Goal: Task Accomplishment & Management: Use online tool/utility

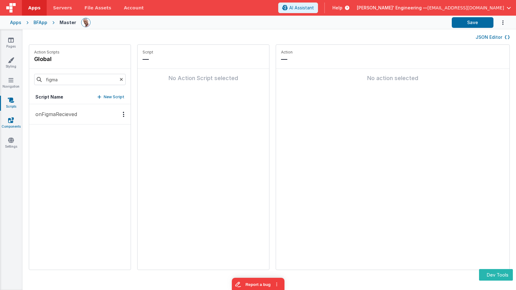
click at [17, 119] on link "Components" at bounding box center [11, 123] width 23 height 13
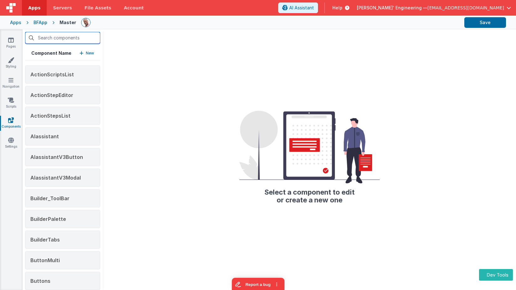
click at [69, 39] on input "text" at bounding box center [62, 38] width 75 height 12
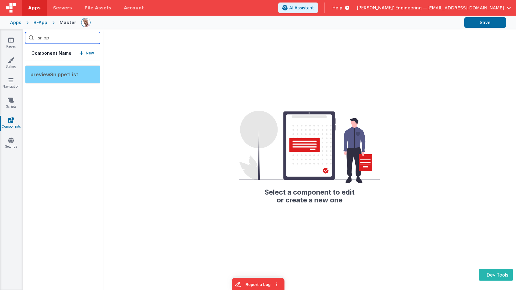
type input "snipp"
click at [75, 75] on span "previewSnippetList" at bounding box center [54, 74] width 48 height 6
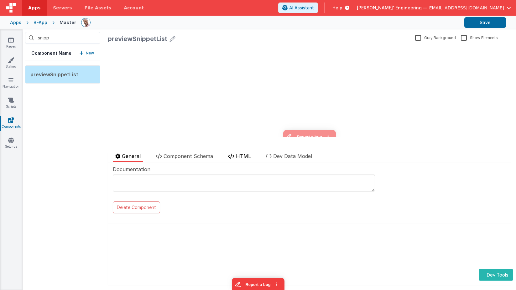
click at [253, 154] on li "HTML" at bounding box center [239, 157] width 28 height 10
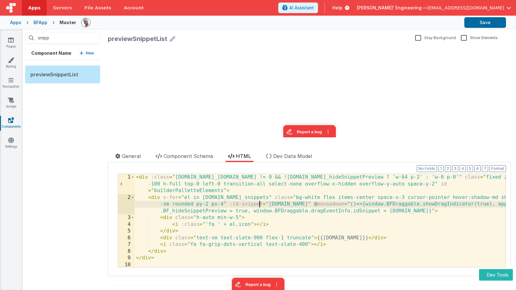
click at [261, 203] on div "< div :class = "app.BF_snippets.length != 0 && !app.BF_hideSnippetPreview ? 'w-…" at bounding box center [320, 237] width 371 height 127
click at [198, 156] on span "Component Schema" at bounding box center [187, 156] width 49 height 6
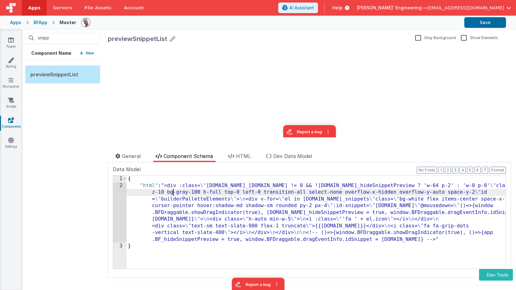
drag, startPoint x: 174, startPoint y: 189, endPoint x: 141, endPoint y: 189, distance: 32.6
click at [174, 189] on div "{ "html" : "<div :class= \" app.BF_snippets.length != 0 && !app.BF_hideSnippetP…" at bounding box center [316, 229] width 379 height 107
drag, startPoint x: 109, startPoint y: 189, endPoint x: 114, endPoint y: 188, distance: 5.0
click at [110, 188] on div "Documentation Delete Component Data Model Format 7 6 5 4 3 2 1 No Folds 1 2 3 {…" at bounding box center [309, 220] width 403 height 115
click at [118, 188] on div "2" at bounding box center [119, 213] width 13 height 61
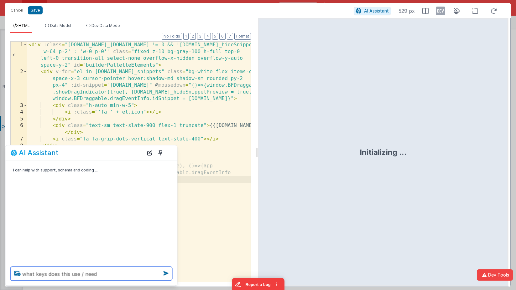
type textarea "what keys does this use / need"
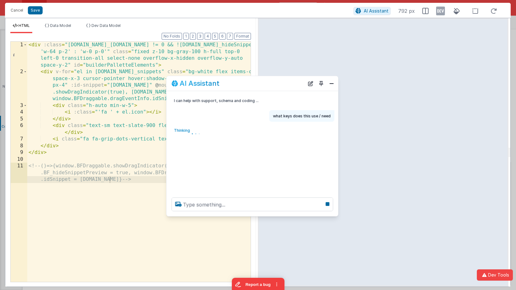
drag, startPoint x: 98, startPoint y: 153, endPoint x: 259, endPoint y: 84, distance: 175.2
click at [259, 84] on div "AI Assistant" at bounding box center [237, 84] width 133 height 8
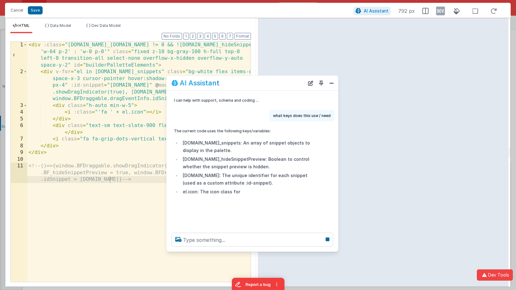
drag, startPoint x: 218, startPoint y: 217, endPoint x: 224, endPoint y: 219, distance: 6.1
click at [218, 249] on div at bounding box center [252, 240] width 172 height 24
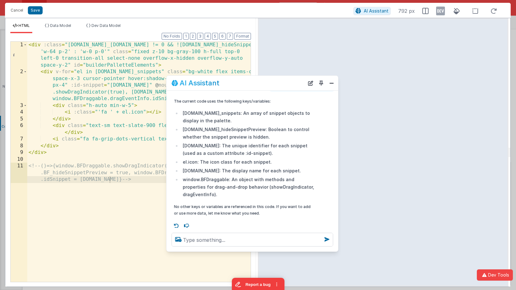
scroll to position [31, 0]
click at [222, 178] on li "window.BFDraggable: An object with methods and properties for drag-and-drop beh…" at bounding box center [247, 186] width 133 height 23
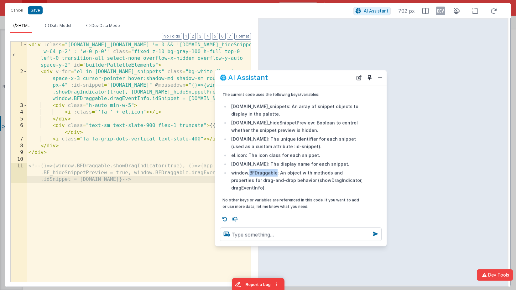
drag, startPoint x: 265, startPoint y: 85, endPoint x: 314, endPoint y: 80, distance: 49.4
click at [314, 80] on div "AI Assistant" at bounding box center [286, 78] width 133 height 8
copy li "BFDraggable"
click at [138, 108] on div "< div :class = "app.BF_snippets.length != 0 && !app.BF_hideSnippetPreview ? 'w-…" at bounding box center [138, 186] width 223 height 288
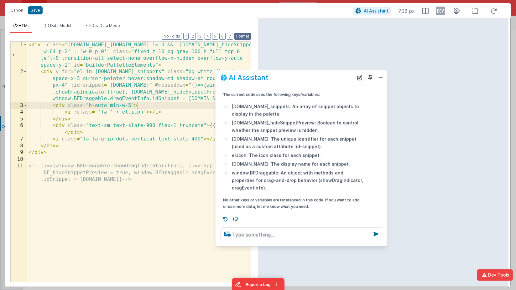
click at [242, 37] on button "Format" at bounding box center [242, 36] width 17 height 7
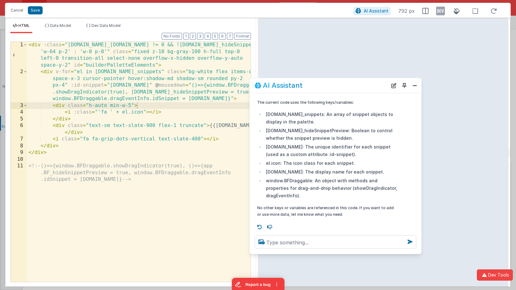
drag, startPoint x: 243, startPoint y: 80, endPoint x: 277, endPoint y: 87, distance: 35.0
click at [277, 87] on h2 "AI Assistant" at bounding box center [283, 86] width 40 height 8
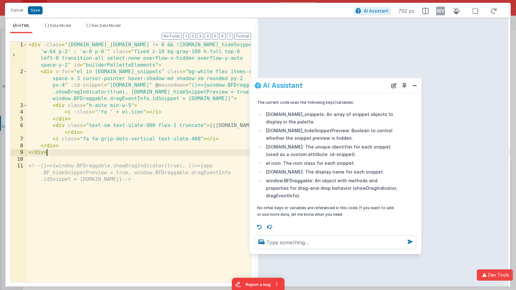
click at [119, 151] on div "< div :class = "app.BF_snippets.length != 0 && !app.BF_hideSnippetPreview ? 'w-…" at bounding box center [138, 186] width 223 height 288
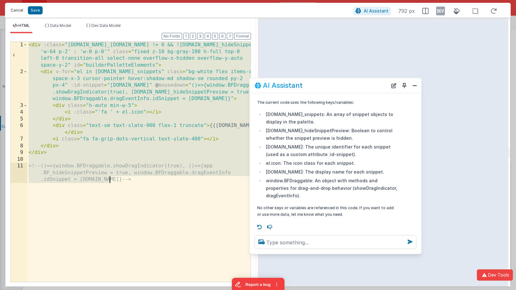
click at [21, 10] on button "Cancel" at bounding box center [17, 10] width 19 height 9
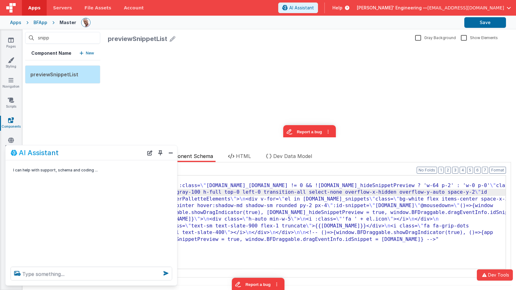
scroll to position [0, 0]
click at [9, 42] on icon at bounding box center [11, 40] width 6 height 6
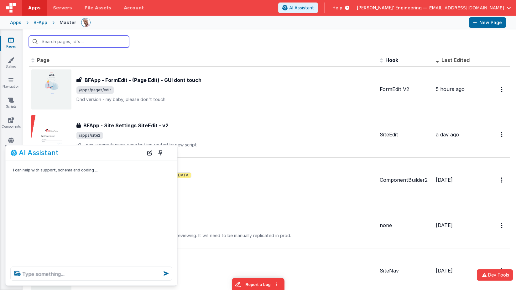
click at [82, 44] on input "text" at bounding box center [79, 42] width 100 height 12
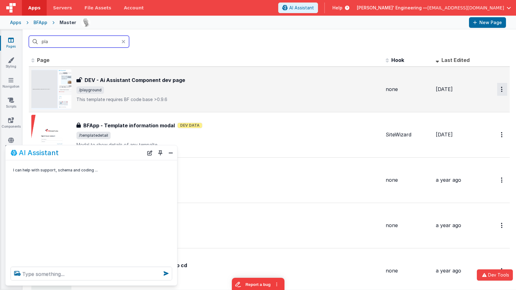
type input "pla"
click at [502, 90] on icon "Options" at bounding box center [502, 89] width 2 height 5
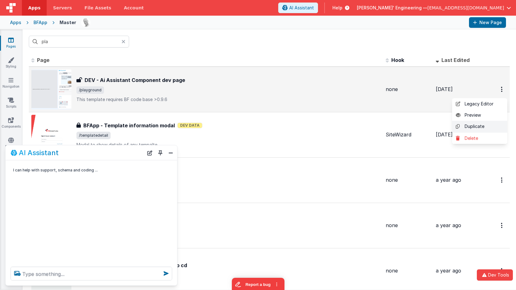
click at [474, 124] on link "Duplicate" at bounding box center [479, 127] width 55 height 12
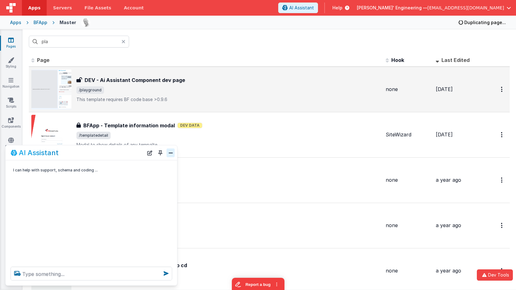
click at [168, 153] on button "Close" at bounding box center [171, 152] width 8 height 9
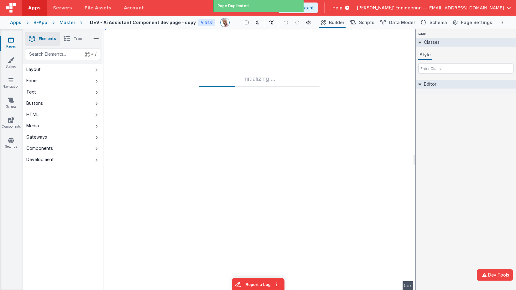
click at [133, 24] on h4 "DEV - Ai Assistant Component dev page - copy" at bounding box center [143, 22] width 106 height 5
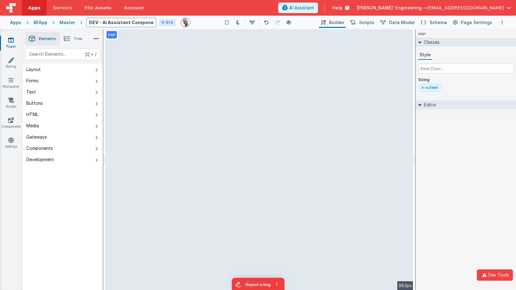
drag, startPoint x: 110, startPoint y: 23, endPoint x: 70, endPoint y: 19, distance: 40.3
click at [70, 19] on div "Apps BFApp Master DEV - Ai Assistant Component dev page - copy V: 91.6 Show Gro…" at bounding box center [258, 23] width 516 height 14
click at [104, 19] on input "DEV - Ai Assistant Component dev page - copy" at bounding box center [121, 22] width 70 height 9
drag, startPoint x: 100, startPoint y: 21, endPoint x: 181, endPoint y: 25, distance: 81.2
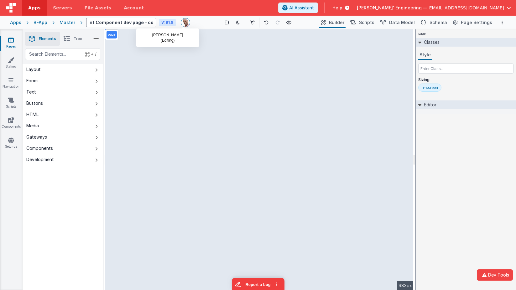
click at [181, 25] on div "DEV - Ai Assistant Component dev page - copy V: 91.6 Show Group Outlines Toggle…" at bounding box center [293, 22] width 423 height 11
type input "DEV - previewSnippets"
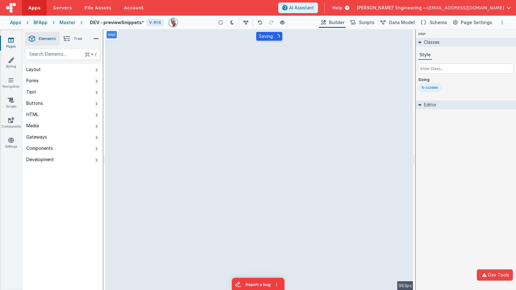
click at [503, 22] on button "Options" at bounding box center [502, 23] width 8 height 8
click at [470, 56] on link "Rollback" at bounding box center [471, 58] width 70 height 12
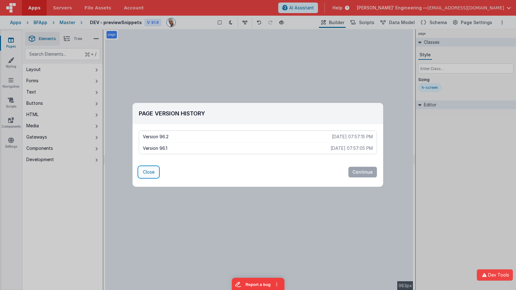
click at [147, 168] on button "Close" at bounding box center [149, 172] width 20 height 11
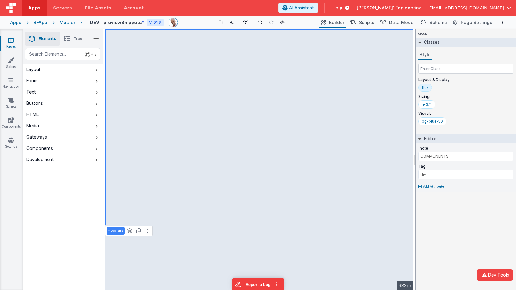
click at [77, 43] on li "Tree" at bounding box center [73, 39] width 26 height 14
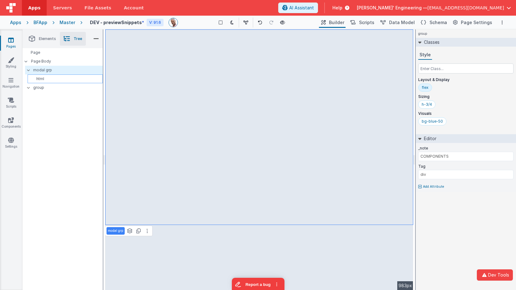
click at [48, 76] on p "html" at bounding box center [66, 78] width 72 height 5
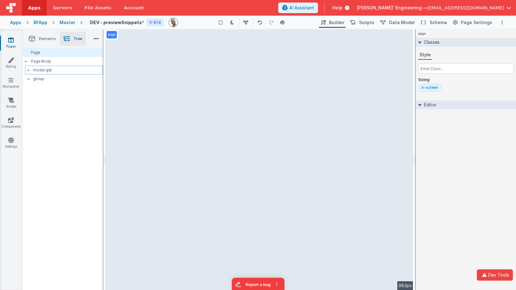
click at [51, 71] on p "modal grp" at bounding box center [67, 70] width 69 height 7
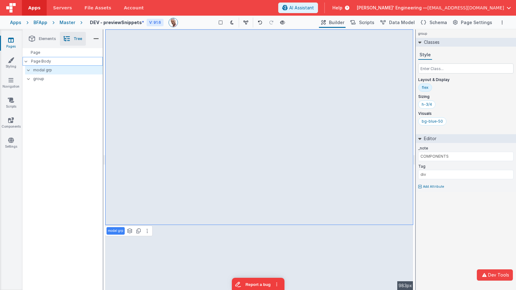
click at [46, 63] on p "Page Body" at bounding box center [67, 61] width 72 height 5
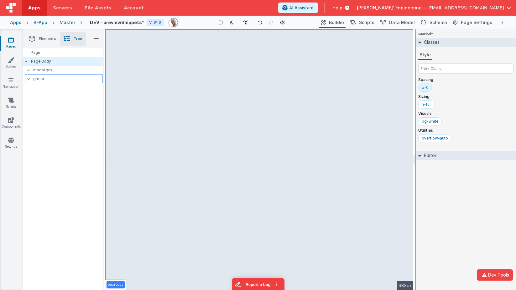
click at [43, 77] on p "group" at bounding box center [67, 78] width 69 height 7
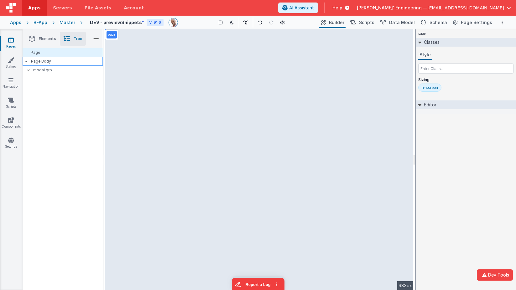
click at [44, 61] on p "Page Body" at bounding box center [67, 61] width 72 height 5
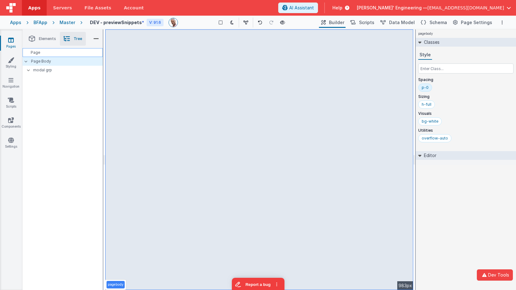
click at [79, 52] on div "Page" at bounding box center [63, 52] width 80 height 9
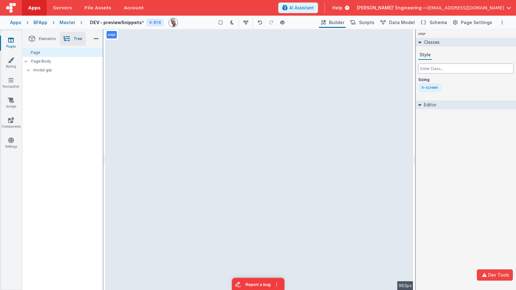
click at [470, 70] on input "text" at bounding box center [465, 69] width 95 height 10
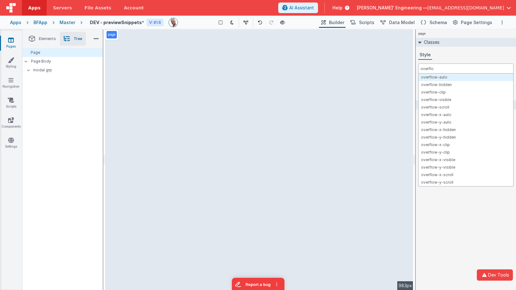
type input "overflow"
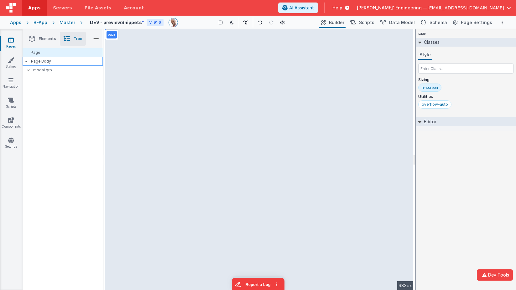
click at [50, 63] on p "Page Body" at bounding box center [67, 61] width 72 height 5
click at [428, 89] on div "h-screen" at bounding box center [429, 87] width 16 height 5
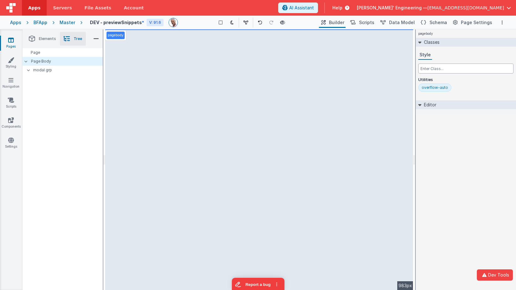
click at [436, 66] on input "text" at bounding box center [465, 69] width 95 height 10
type input "h-full"
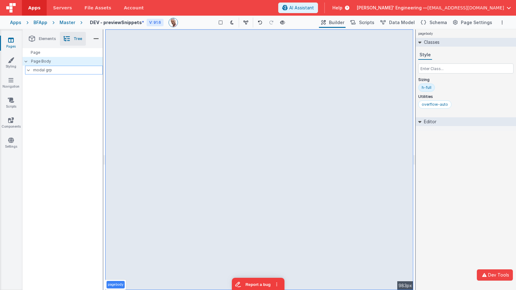
click at [47, 70] on p "modal grp" at bounding box center [67, 70] width 69 height 7
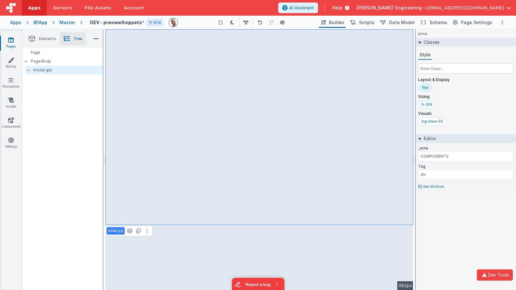
click at [427, 104] on div "h-3/4" at bounding box center [426, 104] width 10 height 5
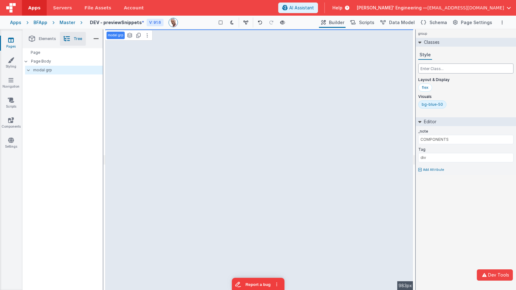
click at [432, 70] on input "text" at bounding box center [465, 69] width 95 height 10
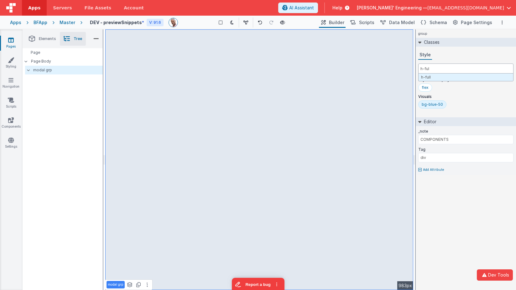
type input "h-full"
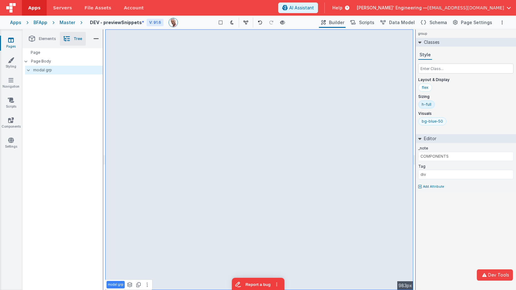
click at [430, 118] on div "bg-blue-50" at bounding box center [432, 121] width 28 height 8
type input "bg-whit"
click at [43, 71] on p "modal grp" at bounding box center [67, 70] width 69 height 7
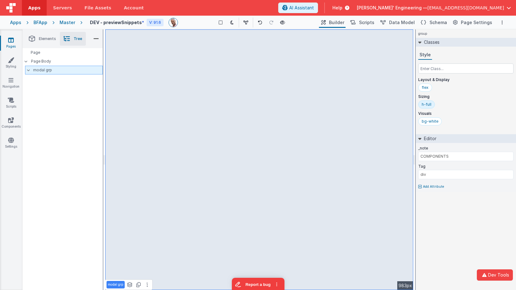
click at [43, 71] on p "modal grp" at bounding box center [67, 70] width 69 height 7
type input "B"
type input "main"
click at [44, 36] on li "Elements" at bounding box center [42, 39] width 35 height 14
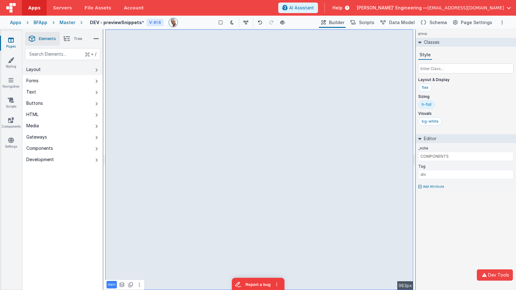
drag, startPoint x: 65, startPoint y: 67, endPoint x: 92, endPoint y: 67, distance: 26.3
click at [65, 67] on button "Layout" at bounding box center [63, 69] width 80 height 11
click at [63, 73] on button "Layout" at bounding box center [63, 69] width 80 height 11
click at [90, 64] on button "Layout" at bounding box center [63, 69] width 80 height 11
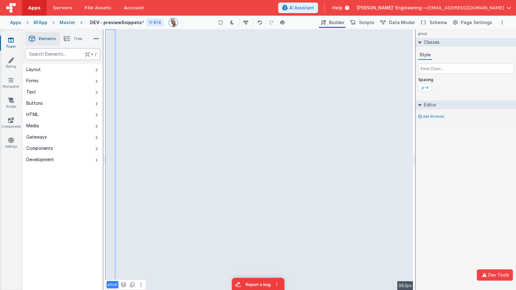
click at [61, 54] on div "text" at bounding box center [62, 54] width 75 height 12
type div "html"
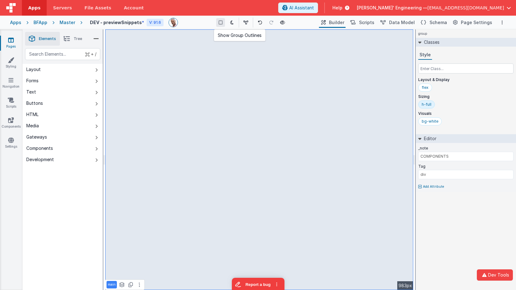
click at [222, 23] on icon at bounding box center [221, 22] width 4 height 4
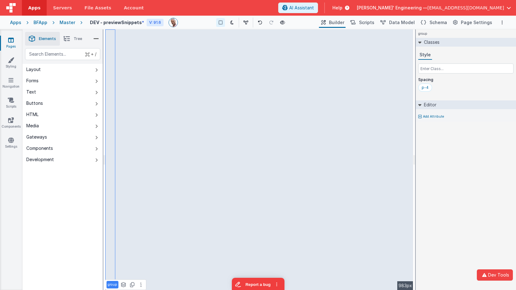
click at [73, 37] on li "Tree" at bounding box center [73, 39] width 26 height 14
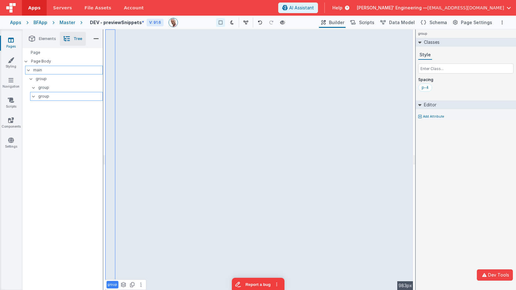
click at [40, 95] on p "group" at bounding box center [70, 96] width 64 height 7
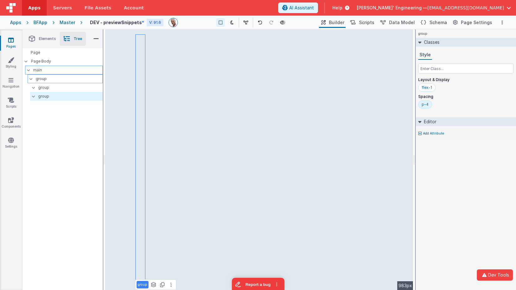
click at [45, 87] on p "group" at bounding box center [70, 87] width 65 height 7
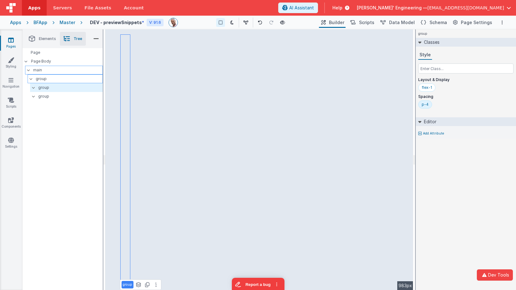
click at [45, 80] on p "group" at bounding box center [69, 78] width 67 height 7
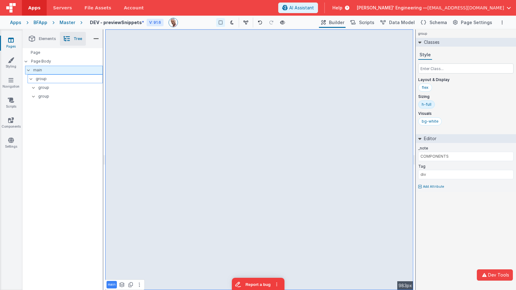
click at [54, 78] on p "group" at bounding box center [69, 78] width 67 height 7
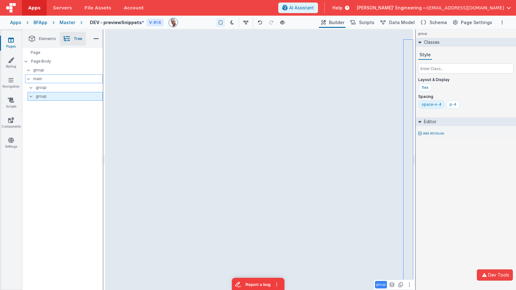
click at [44, 96] on p "group" at bounding box center [69, 96] width 67 height 7
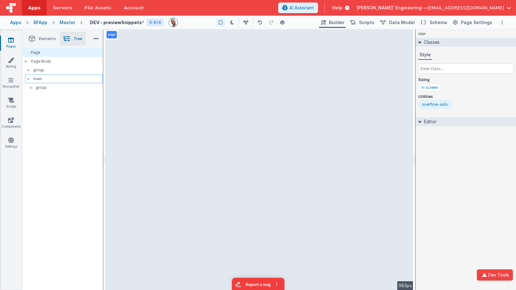
click at [40, 78] on p "main" at bounding box center [67, 78] width 69 height 7
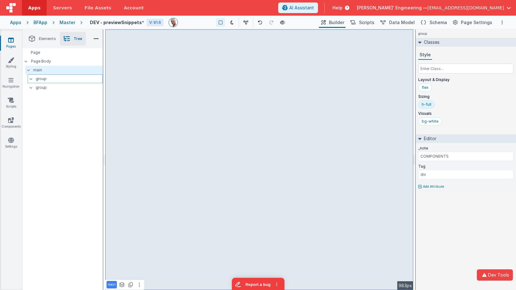
drag, startPoint x: 44, startPoint y: 85, endPoint x: 44, endPoint y: 80, distance: 4.1
click at [44, 85] on p "group" at bounding box center [69, 87] width 67 height 7
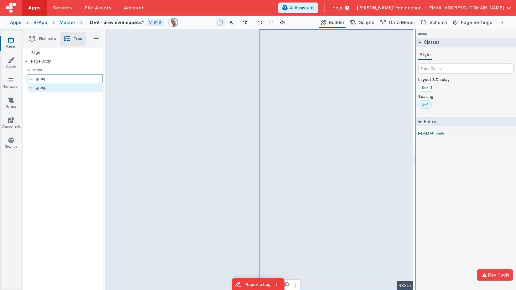
click at [44, 78] on p "group" at bounding box center [69, 78] width 67 height 7
click at [43, 83] on div "group" at bounding box center [65, 79] width 75 height 9
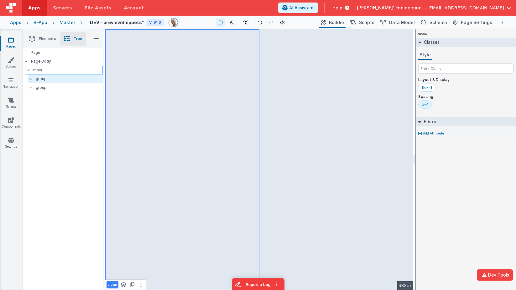
click at [46, 71] on p "main" at bounding box center [67, 70] width 69 height 7
click at [434, 66] on input "text" at bounding box center [465, 69] width 95 height 10
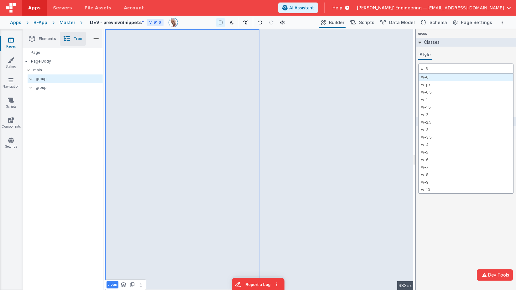
type input "w-64"
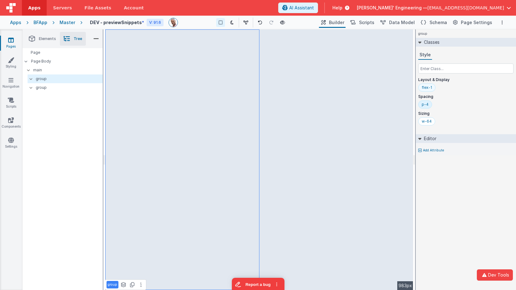
click at [427, 90] on div "flex-1" at bounding box center [426, 87] width 10 height 5
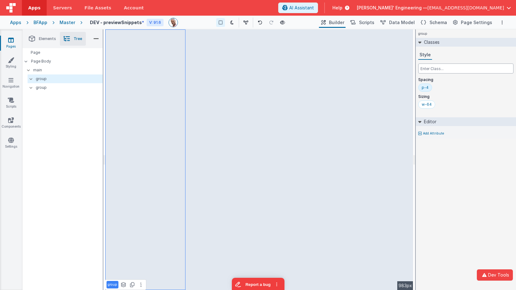
click at [464, 70] on input "text" at bounding box center [465, 69] width 95 height 10
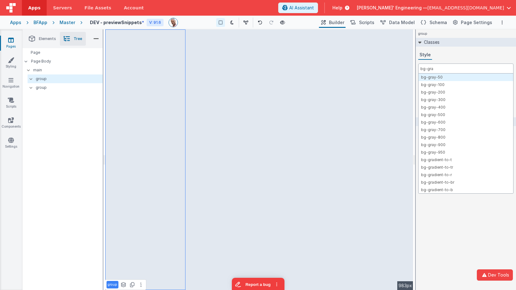
type input "bg-gray"
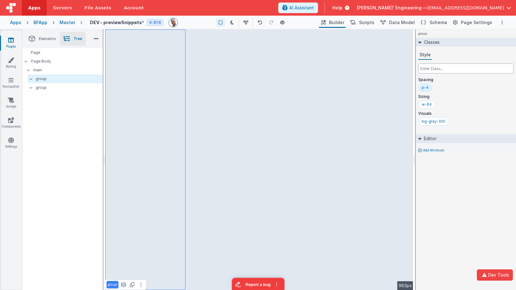
click at [445, 66] on input "text" at bounding box center [465, 69] width 95 height 10
paste input "fixed z-10 bg-gray-100 h-full top-0 left-0 transition-all select-none overflow-…"
type input "fixed z-10 bg-gray-100 h-full top-0 left-0 transition-all select-none overflow-…"
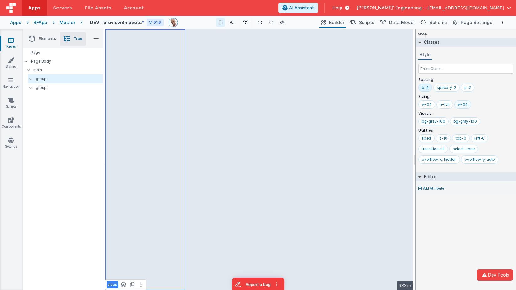
click at [462, 105] on div "w-64" at bounding box center [462, 104] width 10 height 5
click at [46, 41] on span "Elements" at bounding box center [47, 38] width 17 height 5
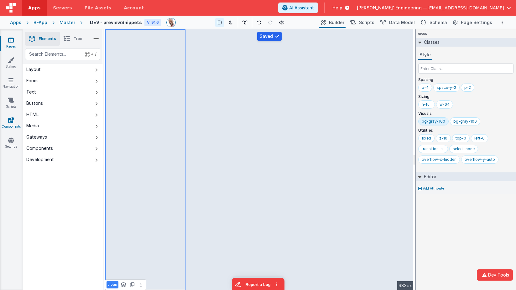
click at [8, 122] on icon at bounding box center [11, 120] width 6 height 6
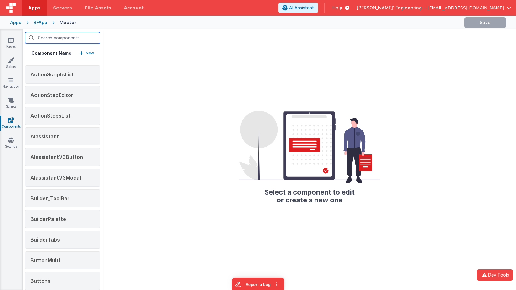
click at [65, 39] on input "text" at bounding box center [62, 38] width 75 height 12
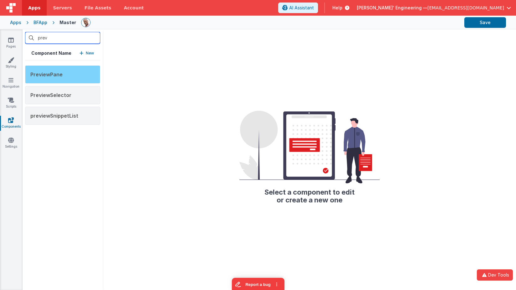
type input "prev"
click at [73, 77] on div "PreviewPane" at bounding box center [62, 74] width 75 height 18
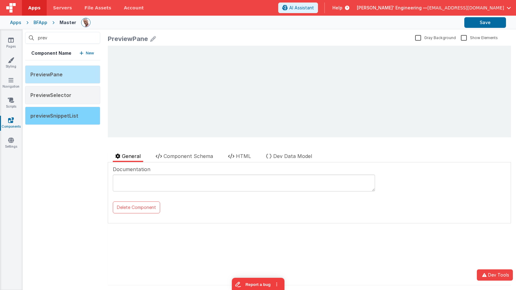
click at [74, 114] on span "previewSnippetList" at bounding box center [54, 116] width 48 height 6
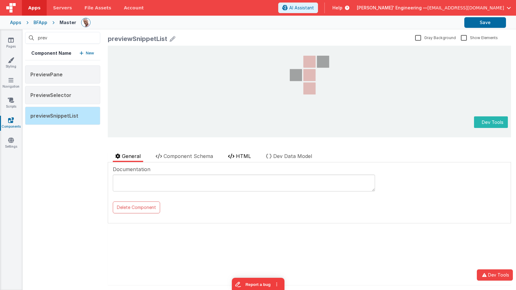
click at [245, 156] on span "HTML" at bounding box center [243, 156] width 15 height 6
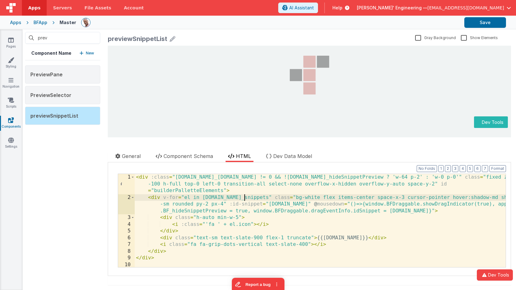
click at [242, 197] on div "< div :class = "app.BF_snippets.length != 0 && !app.BF_hideSnippetPreview ? 'w-…" at bounding box center [320, 237] width 371 height 127
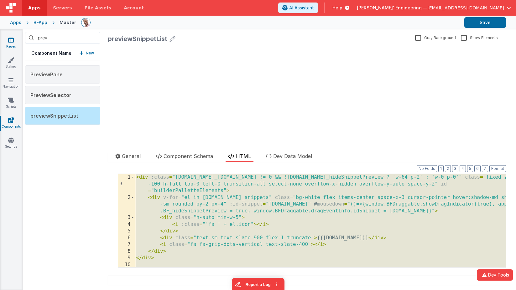
click at [9, 41] on icon at bounding box center [11, 40] width 6 height 6
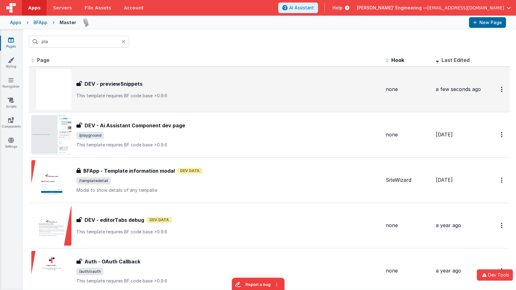
click at [132, 95] on p "This template requires BF code base >0.9.6" at bounding box center [228, 96] width 304 height 6
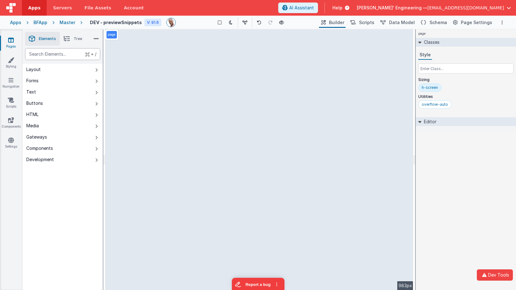
click at [74, 54] on div "text" at bounding box center [62, 54] width 75 height 12
type div "html"
drag, startPoint x: 134, startPoint y: 68, endPoint x: 164, endPoint y: 69, distance: 30.4
click at [171, 72] on div "--> 983px" at bounding box center [259, 159] width 308 height 261
drag, startPoint x: 189, startPoint y: 62, endPoint x: 235, endPoint y: 64, distance: 46.7
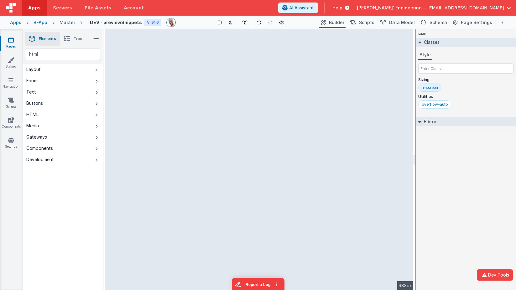
click at [242, 64] on div "--> 983px" at bounding box center [259, 159] width 308 height 261
click at [140, 44] on div "--> 983px" at bounding box center [259, 159] width 308 height 261
click at [155, 40] on div "--> 983px" at bounding box center [259, 159] width 308 height 261
click at [270, 73] on div "--> 983px" at bounding box center [259, 159] width 308 height 261
click at [93, 37] on ul "Elements Tree" at bounding box center [63, 38] width 80 height 19
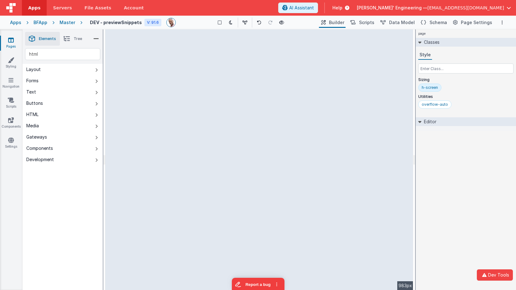
drag, startPoint x: 95, startPoint y: 38, endPoint x: 57, endPoint y: 19, distance: 42.6
click at [92, 37] on ul "Elements Tree" at bounding box center [63, 38] width 80 height 19
drag, startPoint x: 56, startPoint y: 19, endPoint x: 62, endPoint y: 22, distance: 6.3
click at [57, 20] on icon at bounding box center [53, 22] width 12 height 6
click at [66, 23] on div "Master" at bounding box center [67, 22] width 16 height 6
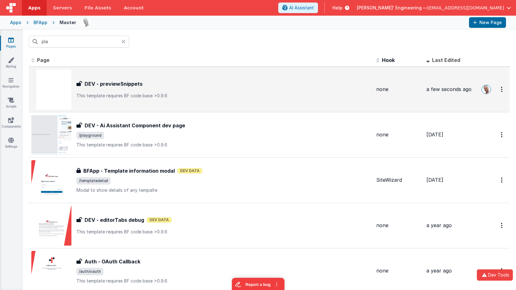
click at [125, 93] on p "This template requires BF code base >0.9.6" at bounding box center [223, 96] width 295 height 6
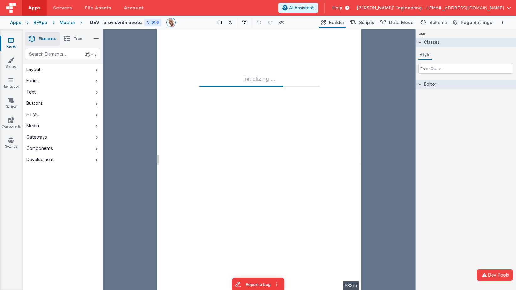
drag, startPoint x: 115, startPoint y: 85, endPoint x: 157, endPoint y: 84, distance: 42.0
click at [157, 84] on html "Dev Tools Apps Servers File Assets Account Some FUTURE Slot AI Assistant Help D…" at bounding box center [258, 145] width 516 height 290
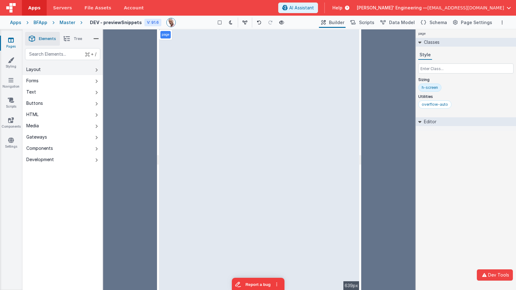
click at [92, 70] on button "Layout" at bounding box center [63, 69] width 80 height 11
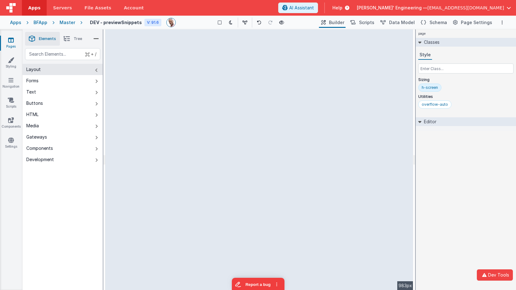
drag, startPoint x: 142, startPoint y: 56, endPoint x: 96, endPoint y: 53, distance: 45.5
click at [96, 53] on html "Dev Tools Apps Servers File Assets Account Some FUTURE Slot AI Assistant Help D…" at bounding box center [258, 145] width 516 height 290
click at [65, 73] on button "Layout" at bounding box center [63, 69] width 80 height 11
click at [46, 51] on div "text" at bounding box center [62, 54] width 75 height 12
click at [280, 118] on div "--> 983px" at bounding box center [259, 159] width 308 height 261
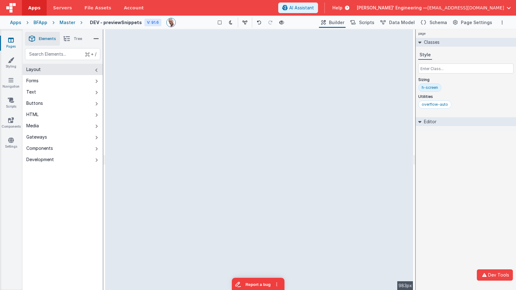
click at [275, 117] on div "--> 983px" at bounding box center [259, 159] width 308 height 261
drag, startPoint x: 66, startPoint y: 53, endPoint x: 7, endPoint y: 52, distance: 59.2
click at [7, 52] on section "Pages Styling Navigation Scripts Components Settings Saved Duplicating Page Bui…" at bounding box center [258, 159] width 516 height 261
click at [88, 159] on button "Development" at bounding box center [63, 159] width 80 height 11
click at [289, 154] on div "--> 983px" at bounding box center [259, 159] width 308 height 261
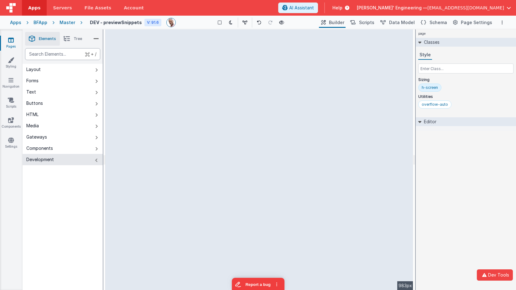
click at [68, 55] on div "text" at bounding box center [62, 54] width 75 height 12
type div "html"
drag, startPoint x: 135, startPoint y: 68, endPoint x: 241, endPoint y: 70, distance: 105.9
click at [264, 70] on div "--> 983px" at bounding box center [259, 159] width 308 height 261
drag, startPoint x: 166, startPoint y: 67, endPoint x: 247, endPoint y: 88, distance: 84.1
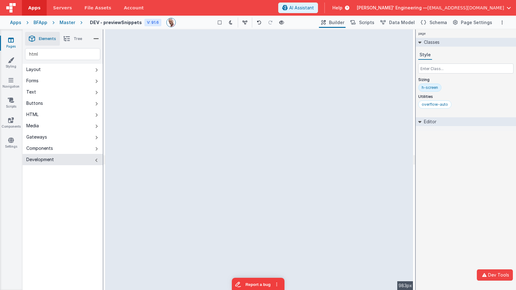
click at [247, 88] on div "--> 983px" at bounding box center [259, 159] width 308 height 261
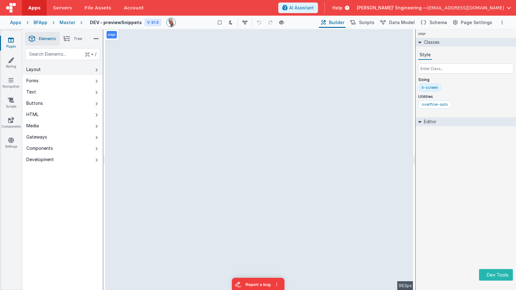
click at [79, 69] on button "Layout" at bounding box center [63, 69] width 80 height 11
click at [77, 78] on button "Forms" at bounding box center [63, 80] width 80 height 11
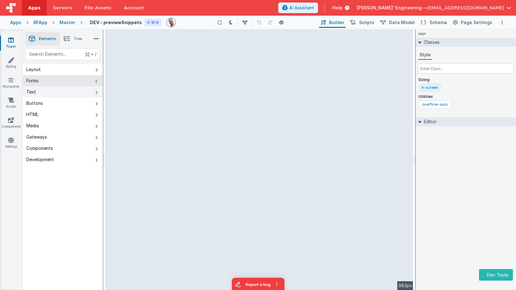
click at [79, 87] on button "Text" at bounding box center [63, 91] width 80 height 11
click at [84, 69] on button "Layout" at bounding box center [63, 69] width 80 height 11
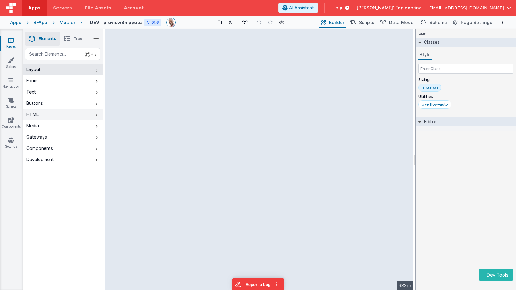
click at [92, 114] on button "HTML" at bounding box center [63, 114] width 80 height 11
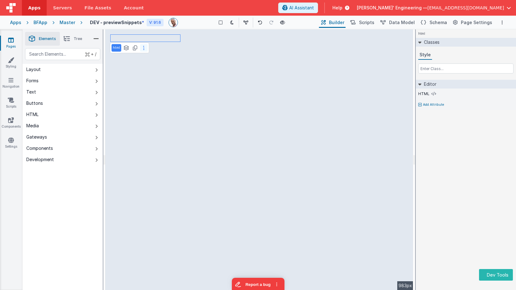
click at [142, 48] on button at bounding box center [144, 48] width 8 height 8
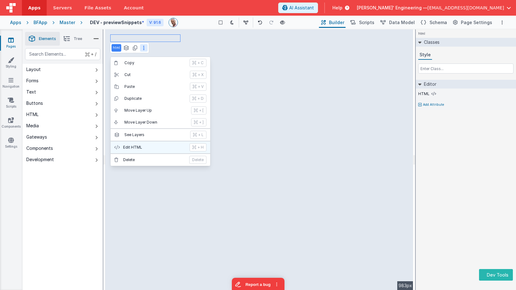
click at [143, 142] on button "Edit HTML + H" at bounding box center [161, 148] width 100 height 12
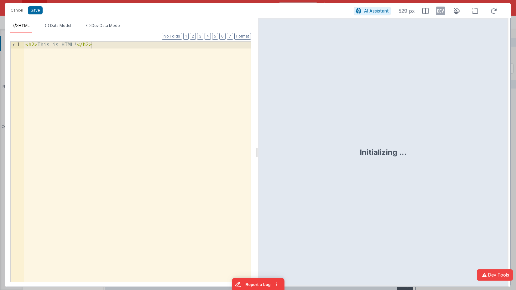
click at [134, 120] on div "< h2 > This is HTML! </ h2 >" at bounding box center [137, 172] width 226 height 261
drag, startPoint x: 137, startPoint y: 119, endPoint x: -6, endPoint y: 8, distance: 181.1
click at [0, 8] on html "Cancel Save AI Assistant 529 px HTML Data Model Dev Data Model Format 7 6 5 4 3…" at bounding box center [258, 145] width 516 height 290
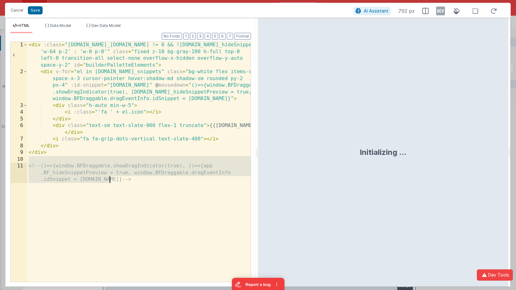
drag, startPoint x: 82, startPoint y: 160, endPoint x: 97, endPoint y: 190, distance: 33.0
click at [98, 190] on div "< div :class = "app.BF_snippets.length != 0 && !app.BF_hideSnippetPreview ? 'w-…" at bounding box center [138, 186] width 223 height 288
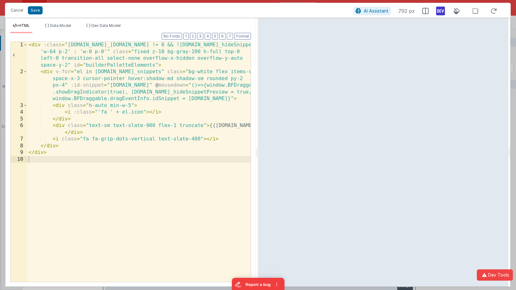
click at [436, 9] on icon at bounding box center [440, 11] width 9 height 10
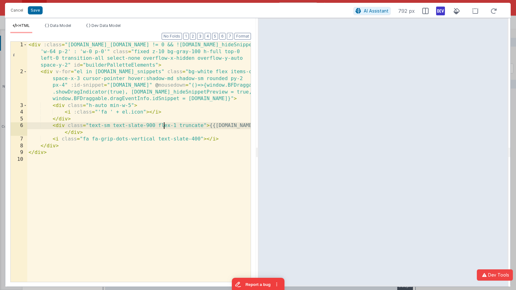
click at [163, 124] on div "< div :class = "app.BF_snippets.length != 0 && !app.BF_hideSnippetPreview ? 'w-…" at bounding box center [138, 179] width 223 height 274
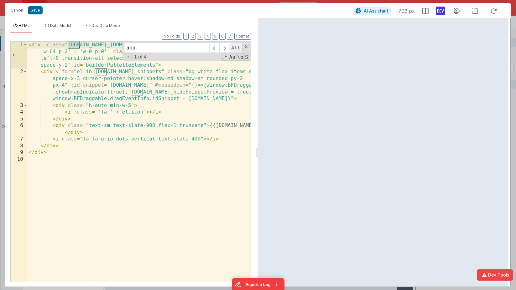
type input "app."
click at [234, 48] on span "All" at bounding box center [235, 48] width 13 height 10
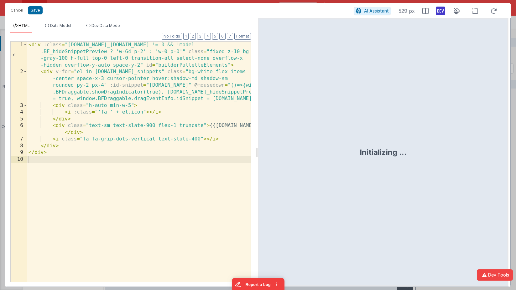
click at [127, 72] on div "< div :class = "model.BF_snippets.length != 0 && !model .BF_hideSnippetPreview …" at bounding box center [138, 179] width 223 height 274
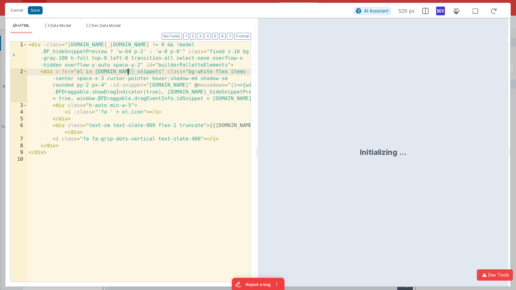
click at [127, 72] on div "< div :class = "model.BF_snippets.length != 0 && !model .BF_hideSnippetPreview …" at bounding box center [138, 179] width 223 height 274
click at [67, 26] on span "Data Model" at bounding box center [60, 25] width 21 height 5
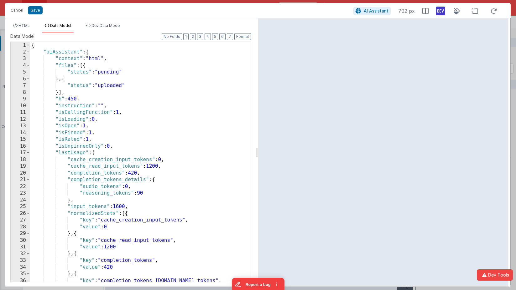
click at [65, 45] on div "{ "aiAssistant" : { "context" : "html" , "files" : [{ "status" : "pending" } , …" at bounding box center [140, 169] width 220 height 254
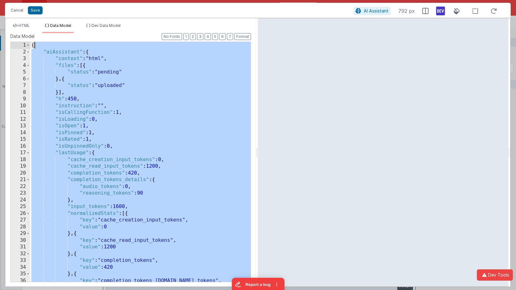
click at [65, 45] on div "{ "aiAssistant" : { "context" : "html" , "files" : [{ "status" : "pending" } , …" at bounding box center [140, 169] width 220 height 254
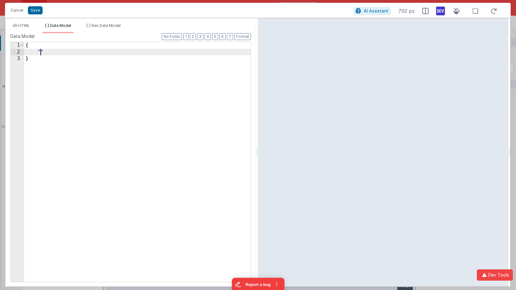
paste textarea
drag, startPoint x: 96, startPoint y: 52, endPoint x: 19, endPoint y: 50, distance: 77.1
click at [12, 53] on div "1 2 3 { "BF_snippets" : [ ] } XXXXXXXXXXXXXXXXXXXXXXXXXXXXXXXXXXXXXXXXXXXXXXXXXX" at bounding box center [130, 162] width 240 height 241
click at [121, 24] on span "Dev Data Model" at bounding box center [105, 25] width 29 height 5
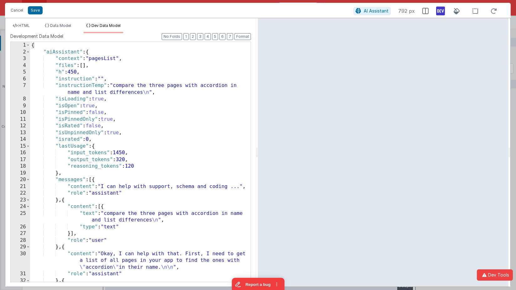
click at [93, 44] on div "{ "aiAssistant" : { "context" : "pagesList" , "files" : [ ] , "h" : 450 , "inst…" at bounding box center [140, 169] width 220 height 254
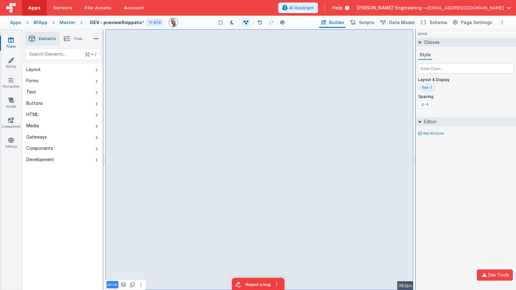
click at [76, 39] on span "Tree" at bounding box center [78, 38] width 8 height 5
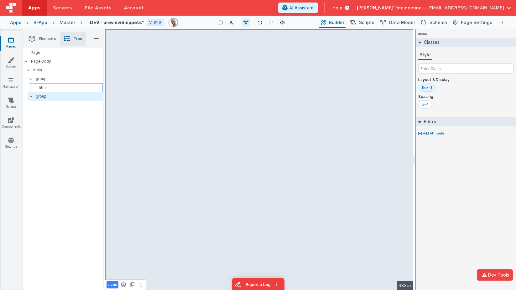
click at [49, 85] on p "html" at bounding box center [68, 87] width 70 height 5
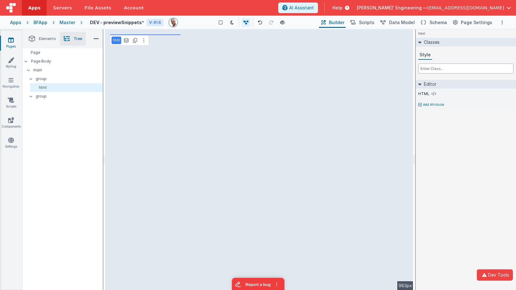
click at [429, 70] on input "text" at bounding box center [465, 69] width 95 height 10
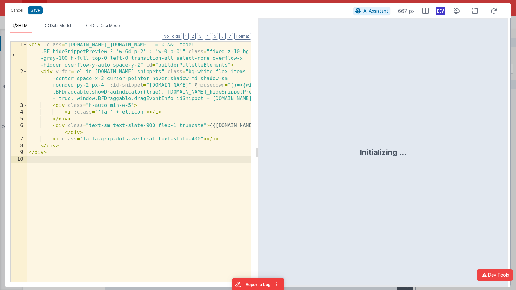
click at [104, 44] on div "< div :class = "model.BF_snippets.length != 0 && !model .BF_hideSnippetPreview …" at bounding box center [138, 179] width 223 height 274
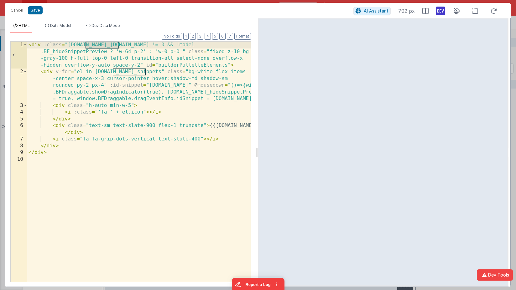
click at [104, 44] on div "< div :class = "model.BF_snippets.length != 0 && !model .BF_hideSnippetPreview …" at bounding box center [138, 179] width 223 height 274
click at [95, 25] on span "Dev Data Model" at bounding box center [105, 25] width 29 height 5
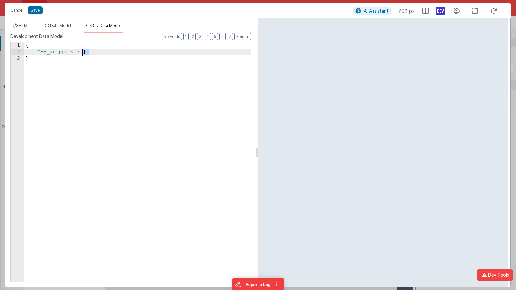
drag, startPoint x: 90, startPoint y: 52, endPoint x: 82, endPoint y: 53, distance: 8.8
click at [82, 53] on div "{ "BF_snippets" : [ ] }" at bounding box center [137, 169] width 226 height 254
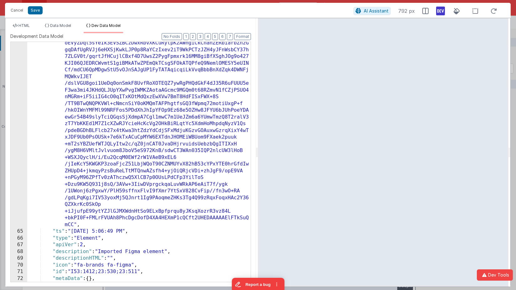
scroll to position [1658, 0]
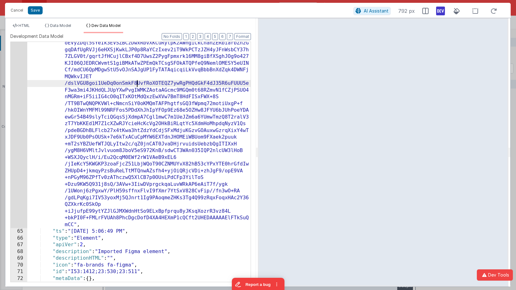
click at [137, 81] on div ""thumbnailUrl" : "data:image/png;base64 ,iVBORw0KGgoAAAANSUhEUgAAAGQAAABkCAYAAA…" at bounding box center [138, 153] width 223 height 644
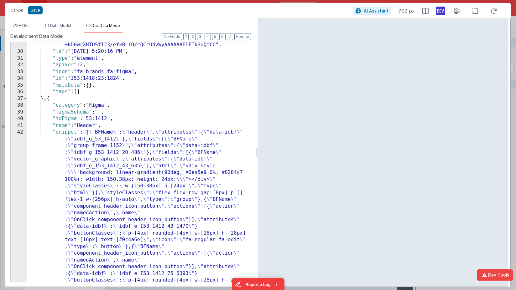
scroll to position [699, 0]
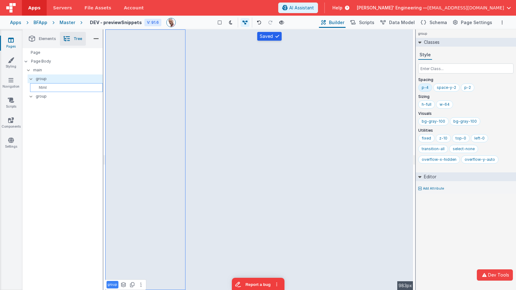
click at [51, 91] on div "html" at bounding box center [66, 87] width 73 height 9
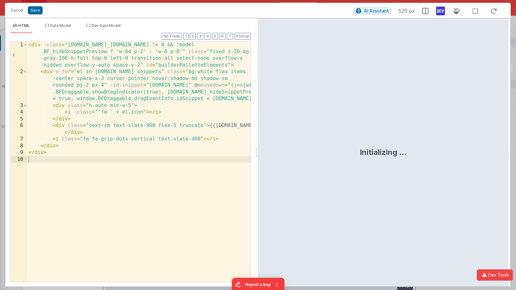
click at [188, 54] on div "< div :class = "model.BF_snippets.length != 0 && !model .BF_hideSnippetPreview …" at bounding box center [138, 179] width 223 height 274
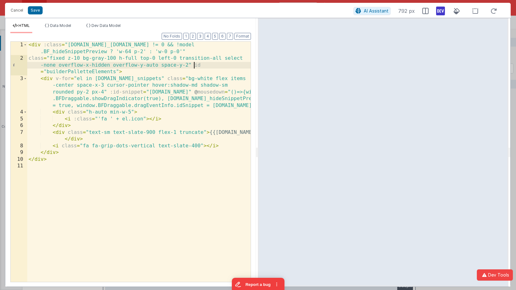
click at [193, 66] on div "< div :class = "model.BF_snippets.length != 0 && !model .BF_hideSnippetPreview …" at bounding box center [138, 172] width 223 height 261
click at [154, 73] on div "< div :class = "model.BF_snippets.length != 0 && !model .BF_hideSnippetPreview …" at bounding box center [138, 172] width 223 height 261
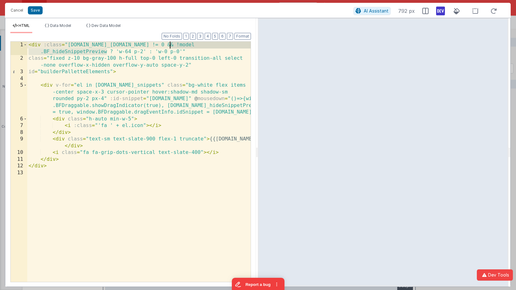
drag, startPoint x: 107, startPoint y: 52, endPoint x: 169, endPoint y: 47, distance: 62.2
click at [169, 47] on div "< div :class = "model.BF_snippets.length != 0 && !model .BF_hideSnippetPreview …" at bounding box center [138, 172] width 223 height 261
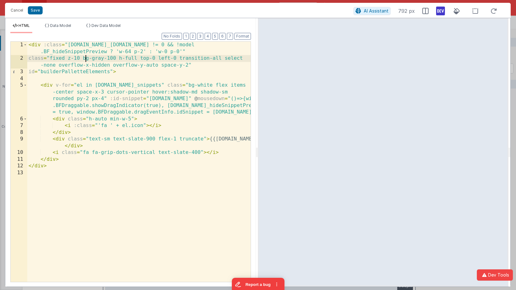
click at [86, 55] on div "< div :class = "model.BF_snippets.length != 0 && !model .BF_hideSnippetPreview …" at bounding box center [138, 172] width 223 height 261
click at [87, 50] on div "< div :class = "model.BF_snippets.length != 0 && !model .BF_hideSnippetPreview …" at bounding box center [138, 172] width 223 height 261
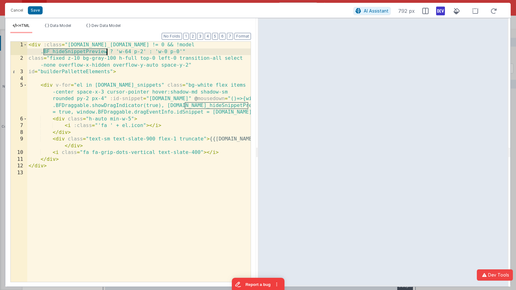
click at [87, 50] on div "< div :class = "model.BF_snippets.length != 0 && !model .BF_hideSnippetPreview …" at bounding box center [138, 172] width 223 height 261
click at [62, 27] on span "Data Model" at bounding box center [60, 25] width 21 height 5
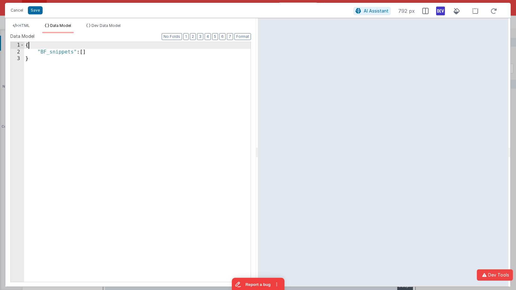
click at [105, 48] on div "{ "BF_snippets" : [ ] }" at bounding box center [137, 169] width 226 height 254
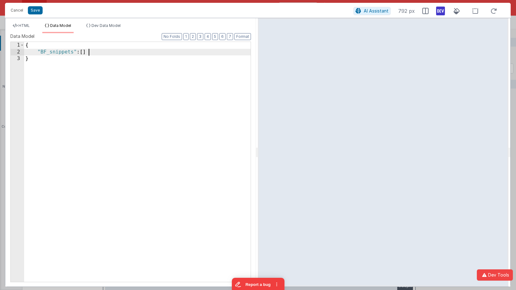
click at [102, 52] on div "{ "BF_snippets" : [ ] }" at bounding box center [137, 169] width 226 height 254
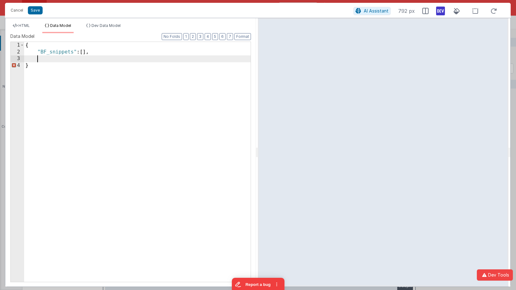
paste textarea
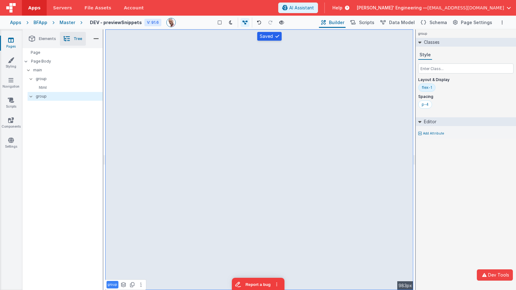
click at [47, 39] on span "Elements" at bounding box center [47, 38] width 17 height 5
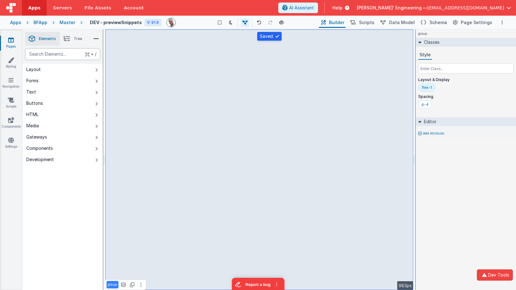
click at [53, 51] on div "text" at bounding box center [62, 54] width 75 height 12
type div "swi"
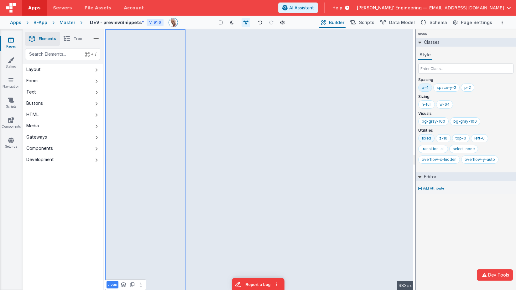
click at [430, 137] on div "fixed" at bounding box center [425, 138] width 9 height 5
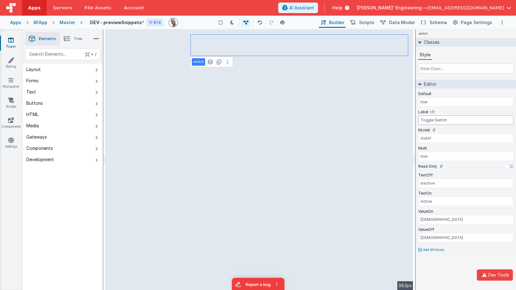
click at [443, 120] on input "Toggle Switch" at bounding box center [465, 120] width 95 height 9
click at [442, 120] on input "Toggle Switch" at bounding box center [465, 120] width 95 height 9
type input "Toggle Tray"
click at [74, 48] on ul "Elements Tree" at bounding box center [63, 38] width 80 height 19
click at [70, 50] on div "text" at bounding box center [62, 54] width 75 height 12
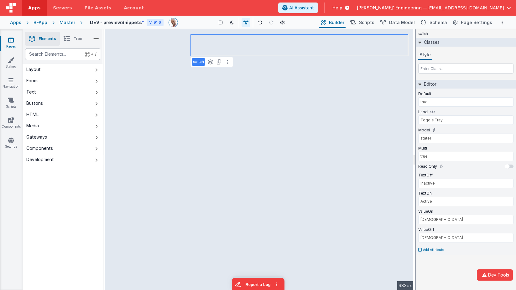
paste div "BF_hideSnippetPreview"
type div "BF_hideSnippetPreview"
type input "Toggle T"
click at [444, 138] on input "state1" at bounding box center [465, 138] width 95 height 9
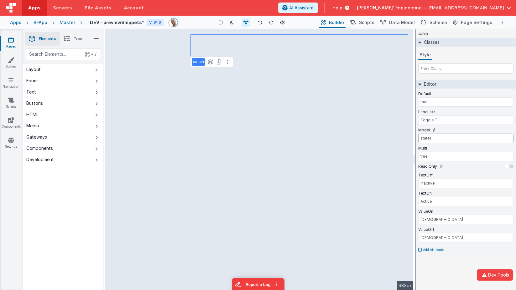
paste input "BF_hideSnippetPreview"
type input "BF_hideSnippetPreview"
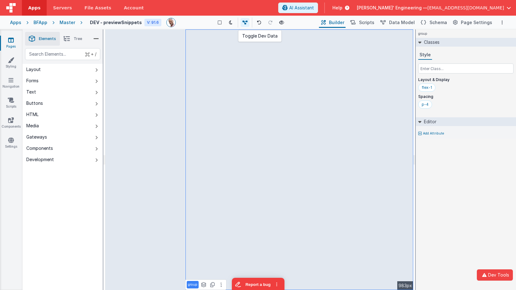
click at [246, 24] on icon at bounding box center [244, 22] width 5 height 4
click at [246, 24] on icon at bounding box center [245, 22] width 5 height 4
click at [412, 23] on span "Data Model" at bounding box center [402, 22] width 26 height 6
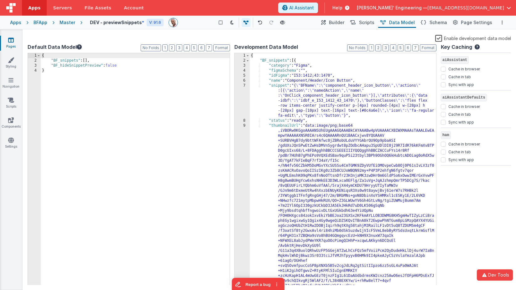
click at [116, 65] on div "{ "BF_snippets" : [ ] , "BF_hideSnippetPreview" : false }" at bounding box center [135, 174] width 189 height 242
drag, startPoint x: 116, startPoint y: 65, endPoint x: 124, endPoint y: 66, distance: 7.9
click at [116, 65] on div "{ "BF_snippets" : [ ] , "BF_hideSnippetPreview" : false }" at bounding box center [135, 174] width 189 height 242
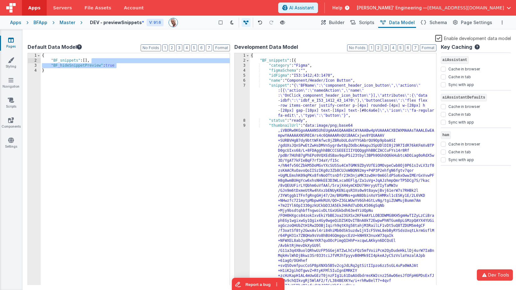
drag, startPoint x: 152, startPoint y: 67, endPoint x: 150, endPoint y: 60, distance: 7.2
click at [150, 60] on div "{ "BF_snippets" : [ ] , "BF_hideSnippetPreview" : true }" at bounding box center [135, 174] width 189 height 242
click at [261, 55] on div "{ "BF_snippets" : [{ "category" : "Figma" , "figmaSchema" : "" , "idFigma" : "I…" at bounding box center [343, 264] width 187 height 423
paste textarea
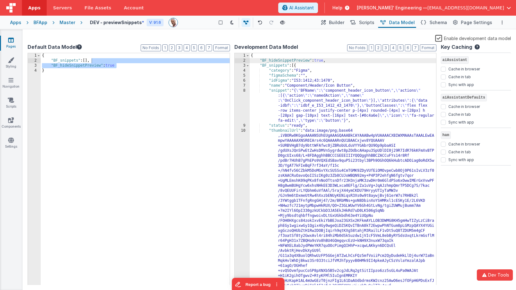
click at [323, 61] on div "{ "BF_hideSnippetPreview" : true , "BF_snippets" : [{ "category" : "Figma" , "f…" at bounding box center [343, 264] width 187 height 423
click at [248, 66] on span at bounding box center [247, 65] width 3 height 5
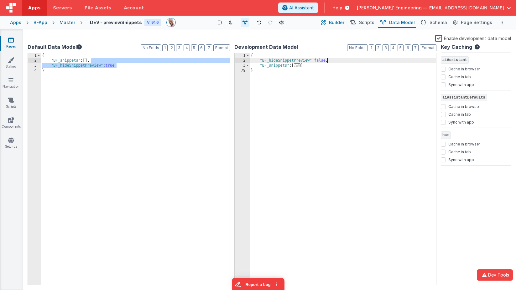
click at [344, 24] on span "Builder" at bounding box center [336, 22] width 15 height 6
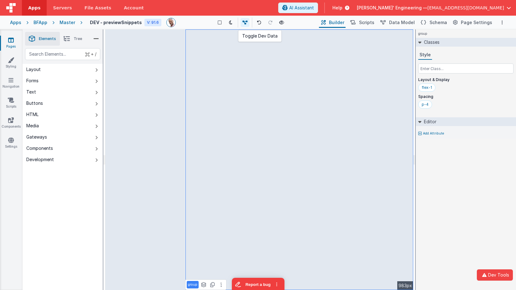
click at [242, 23] on button at bounding box center [244, 22] width 9 height 9
click at [245, 23] on icon at bounding box center [245, 22] width 5 height 4
click at [44, 55] on div "text" at bounding box center [62, 54] width 75 height 12
type div "html"
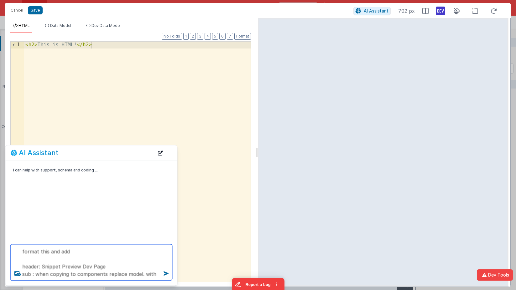
scroll to position [0, 0]
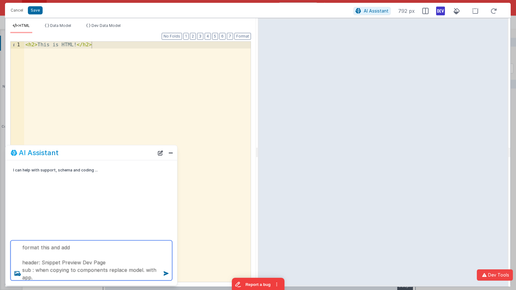
click at [125, 270] on textarea "format this and add header: Snippet Preview Dev Page sub : when copying to comp…" at bounding box center [92, 261] width 162 height 40
type textarea "format this and add header: Snippet Preview Dev Page sub : when copying to comp…"
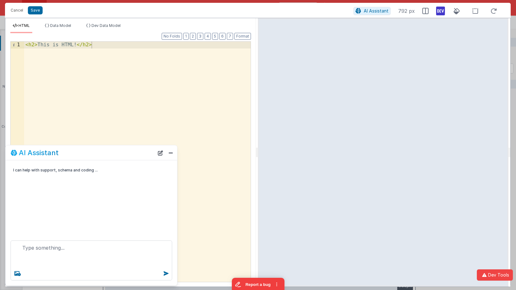
scroll to position [0, 0]
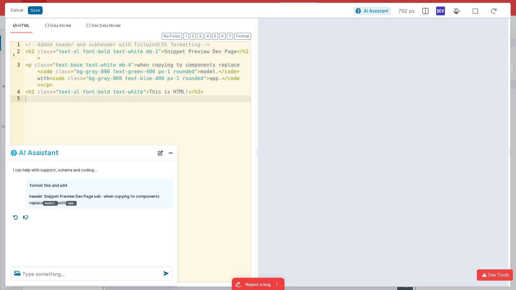
click at [139, 53] on div "<!-- Added header and subheader with TailwindCSS formatting --> < h2 class = "t…" at bounding box center [137, 169] width 226 height 254
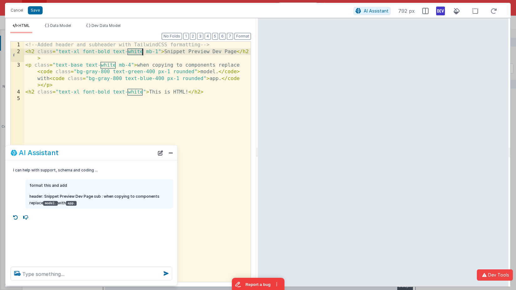
click at [139, 53] on div "<!-- Added header and subheader with TailwindCSS formatting --> < h2 class = "t…" at bounding box center [137, 169] width 226 height 254
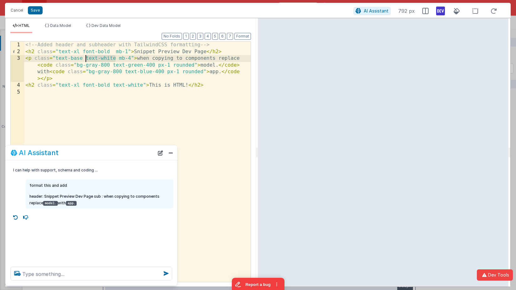
drag, startPoint x: 116, startPoint y: 58, endPoint x: 87, endPoint y: 59, distance: 29.1
click at [85, 59] on div "<!-- Added header and subheader with TailwindCSS formatting --> < h2 class = "t…" at bounding box center [137, 169] width 226 height 254
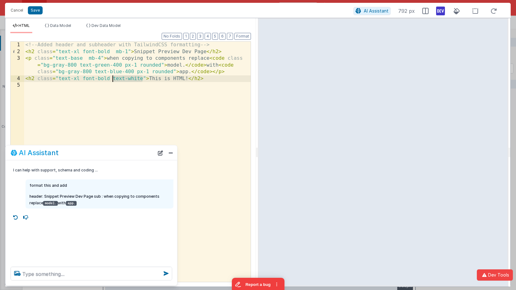
drag, startPoint x: 142, startPoint y: 79, endPoint x: 111, endPoint y: 77, distance: 30.4
click at [111, 77] on div "<!-- Added header and subheader with TailwindCSS formatting --> < h2 class = "t…" at bounding box center [137, 169] width 226 height 254
drag, startPoint x: 177, startPoint y: 78, endPoint x: 17, endPoint y: 78, distance: 159.7
click at [17, 78] on div "1 2 3 4 5 <!-- Added header and subheader with TailwindCSS formatting --> < h2 …" at bounding box center [130, 161] width 240 height 241
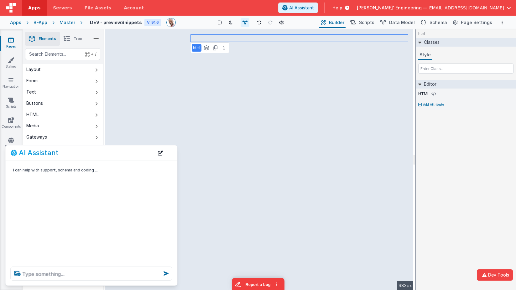
click at [462, 144] on div "html Classes Style Editor HTML Add Attribute DEV: Focus DEV: builderToggleCondi…" at bounding box center [466, 159] width 100 height 261
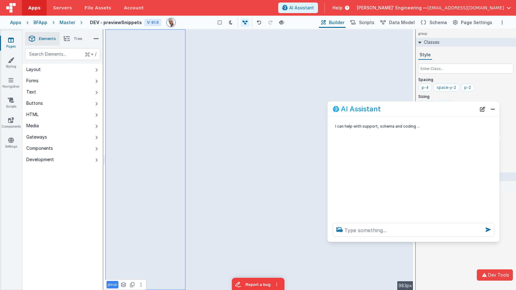
drag, startPoint x: 146, startPoint y: 154, endPoint x: 464, endPoint y: 112, distance: 321.2
click at [464, 112] on div "AI Assistant" at bounding box center [404, 109] width 143 height 8
drag, startPoint x: 416, startPoint y: 19, endPoint x: 411, endPoint y: 22, distance: 5.0
click at [415, 19] on span "Data Model" at bounding box center [402, 22] width 26 height 6
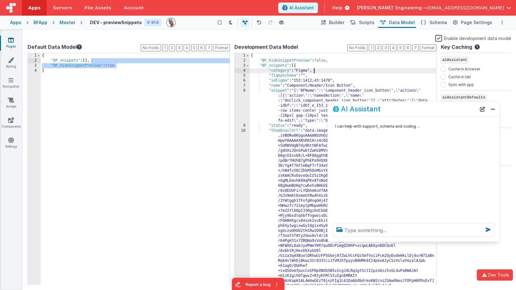
click at [343, 70] on div "{ "BF_hideSnippetPreview" : false , "BF_snippets" : [{ "category" : "Figma" , "…" at bounding box center [343, 264] width 187 height 423
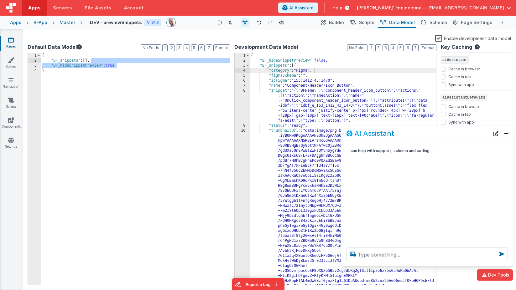
drag, startPoint x: 405, startPoint y: 109, endPoint x: 418, endPoint y: 133, distance: 27.9
click at [418, 133] on div "AI Assistant" at bounding box center [417, 134] width 143 height 8
click at [434, 23] on span "Schema" at bounding box center [438, 22] width 18 height 6
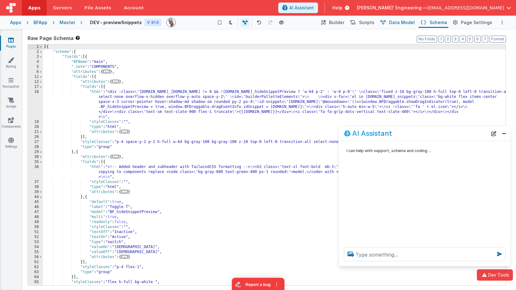
click at [398, 22] on span "Data Model" at bounding box center [402, 22] width 26 height 6
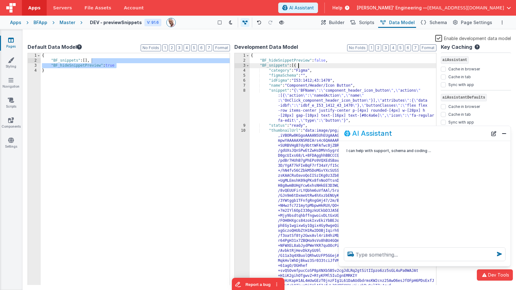
click at [376, 67] on div "{ "BF_hideSnippetPreview" : false , "BF_snippets" : [{ "category" : "Figma" , "…" at bounding box center [343, 264] width 187 height 423
click at [296, 66] on div "{ "BF_hideSnippetPreview" : false , "BF_snippets" : [{ "category" : "Figma" , "…" at bounding box center [343, 264] width 187 height 423
paste textarea
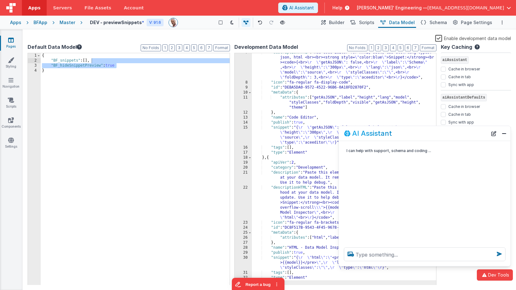
click at [344, 25] on span "Builder" at bounding box center [336, 22] width 15 height 6
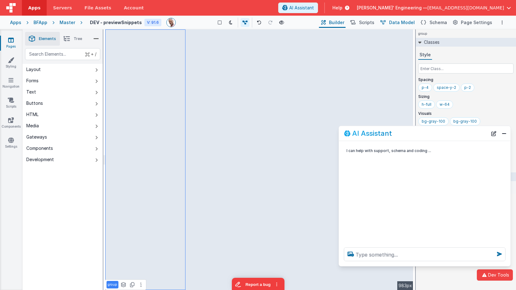
click at [397, 22] on span "Data Model" at bounding box center [402, 22] width 26 height 6
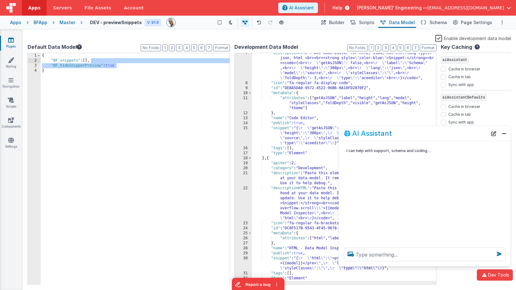
scroll to position [38, 0]
click at [352, 83] on div ""descriptionHTML" : "Ace Code Editor for HTML, JSON, CSS etc \r lang types: jso…" at bounding box center [344, 184] width 184 height 267
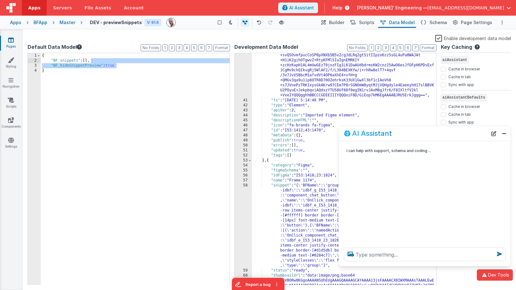
scroll to position [471, 0]
drag, startPoint x: 425, startPoint y: 95, endPoint x: 414, endPoint y: 94, distance: 10.4
click at [425, 96] on div ""thumbnailUrl" : "data:image/png;base64 ,iVBORw0KGgoAAAANSUhEUgAAAGQAAABkCAYAAA…" at bounding box center [344, 152] width 184 height 478
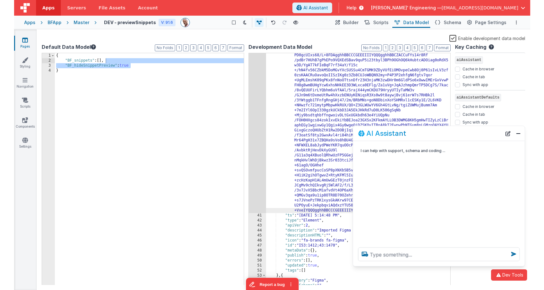
scroll to position [336, 0]
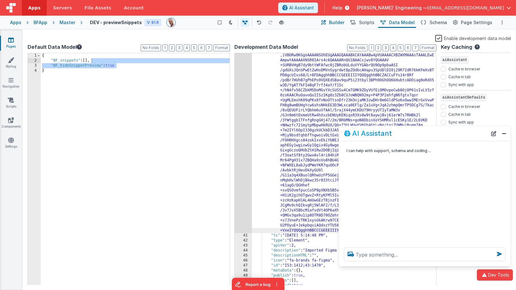
click at [336, 24] on span "Builder" at bounding box center [336, 22] width 15 height 6
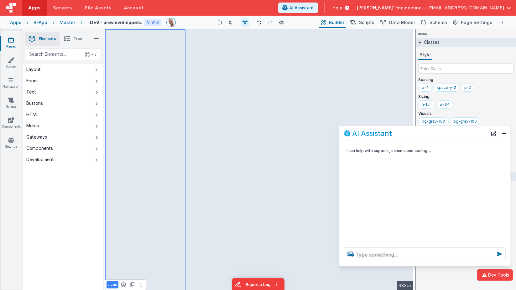
click at [74, 37] on span "Tree" at bounding box center [78, 38] width 8 height 5
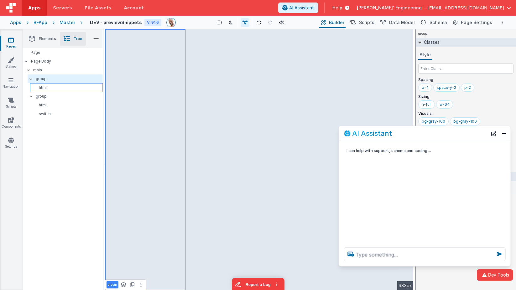
click at [59, 87] on p "html" at bounding box center [68, 87] width 70 height 5
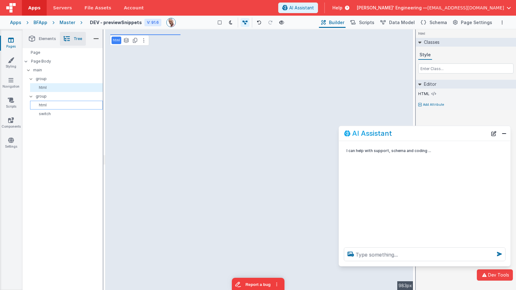
click at [50, 105] on p "html" at bounding box center [68, 105] width 70 height 5
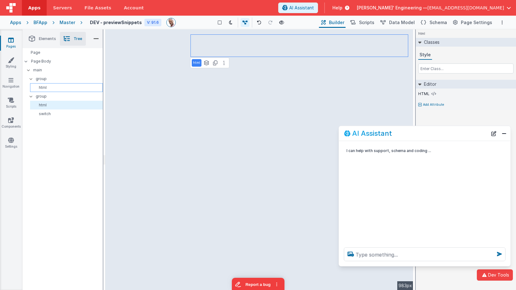
click at [56, 86] on p "html" at bounding box center [68, 87] width 70 height 5
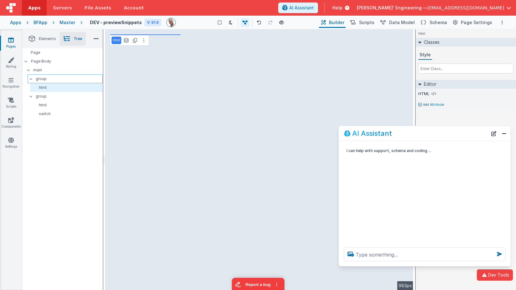
click at [35, 78] on div at bounding box center [33, 78] width 6 height 5
click at [49, 78] on p "group" at bounding box center [69, 78] width 67 height 7
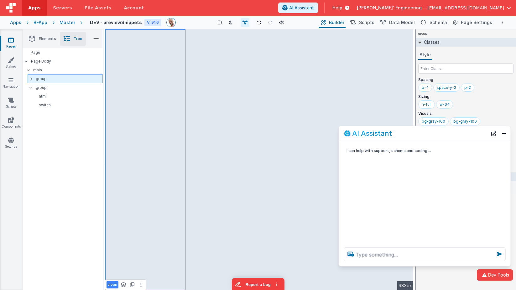
click at [31, 79] on icon at bounding box center [31, 78] width 2 height 5
click at [502, 134] on button "Close" at bounding box center [504, 133] width 8 height 9
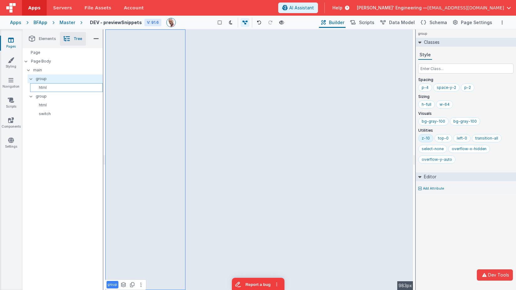
click at [59, 90] on div "html" at bounding box center [66, 87] width 73 height 9
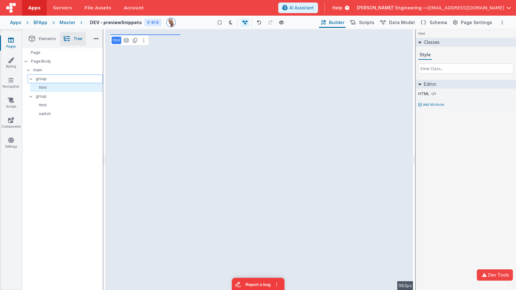
click at [59, 80] on p "group" at bounding box center [69, 78] width 67 height 7
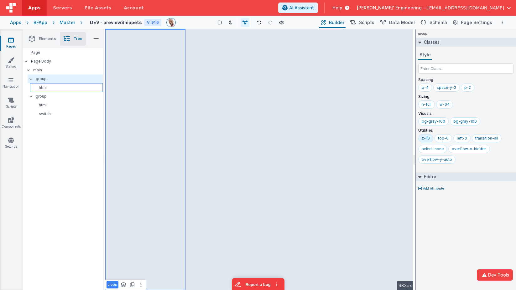
click at [44, 86] on p "html" at bounding box center [68, 87] width 70 height 5
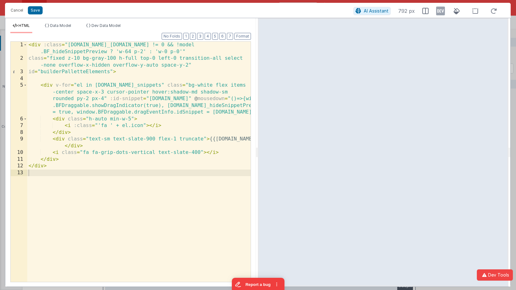
click at [438, 14] on icon at bounding box center [440, 11] width 9 height 10
click at [19, 12] on button "Cancel" at bounding box center [17, 10] width 19 height 9
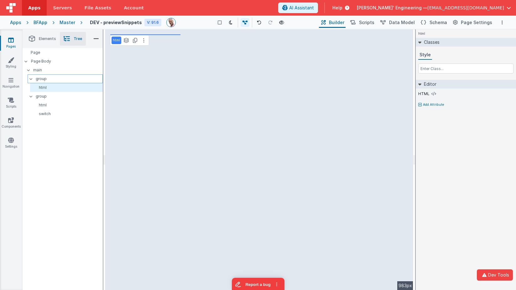
click at [88, 77] on p "group" at bounding box center [69, 78] width 67 height 7
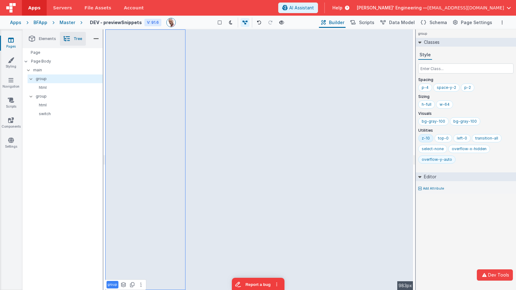
click at [437, 161] on div "overflow-y-auto" at bounding box center [436, 159] width 30 height 5
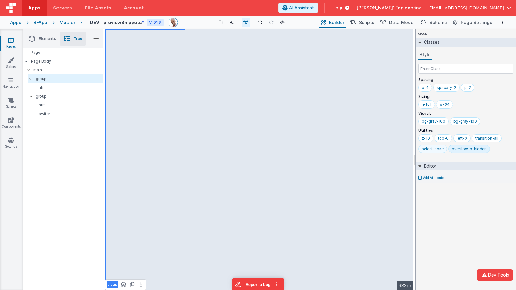
click at [435, 150] on div "select-none" at bounding box center [432, 149] width 22 height 5
click at [479, 137] on div "transition-all" at bounding box center [486, 138] width 23 height 5
click at [463, 138] on div "left-0" at bounding box center [462, 138] width 10 height 5
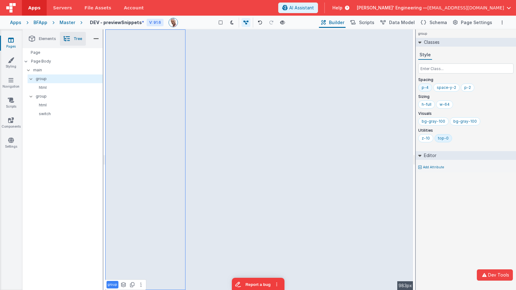
click at [424, 86] on div "p-4" at bounding box center [424, 87] width 7 height 5
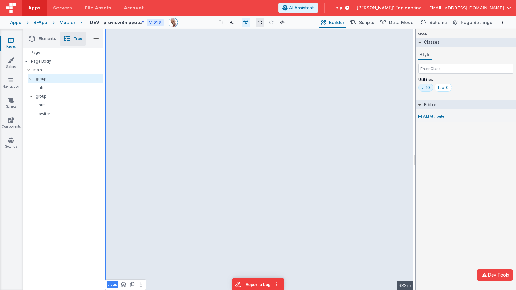
click at [260, 22] on icon at bounding box center [260, 22] width 4 height 4
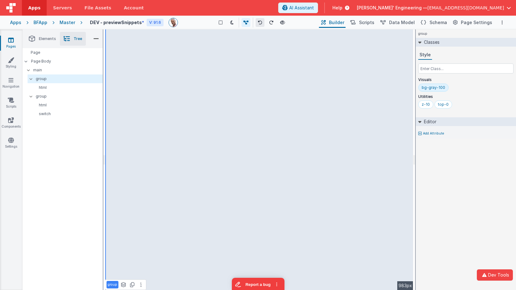
click at [260, 22] on icon at bounding box center [260, 22] width 4 height 4
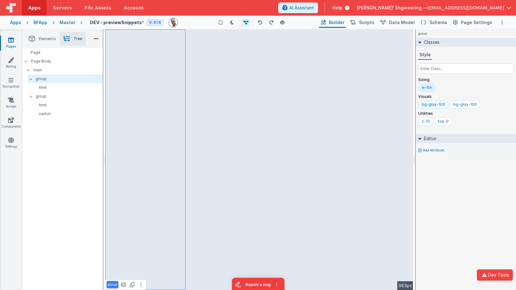
click at [434, 103] on div "bg-gray-100" at bounding box center [432, 104] width 23 height 5
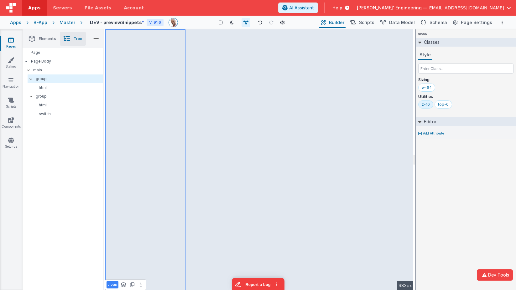
click at [434, 103] on div "top-0" at bounding box center [443, 105] width 18 height 8
click at [427, 104] on div "z-10" at bounding box center [425, 104] width 8 height 5
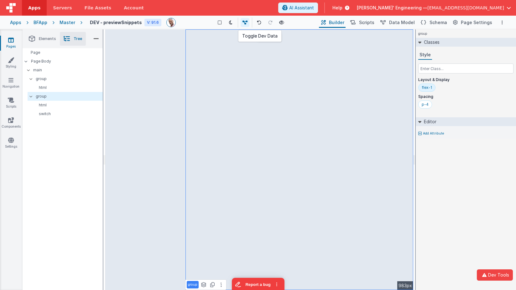
click at [246, 23] on icon at bounding box center [244, 22] width 5 height 4
click at [246, 23] on icon at bounding box center [245, 22] width 5 height 4
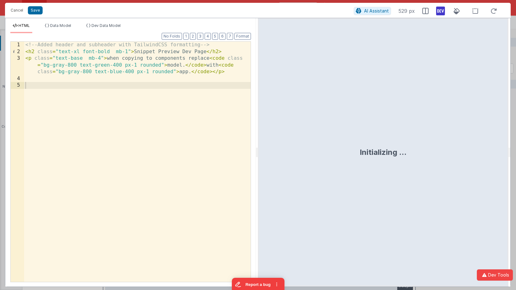
click at [113, 70] on div "<!-- Added header and subheader with TailwindCSS formatting --> < h2 class = "t…" at bounding box center [137, 169] width 226 height 254
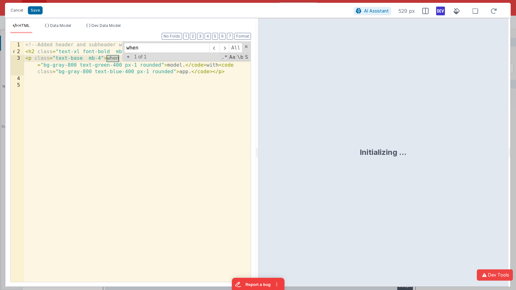
type input "when"
click at [113, 59] on div "<!-- Added header and subheader with TailwindCSS formatting --> < h2 class = "t…" at bounding box center [137, 169] width 226 height 254
click at [40, 9] on button "Save" at bounding box center [35, 10] width 15 height 8
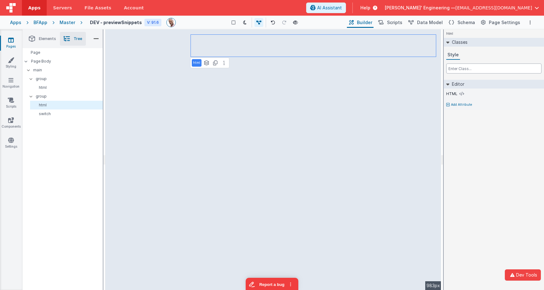
click at [480, 69] on input "text" at bounding box center [493, 69] width 95 height 10
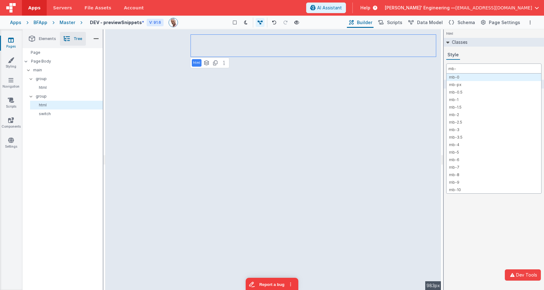
type input "mb-0"
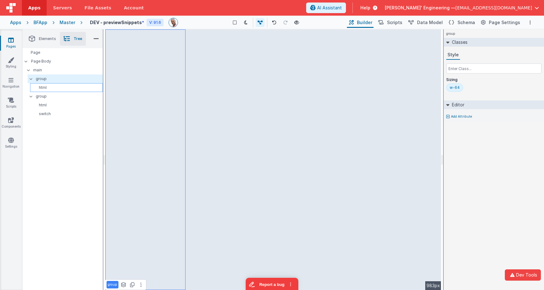
click at [52, 89] on p "html" at bounding box center [68, 87] width 70 height 5
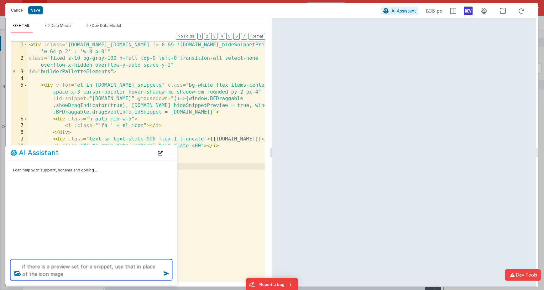
type textarea "if there is a preview set for a snippet, use that in place of the icon mage"
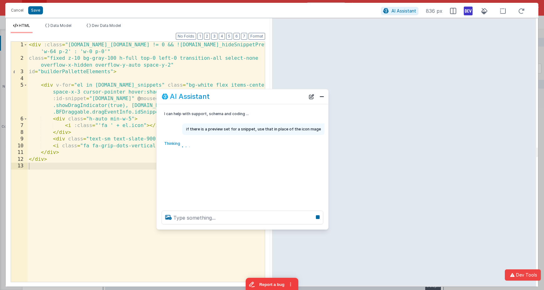
drag, startPoint x: 146, startPoint y: 144, endPoint x: 259, endPoint y: 101, distance: 120.9
click at [259, 101] on div "AI Assistant" at bounding box center [243, 96] width 172 height 15
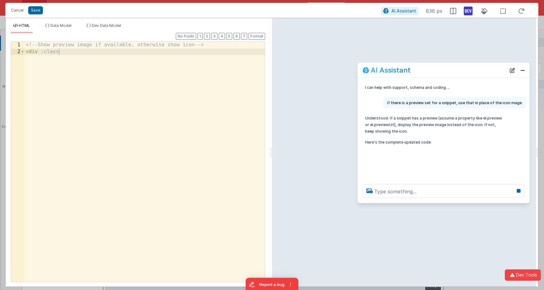
drag, startPoint x: 234, startPoint y: 96, endPoint x: 432, endPoint y: 70, distance: 199.9
click at [432, 70] on div "AI Assistant" at bounding box center [433, 70] width 143 height 8
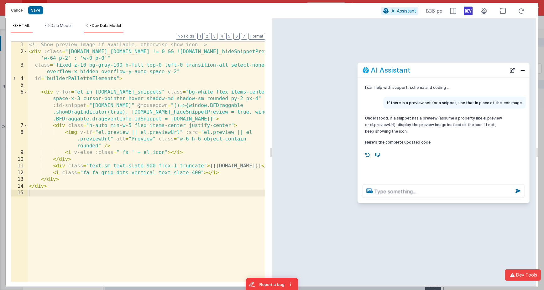
click at [104, 25] on span "Dev Data Model" at bounding box center [106, 25] width 29 height 5
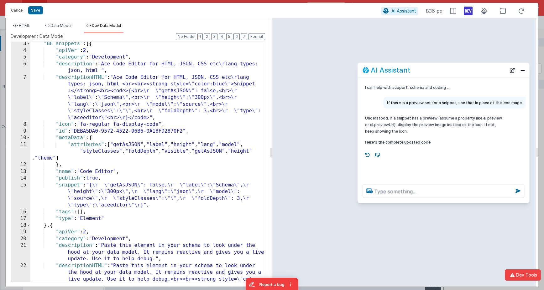
scroll to position [0, 0]
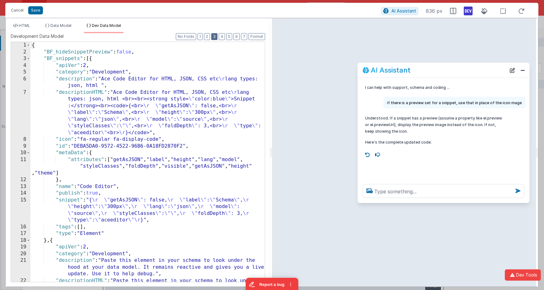
click at [217, 37] on button "3" at bounding box center [214, 36] width 6 height 7
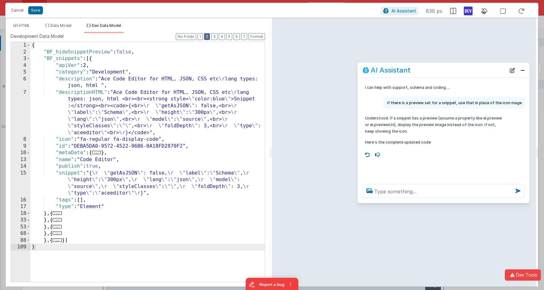
click at [209, 36] on button "2" at bounding box center [207, 36] width 6 height 7
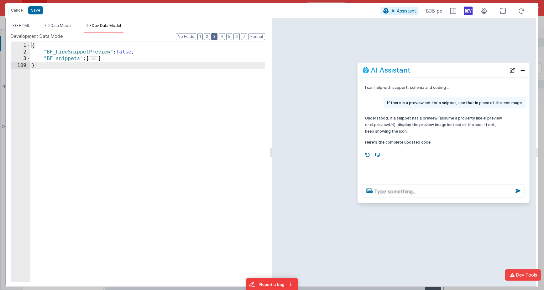
click at [213, 36] on button "3" at bounding box center [214, 36] width 6 height 7
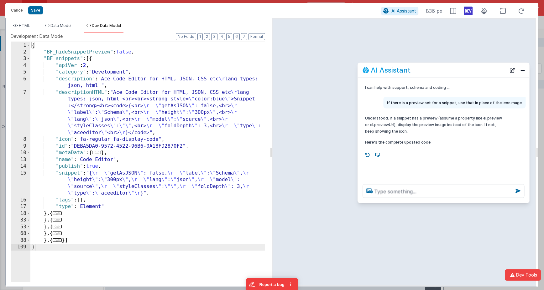
click at [61, 228] on span "..." at bounding box center [57, 226] width 9 height 3
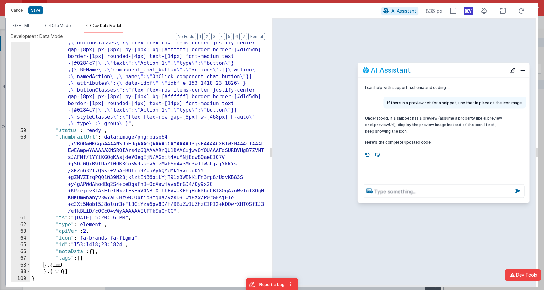
scroll to position [251, 0]
click at [83, 138] on div ""snippet" : "{ \" BFName \" : \" group_frame_1174 \" , \" attributes \" :{ \" d…" at bounding box center [147, 190] width 234 height 368
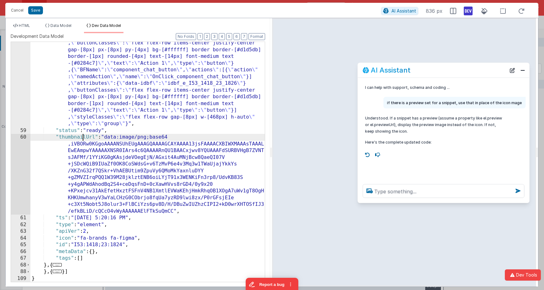
click at [83, 138] on div ""snippet" : "{ \" BFName \" : \" group_frame_1174 \" , \" attributes \" :{ \" d…" at bounding box center [147, 190] width 234 height 368
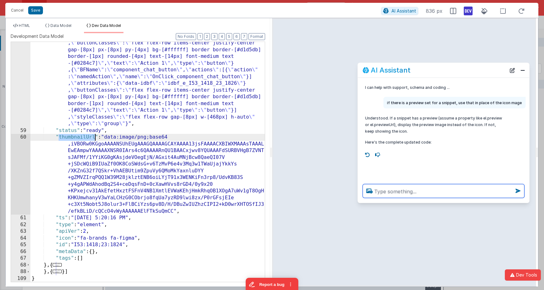
click at [390, 187] on textarea at bounding box center [443, 191] width 162 height 14
paste textarea "thumbnailUrl"
type textarea "use the thumbnailUrl for the preview"
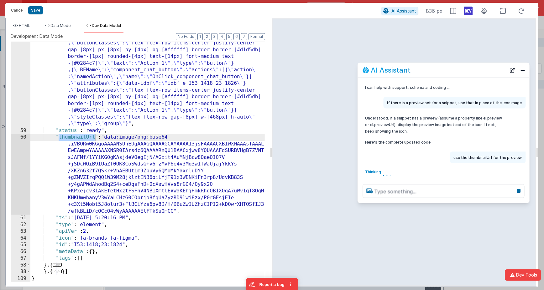
scroll to position [2, 0]
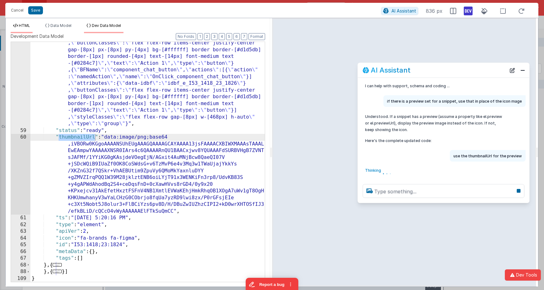
click at [23, 23] on span "HTML" at bounding box center [24, 25] width 11 height 5
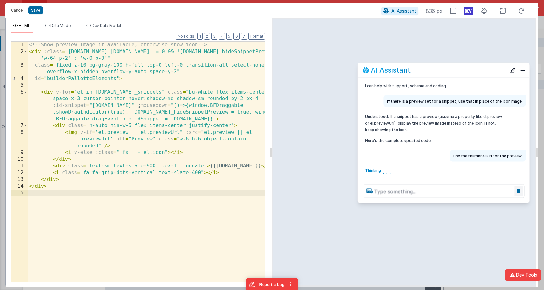
click at [515, 189] on icon at bounding box center [518, 191] width 9 height 10
click at [515, 191] on icon at bounding box center [518, 191] width 9 height 10
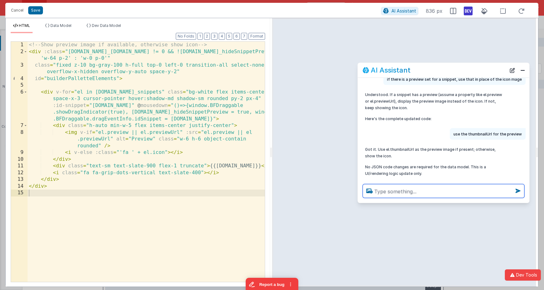
scroll to position [35, 0]
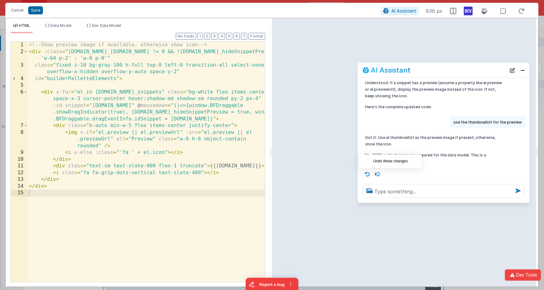
click at [366, 174] on icon at bounding box center [367, 174] width 10 height 10
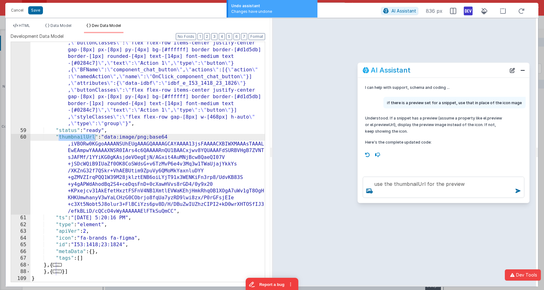
scroll to position [0, 0]
click at [25, 27] on span "HTML" at bounding box center [24, 25] width 11 height 5
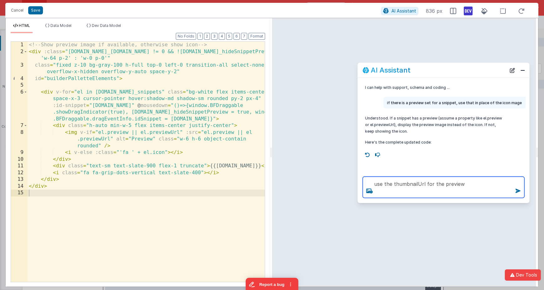
click at [395, 187] on textarea "use the thumbnailUrl for the preview" at bounding box center [443, 187] width 162 height 21
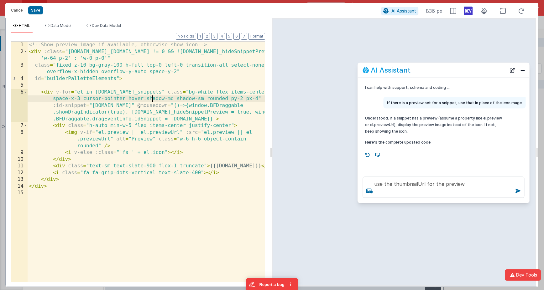
click at [152, 97] on div "<!-- Show preview image if available, otherwise show icon --> < div :class = "m…" at bounding box center [146, 169] width 237 height 254
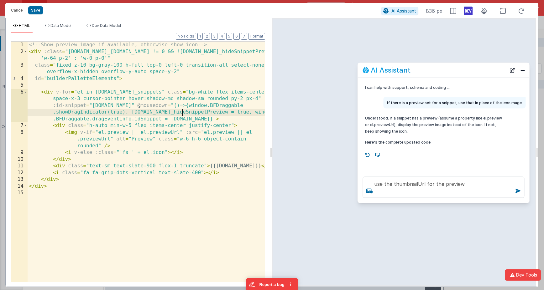
click at [182, 111] on div "<!-- Show preview image if available, otherwise show icon --> < div :class = "m…" at bounding box center [146, 169] width 237 height 254
click at [368, 154] on icon at bounding box center [367, 155] width 10 height 10
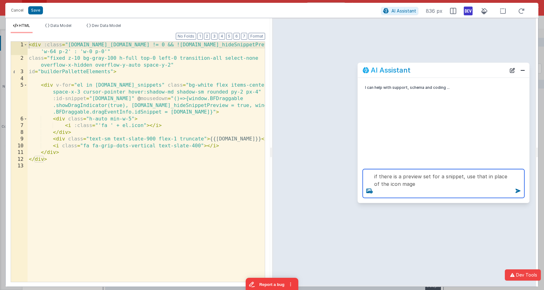
click at [448, 187] on textarea "if there is a preview set for a snippet, use that in place of the icon mage" at bounding box center [443, 183] width 162 height 29
click at [438, 193] on textarea "if there is a preview set for a snippet, use that in place of the icon mage" at bounding box center [443, 183] width 162 height 29
drag, startPoint x: 460, startPoint y: 176, endPoint x: 467, endPoint y: 178, distance: 7.2
click at [460, 176] on textarea "if there is a preview set for a snippet, use that in place of the icon mage" at bounding box center [443, 183] width 162 height 29
paste textarea "thumbnailUrl"
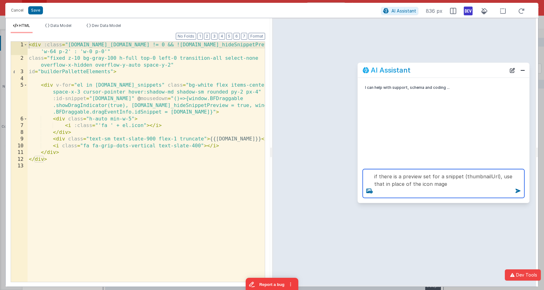
click at [424, 177] on textarea "if there is a preview set for a snippet (thumbnailUrl), use that in place of th…" at bounding box center [443, 183] width 162 height 29
type textarea "if there is a preview key set for a snippet (thumbnailUrl), use that in place o…"
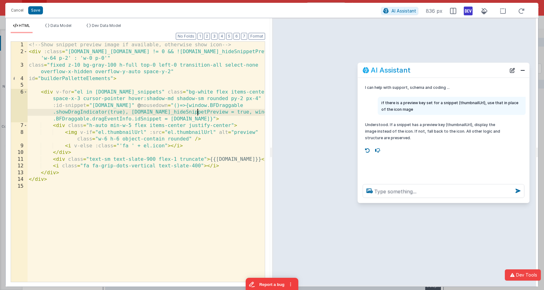
click at [196, 112] on div "<!-- Show snippet preview image if available, otherwise show icon --> < div :cl…" at bounding box center [146, 169] width 237 height 254
click at [199, 188] on div "<!-- Show snippet preview image if available, otherwise show icon --> < div :cl…" at bounding box center [146, 169] width 237 height 254
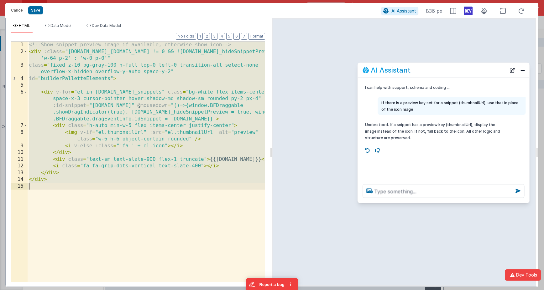
click at [198, 210] on div "<!-- Show snippet preview image if available, otherwise show icon --> < div :cl…" at bounding box center [146, 169] width 237 height 254
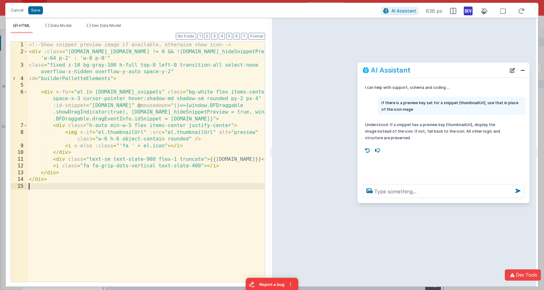
click at [211, 140] on div "<!-- Show snippet preview image if available, otherwise show icon --> < div :cl…" at bounding box center [146, 169] width 237 height 254
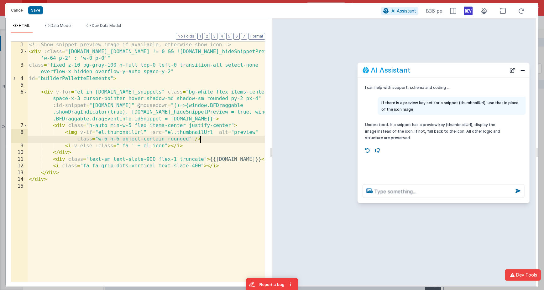
click at [145, 132] on div "<!-- Show snippet preview image if available, otherwise show icon --> < div :cl…" at bounding box center [146, 169] width 237 height 254
click at [114, 24] on span "Dev Data Model" at bounding box center [106, 25] width 29 height 5
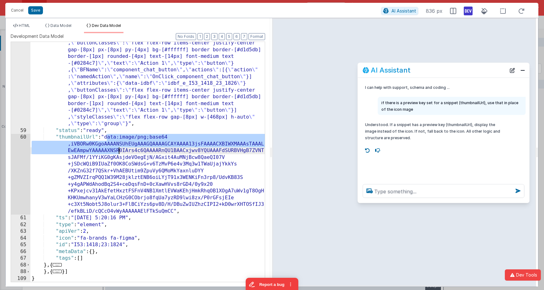
scroll to position [251, 0]
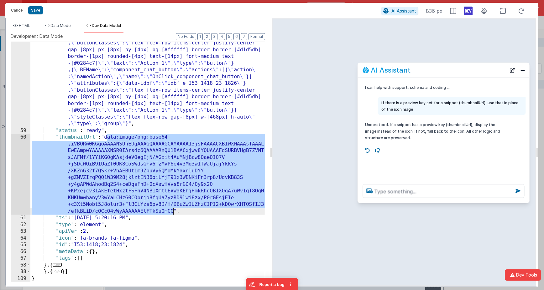
drag, startPoint x: 107, startPoint y: 138, endPoint x: 173, endPoint y: 210, distance: 98.4
click at [173, 210] on div ""snippet" : "{ \" BFName \" : \" group_frame_1174 \" , \" attributes \" :{ \" d…" at bounding box center [147, 190] width 234 height 368
click at [28, 25] on span "HTML" at bounding box center [24, 25] width 11 height 5
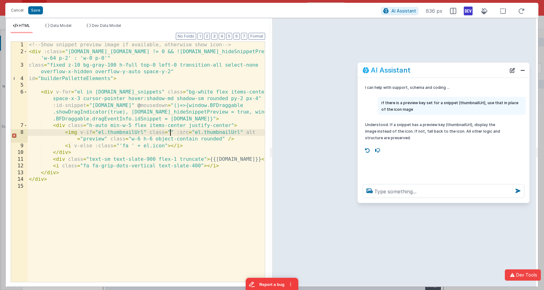
click at [170, 131] on div "<!-- Show snippet preview image if available, otherwise show icon --> < div :cl…" at bounding box center [146, 169] width 237 height 254
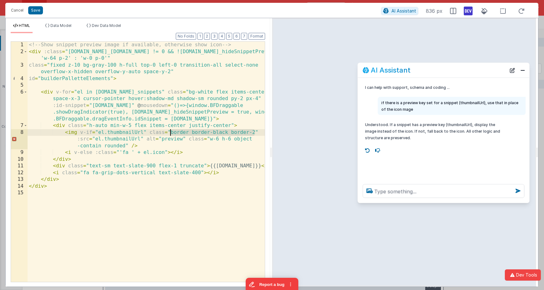
click at [170, 132] on div "<!-- Show snippet preview image if available, otherwise show icon --> < div :cl…" at bounding box center [146, 169] width 237 height 254
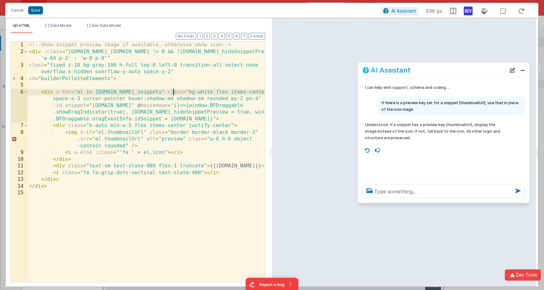
click at [173, 92] on div "<!-- Show snippet preview image if available, otherwise show icon --> < div :cl…" at bounding box center [146, 169] width 237 height 254
click at [161, 132] on div "<!-- Show snippet preview image if available, otherwise show icon --> < div :cl…" at bounding box center [146, 169] width 237 height 254
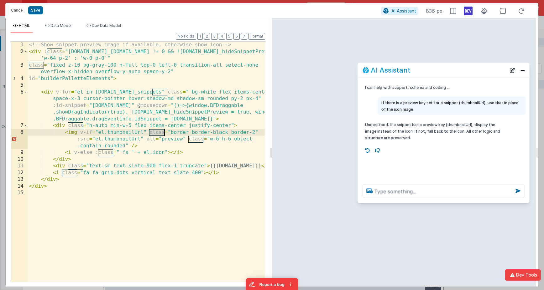
click at [161, 132] on div "<!-- Show snippet preview image if available, otherwise show icon --> < div :cl…" at bounding box center [146, 169] width 237 height 254
drag, startPoint x: 255, startPoint y: 132, endPoint x: 150, endPoint y: 133, distance: 105.2
click at [150, 133] on div "<!-- Show snippet preview image if available, otherwise show icon --> < div :cl…" at bounding box center [146, 169] width 237 height 254
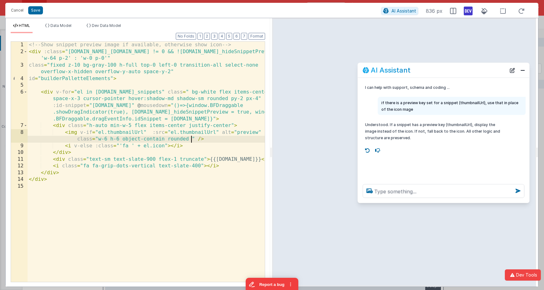
click at [134, 179] on div "<!-- Show snippet preview image if available, otherwise show icon --> < div :cl…" at bounding box center [146, 169] width 237 height 254
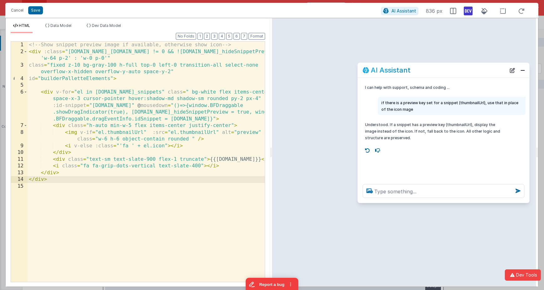
drag, startPoint x: 457, startPoint y: 183, endPoint x: 454, endPoint y: 187, distance: 4.7
click at [457, 183] on div at bounding box center [443, 191] width 172 height 24
click at [454, 188] on textarea at bounding box center [443, 191] width 162 height 14
type textarea "add a border around the image icons"
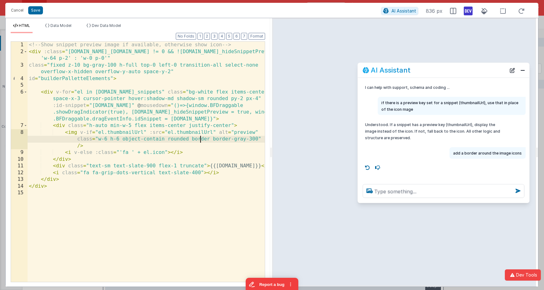
click at [201, 139] on div "<!-- Show snippet preview image if available, otherwise show icon --> < div :cl…" at bounding box center [146, 169] width 237 height 254
click at [395, 191] on textarea at bounding box center [443, 191] width 162 height 14
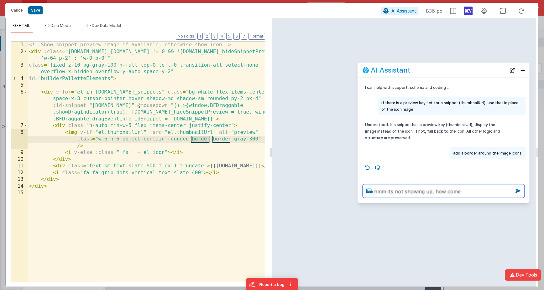
type textarea "hmm its not showing up, how come"
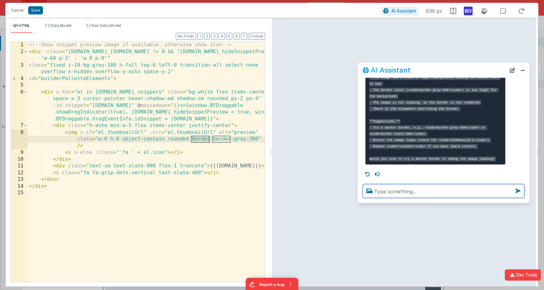
scroll to position [188, 0]
click at [413, 191] on textarea at bounding box center [443, 191] width 162 height 14
type textarea "yeah try all"
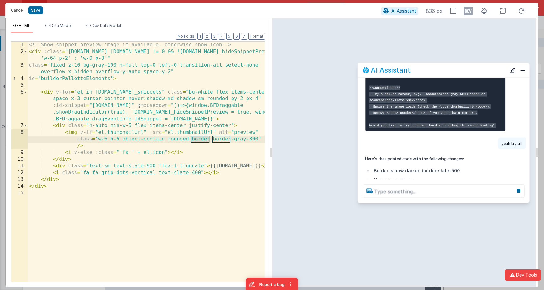
scroll to position [223, 0]
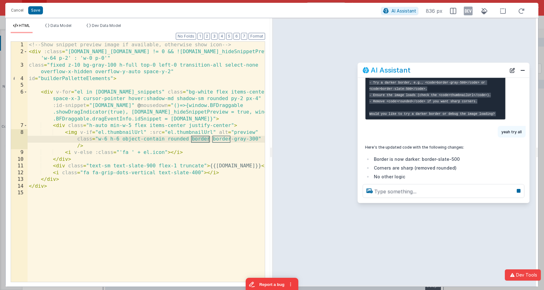
click at [470, 11] on icon at bounding box center [467, 11] width 9 height 10
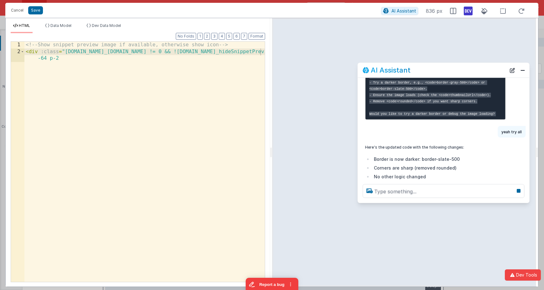
click at [470, 11] on icon at bounding box center [467, 11] width 9 height 10
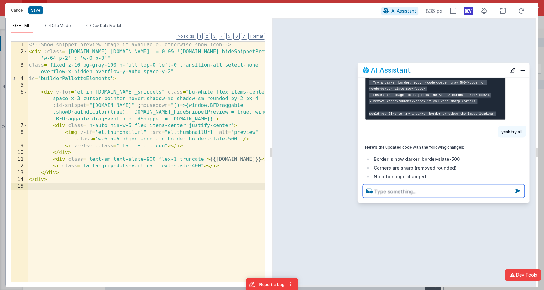
click at [386, 190] on textarea at bounding box center [443, 191] width 162 height 14
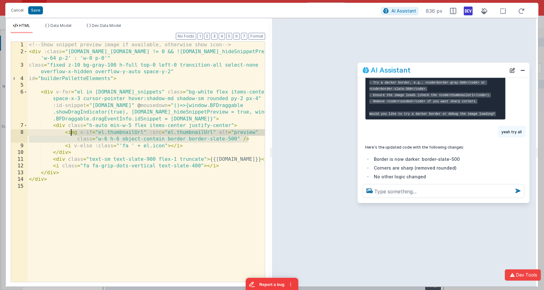
drag, startPoint x: 202, startPoint y: 133, endPoint x: 93, endPoint y: 131, distance: 109.3
click at [71, 131] on div "<!-- Show snippet preview image if available, otherwise show icon --> < div :cl…" at bounding box center [146, 169] width 237 height 254
click at [97, 132] on div "<!-- Show snippet preview image if available, otherwise show icon --> < div :cl…" at bounding box center [146, 169] width 237 height 254
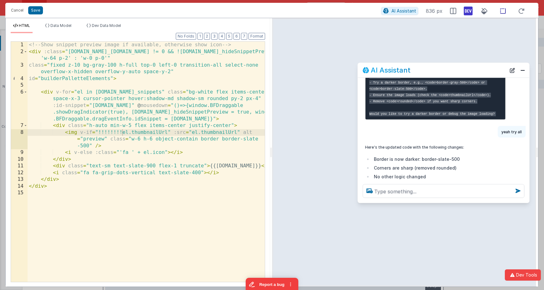
click at [504, 11] on icon at bounding box center [502, 11] width 13 height 8
click at [120, 134] on div "<!-- Show snippet preview image if available, otherwise show icon --> < div :cl…" at bounding box center [146, 169] width 237 height 254
drag, startPoint x: 97, startPoint y: 132, endPoint x: 163, endPoint y: 132, distance: 66.1
click at [97, 132] on div "<!-- Show snippet preview image if available, otherwise show icon --> < div :cl…" at bounding box center [146, 169] width 237 height 254
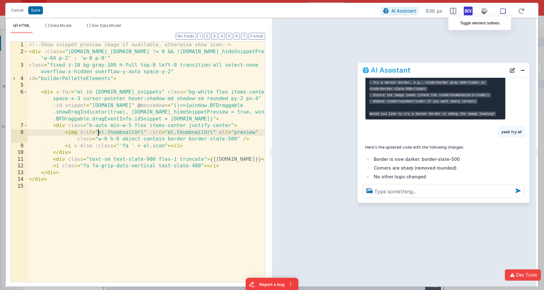
click at [504, 11] on icon at bounding box center [502, 11] width 13 height 8
drag, startPoint x: 109, startPoint y: 140, endPoint x: 119, endPoint y: 141, distance: 10.1
click at [109, 140] on div "<!-- Show snippet preview image if available, otherwise show icon --> < div :cl…" at bounding box center [146, 169] width 237 height 254
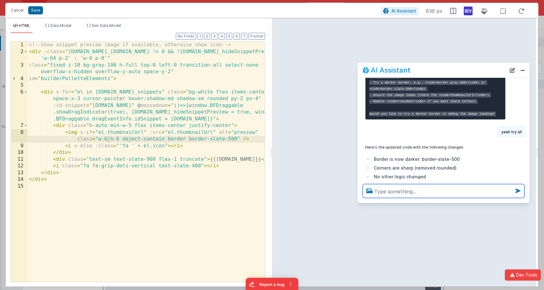
click at [397, 192] on textarea at bounding box center [443, 191] width 162 height 14
type textarea "i"
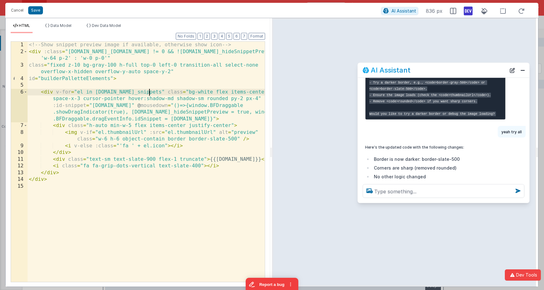
click at [149, 92] on div "<!-- Show snippet preview image if available, otherwise show icon --> < div :cl…" at bounding box center [146, 169] width 237 height 254
click at [99, 140] on div "<!-- Show snippet preview image if available, otherwise show icon --> < div :cl…" at bounding box center [146, 169] width 237 height 254
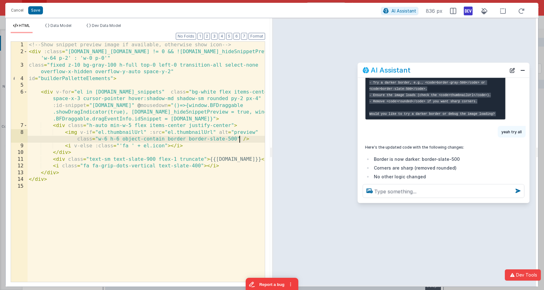
drag, startPoint x: 240, startPoint y: 138, endPoint x: 256, endPoint y: 138, distance: 15.7
click at [240, 138] on div "<!-- Show snippet preview image if available, otherwise show icon --> < div :cl…" at bounding box center [146, 169] width 237 height 254
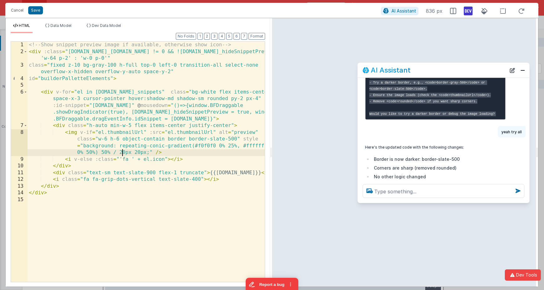
click at [122, 152] on div "<!-- Show snippet preview image if available, otherwise show icon --> < div :cl…" at bounding box center [146, 169] width 237 height 254
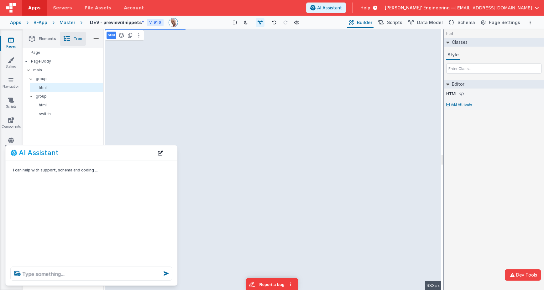
scroll to position [0, 0]
click at [428, 23] on span "Data Model" at bounding box center [430, 22] width 26 height 6
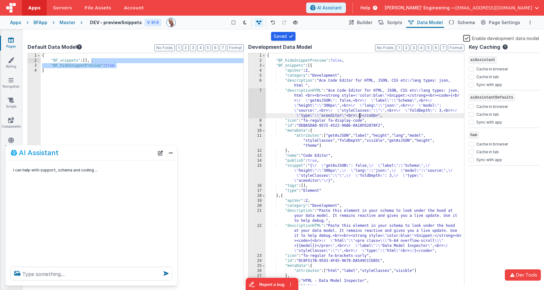
drag, startPoint x: 359, startPoint y: 117, endPoint x: 337, endPoint y: 110, distance: 22.6
click at [359, 117] on div "{ "BF_hideSnippetPreview" : false , "BF_snippets" : [{ "apiVer" : 2 , "category…" at bounding box center [365, 179] width 198 height 252
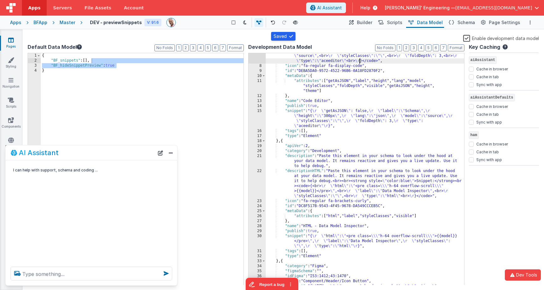
scroll to position [55, 0]
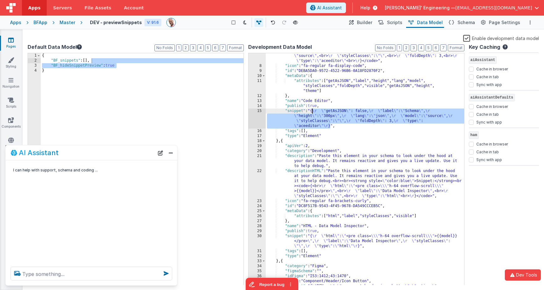
drag, startPoint x: 329, startPoint y: 125, endPoint x: 311, endPoint y: 111, distance: 23.4
click at [311, 111] on div ""descriptionHTML" : "Ace Code Editor for HTML, JSON, CSS etc \r lang types: jso…" at bounding box center [365, 182] width 198 height 297
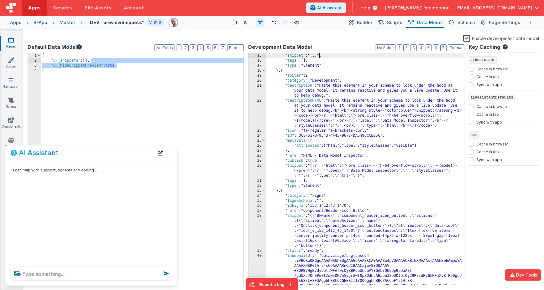
scroll to position [110, 0]
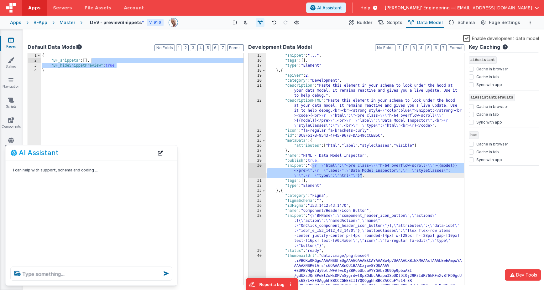
drag, startPoint x: 313, startPoint y: 165, endPoint x: 360, endPoint y: 175, distance: 48.6
click at [360, 175] on div ""snippet" : "..." , "tags" : [ ] , "type" : "Element" } , { "apiVer" : 2 , "cat…" at bounding box center [365, 257] width 198 height 408
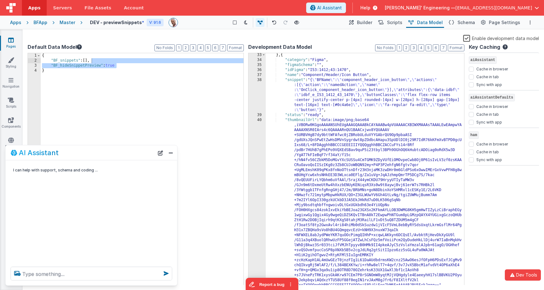
scroll to position [248, 0]
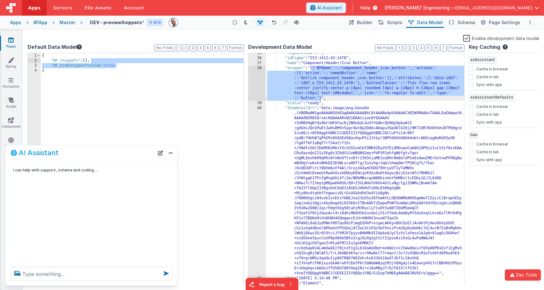
drag, startPoint x: 311, startPoint y: 67, endPoint x: 321, endPoint y: 96, distance: 30.8
click at [321, 96] on div ""figmaSchema" : "" , "idFigma" : "I53:1412;43:1470" , "name" : "Component/Heade…" at bounding box center [365, 172] width 198 height 242
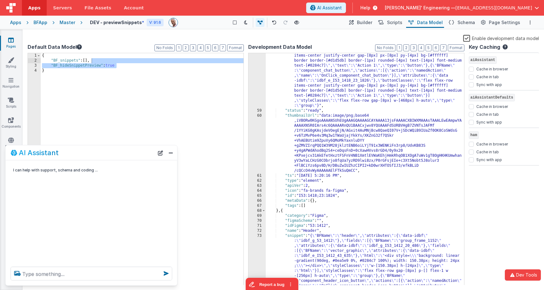
scroll to position [552, 0]
click at [312, 235] on div ""snippet" : "{ \" BFName \" : \" group_frame_1174 \" , \" attributes \" :{ \" d…" at bounding box center [365, 282] width 198 height 508
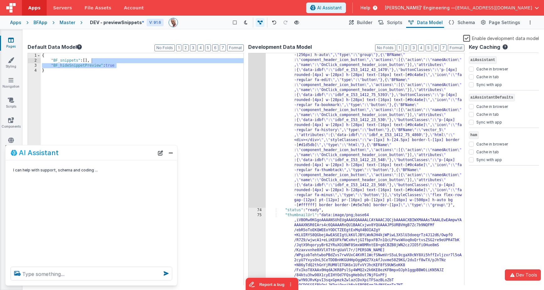
scroll to position [786, 0]
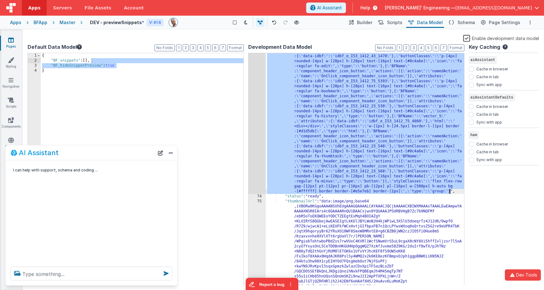
click at [449, 192] on div ""snippet" : "{ \" BFName \" : \" header \" , \" attributes \" :{ \" data-idbf \…" at bounding box center [365, 258] width 198 height 518
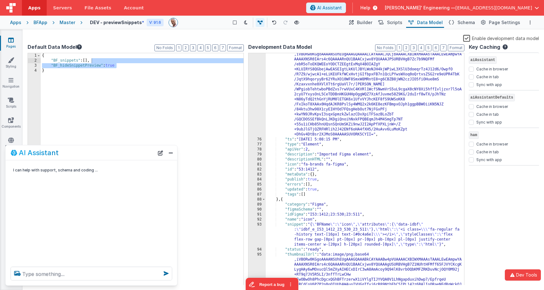
scroll to position [748, 0]
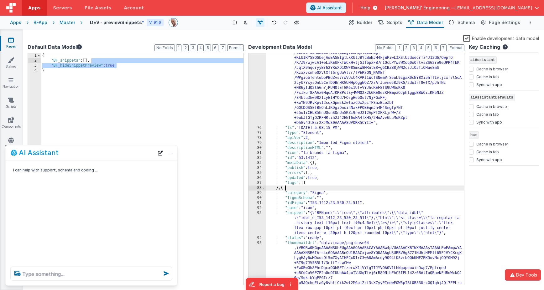
scroll to position [759, 0]
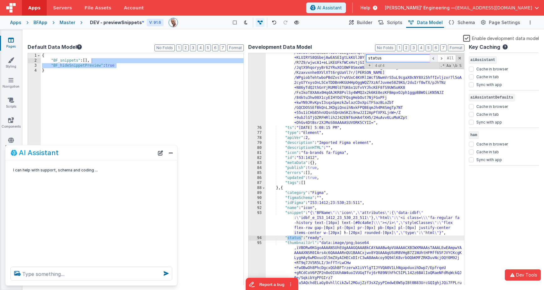
click at [431, 59] on span at bounding box center [434, 58] width 8 height 8
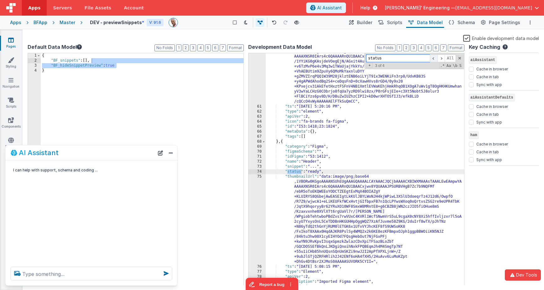
click at [431, 59] on span at bounding box center [434, 58] width 8 height 8
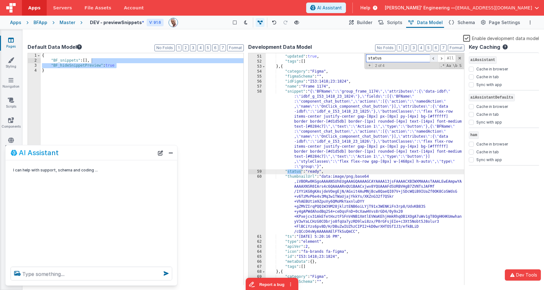
scroll to position [490, 0]
click at [431, 59] on span at bounding box center [434, 58] width 8 height 8
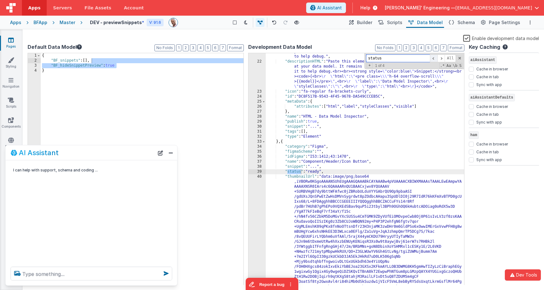
click at [431, 59] on span at bounding box center [434, 58] width 8 height 8
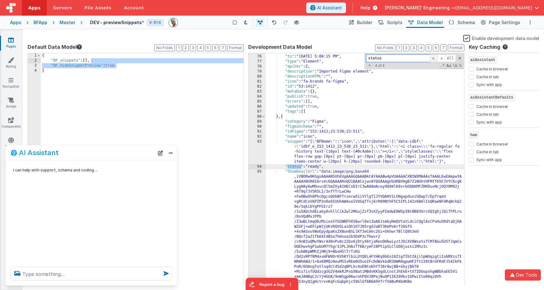
scroll to position [831, 0]
click at [431, 59] on span at bounding box center [434, 58] width 8 height 8
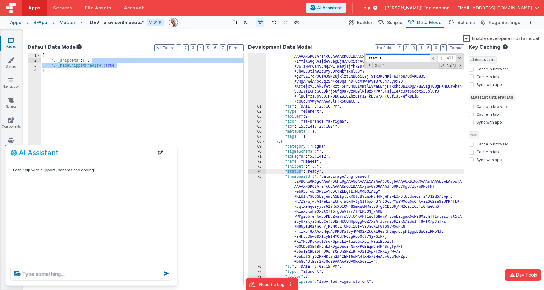
click at [431, 59] on span at bounding box center [434, 58] width 8 height 8
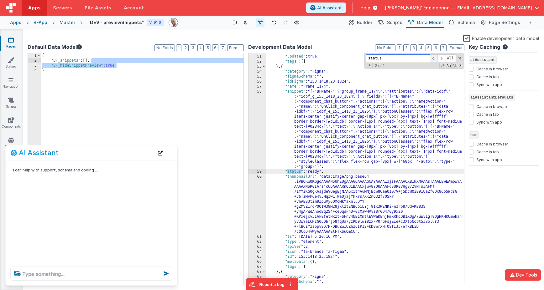
click at [431, 59] on span at bounding box center [434, 58] width 8 height 8
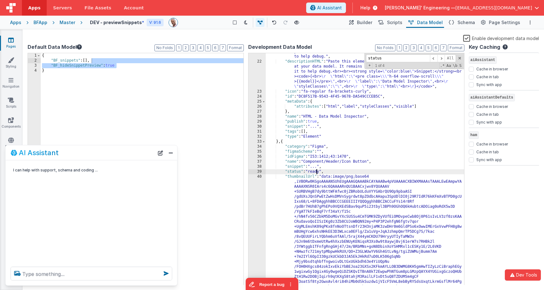
click at [315, 173] on div ""description" : "Paste this element in your schema to look under the hood at yo…" at bounding box center [365, 253] width 198 height 418
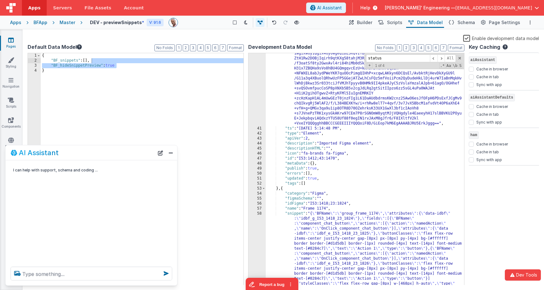
scroll to position [368, 0]
click at [360, 159] on div ""thumbnailUrl" : "data:image/png;base64 ,iVBORw0KGgoAAAANSUhEUgAAAGQAAABkCAYAAA…" at bounding box center [365, 197] width 198 height 483
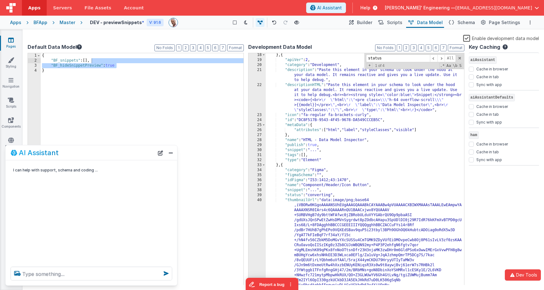
scroll to position [126, 0]
click at [324, 196] on div "} , { "apiVer" : 2 , "category" : "Development" , "description" : "Paste this e…" at bounding box center [365, 257] width 198 height 408
click at [296, 195] on div "} , { "apiVer" : 2 , "category" : "Development" , "description" : "Paste this e…" at bounding box center [365, 257] width 198 height 408
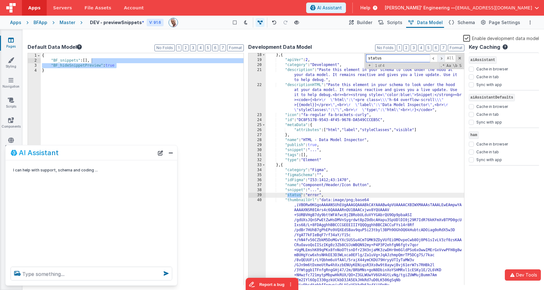
click at [444, 58] on span at bounding box center [441, 58] width 8 height 8
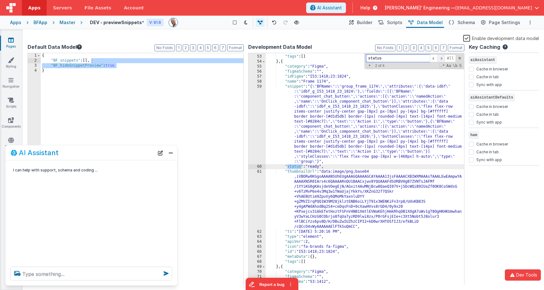
click at [444, 58] on span at bounding box center [441, 58] width 8 height 8
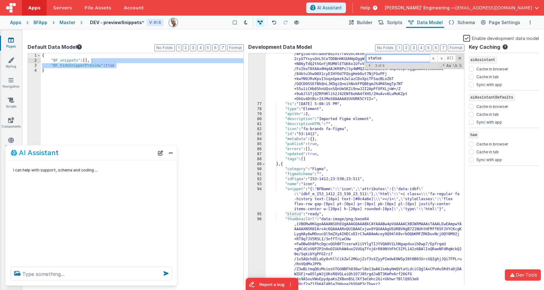
scroll to position [793, 0]
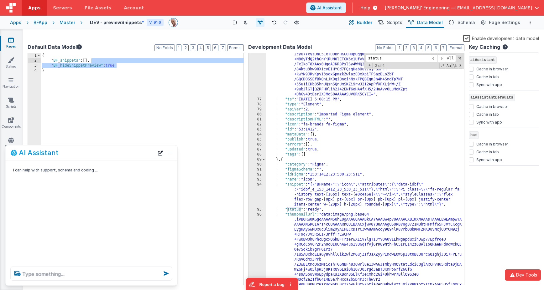
click at [368, 24] on span "Builder" at bounding box center [364, 22] width 15 height 6
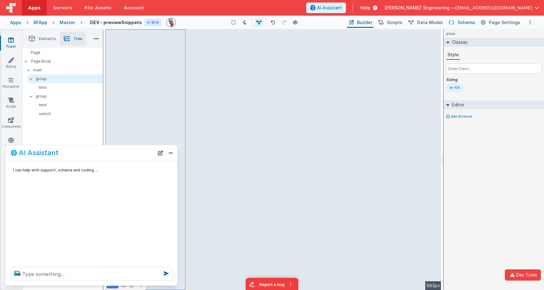
click at [462, 23] on span "Schema" at bounding box center [466, 22] width 18 height 6
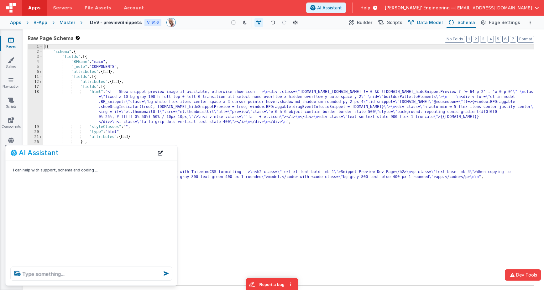
click at [435, 23] on span "Data Model" at bounding box center [430, 22] width 26 height 6
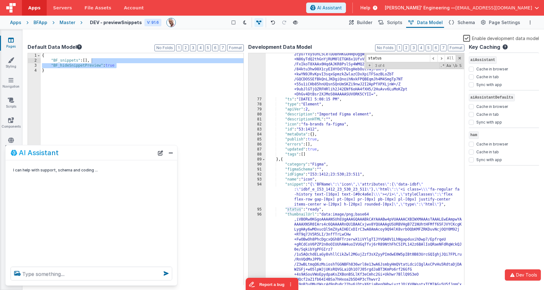
click at [415, 74] on div ""thumbnailUrl" : "data:image/png;base64 ,iVBORw0KGgoAAAANSUhEUgAAAGQAAAALCAYAAA…" at bounding box center [365, 293] width 198 height 573
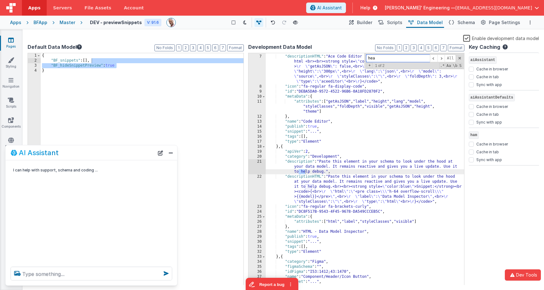
scroll to position [34, 0]
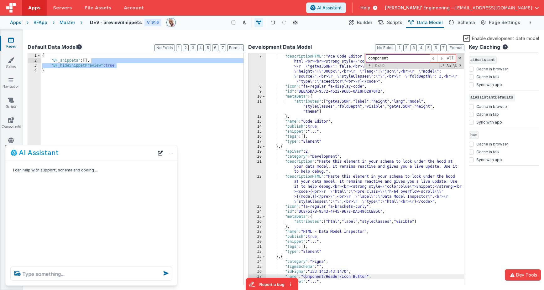
type input "component h"
click at [365, 24] on span "Builder" at bounding box center [364, 22] width 15 height 6
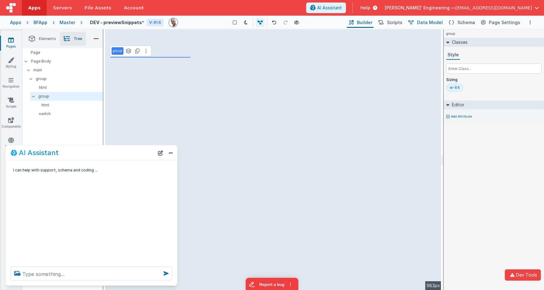
click at [436, 23] on span "Data Model" at bounding box center [430, 22] width 26 height 6
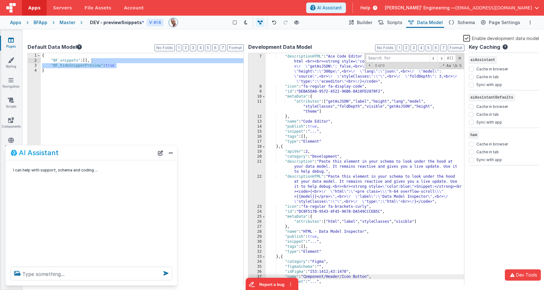
click at [397, 96] on div ""description" : "Ace Code Editor for HTML, JSON, CSS etc \r lang types: json, h…" at bounding box center [365, 167] width 198 height 247
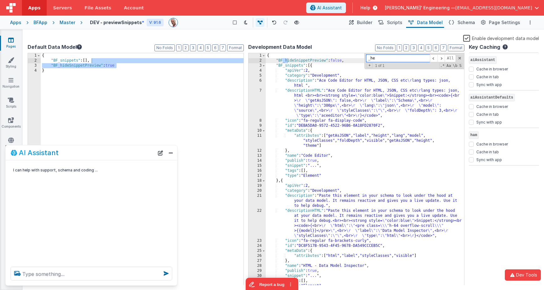
scroll to position [0, 0]
type input "_header"
click at [424, 47] on button "4" at bounding box center [421, 47] width 6 height 7
click at [416, 47] on button "3" at bounding box center [413, 47] width 6 height 7
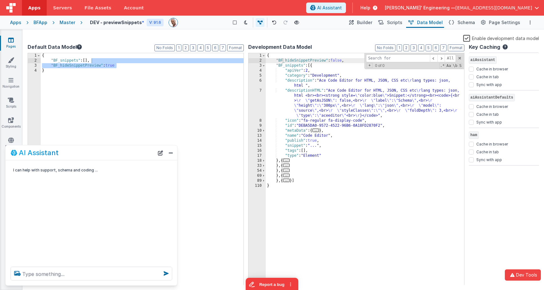
click at [288, 160] on span "..." at bounding box center [286, 160] width 7 height 3
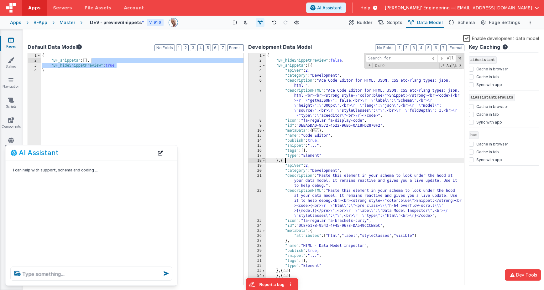
click at [264, 161] on span at bounding box center [263, 160] width 3 height 5
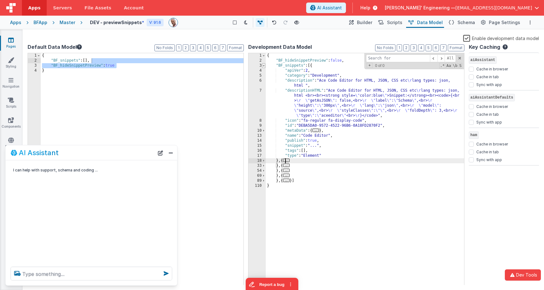
click at [264, 67] on span at bounding box center [263, 65] width 3 height 5
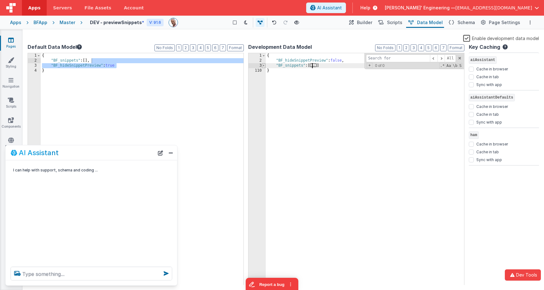
click at [265, 65] on span at bounding box center [263, 65] width 3 height 5
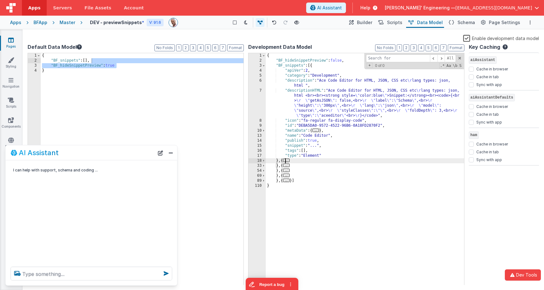
click at [288, 162] on span "..." at bounding box center [286, 160] width 7 height 3
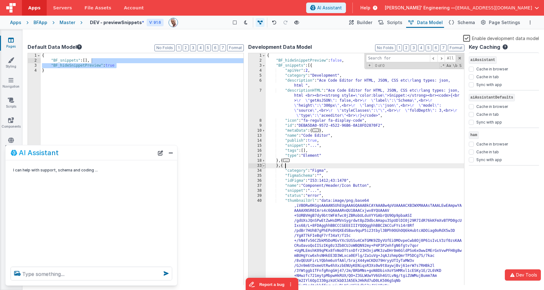
click at [264, 167] on span at bounding box center [263, 165] width 3 height 5
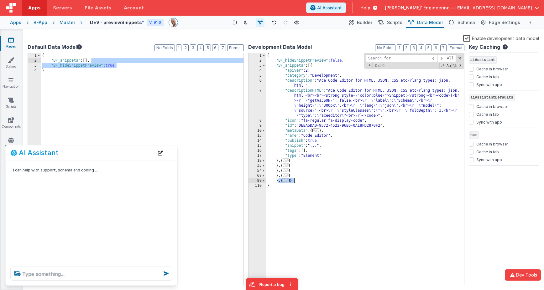
drag, startPoint x: 279, startPoint y: 182, endPoint x: 294, endPoint y: 181, distance: 15.4
click at [294, 181] on div "{ "BF_hideSnippetPreview" : false , "BF_snippets" : [{ "apiVer" : 2 , "category…" at bounding box center [365, 174] width 198 height 242
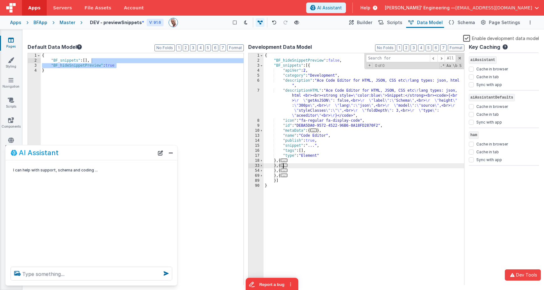
click at [286, 166] on span "..." at bounding box center [284, 165] width 7 height 3
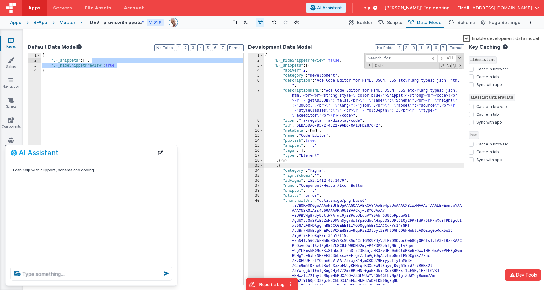
click at [314, 196] on div "{ "BF_hideSnippetPreview" : false , "BF_snippets" : [{ "apiVer" : 2 , "category…" at bounding box center [363, 257] width 200 height 408
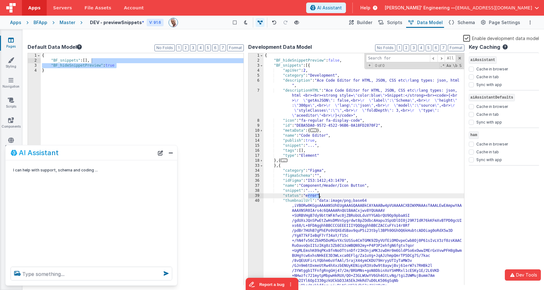
click at [314, 196] on div "{ "BF_hideSnippetPreview" : false , "BF_snippets" : [{ "apiVer" : 2 , "category…" at bounding box center [363, 257] width 200 height 408
click at [262, 166] on span at bounding box center [261, 165] width 3 height 5
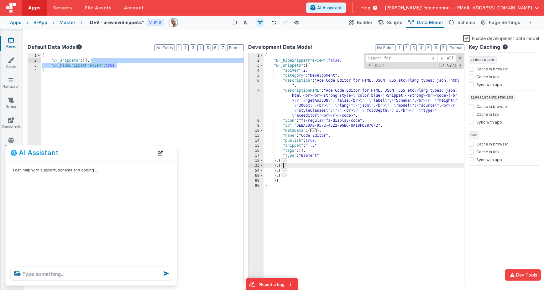
click at [286, 171] on span "..." at bounding box center [284, 170] width 7 height 3
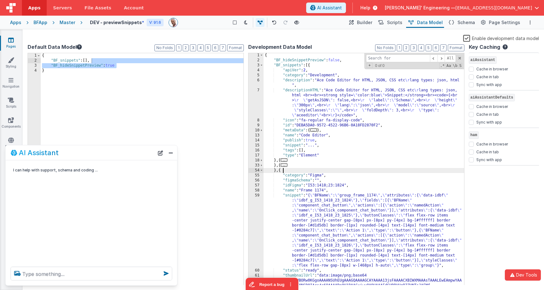
scroll to position [0, 0]
click at [312, 270] on div "{ "BF_hideSnippetPreview" : false , "BF_snippets" : [{ "apiVer" : 2 , "category…" at bounding box center [363, 199] width 200 height 292
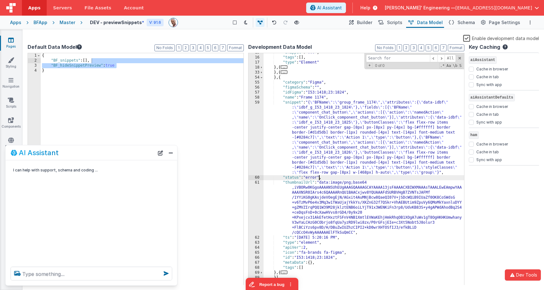
scroll to position [93, 0]
click at [284, 273] on span "..." at bounding box center [284, 272] width 7 height 3
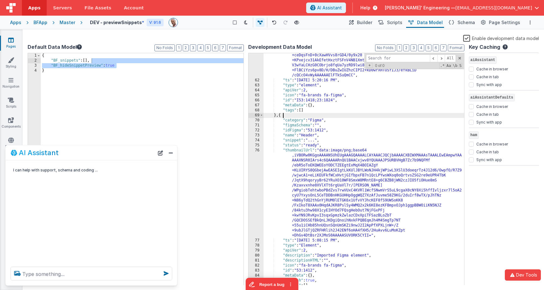
scroll to position [251, 0]
click at [366, 20] on span "Builder" at bounding box center [364, 22] width 15 height 6
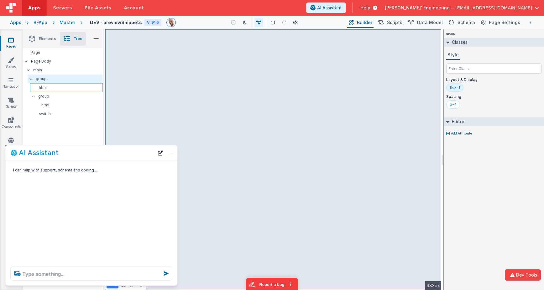
click at [87, 88] on p "html" at bounding box center [68, 87] width 70 height 5
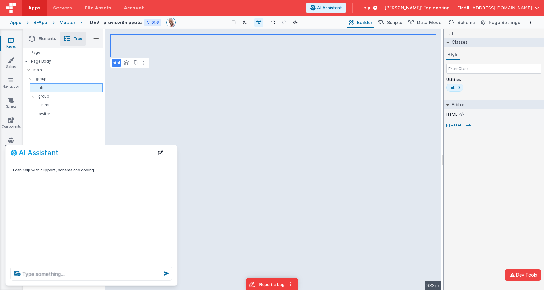
click at [42, 86] on p "html" at bounding box center [68, 87] width 70 height 5
type input "tray html"
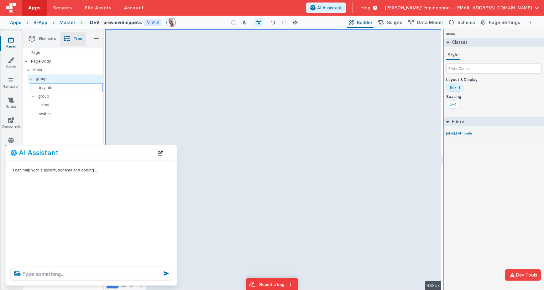
click at [67, 87] on p "tray html" at bounding box center [68, 87] width 70 height 5
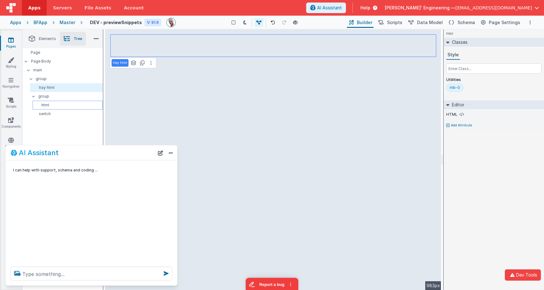
click at [50, 102] on div "html" at bounding box center [68, 105] width 70 height 9
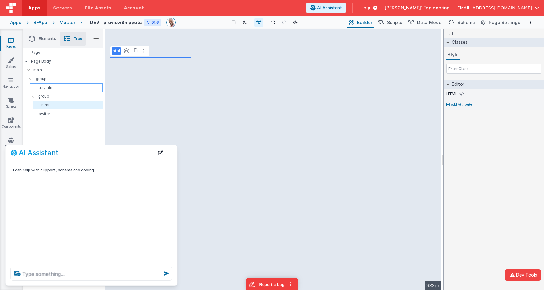
click at [48, 86] on p "tray html" at bounding box center [68, 87] width 70 height 5
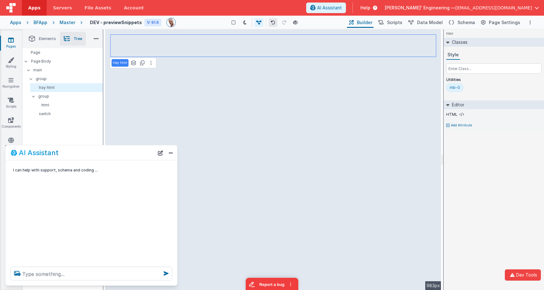
click at [274, 21] on icon at bounding box center [273, 22] width 4 height 4
click at [47, 106] on p "html" at bounding box center [68, 105] width 67 height 5
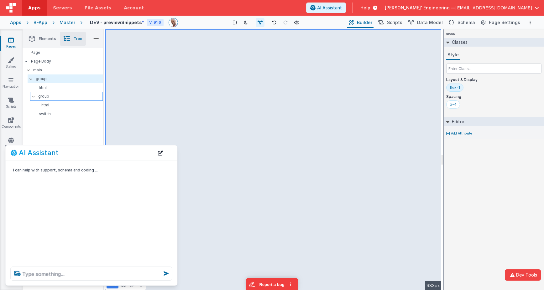
click at [50, 93] on p "group" at bounding box center [70, 96] width 64 height 7
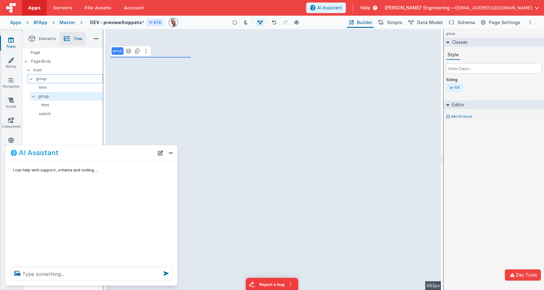
click at [49, 77] on p "group" at bounding box center [69, 78] width 67 height 7
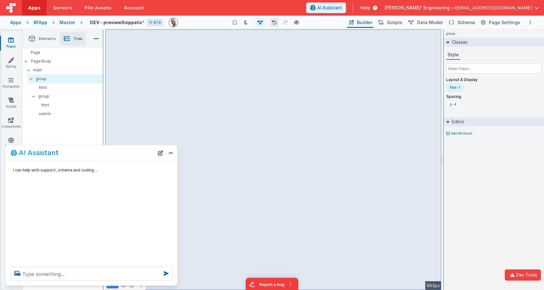
click at [273, 24] on icon at bounding box center [274, 22] width 4 height 4
click at [273, 25] on button at bounding box center [274, 22] width 9 height 9
click at [44, 96] on p "group" at bounding box center [70, 96] width 64 height 7
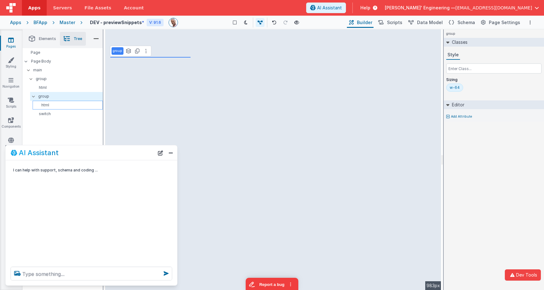
click at [44, 106] on p "html" at bounding box center [68, 105] width 67 height 5
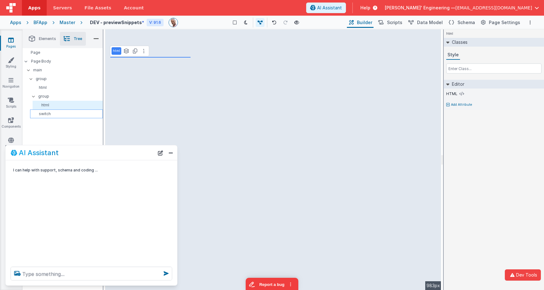
click at [48, 112] on p "switch" at bounding box center [68, 113] width 70 height 5
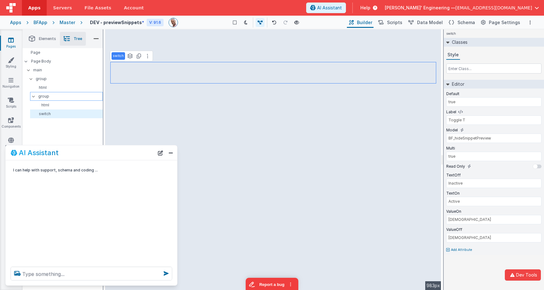
click at [46, 96] on p "group" at bounding box center [70, 96] width 64 height 7
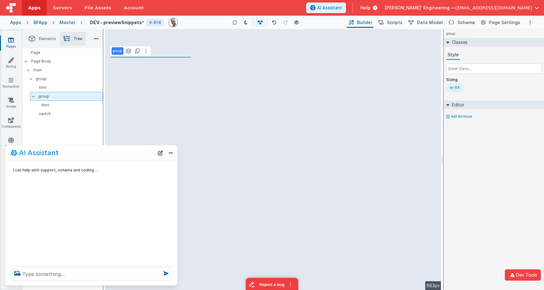
click at [31, 96] on icon at bounding box center [33, 97] width 5 height 2
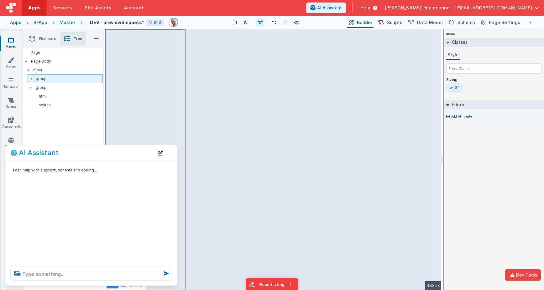
click at [31, 79] on icon at bounding box center [31, 78] width 2 height 5
click at [43, 91] on div "html" at bounding box center [66, 87] width 73 height 9
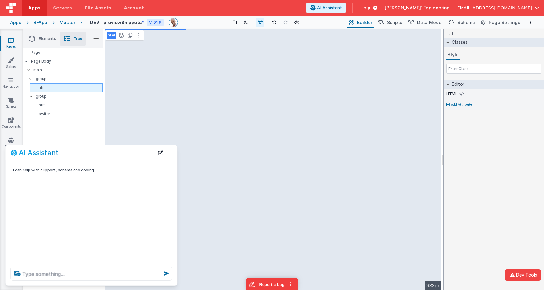
click at [45, 88] on p "html" at bounding box center [68, 87] width 70 height 5
type input "TRAY HTML"
click at [45, 97] on p "group" at bounding box center [69, 96] width 67 height 7
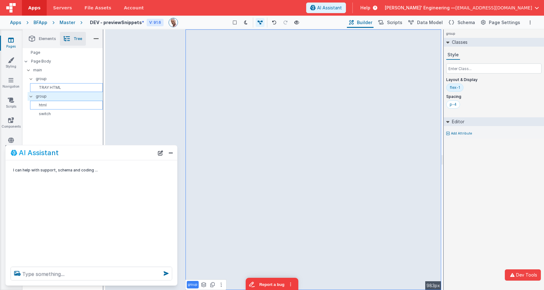
click at [45, 104] on p "html" at bounding box center [68, 105] width 70 height 5
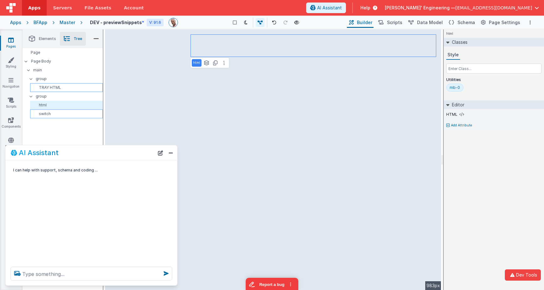
click at [45, 112] on p "switch" at bounding box center [68, 113] width 70 height 5
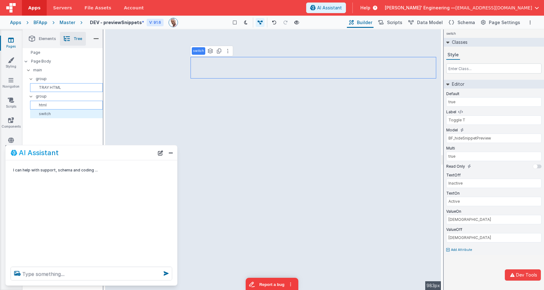
click at [45, 105] on p "html" at bounding box center [68, 105] width 70 height 5
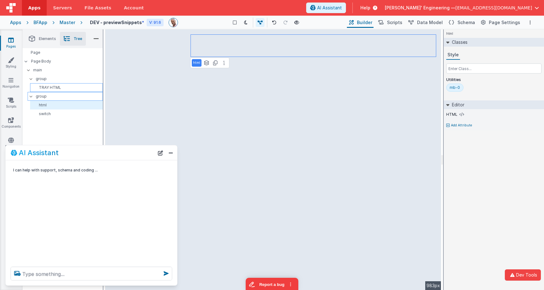
click at [45, 98] on p "group" at bounding box center [69, 96] width 67 height 7
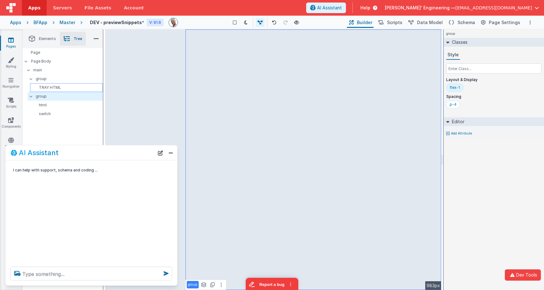
click at [54, 89] on p "TRAY HTML" at bounding box center [68, 87] width 70 height 5
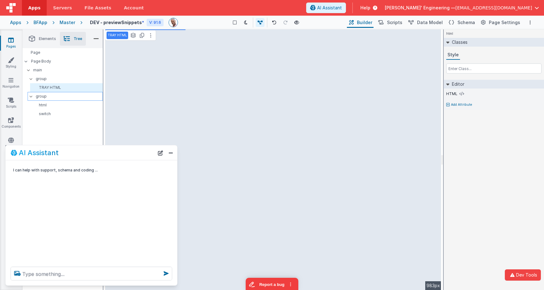
click at [49, 97] on p "group" at bounding box center [69, 96] width 67 height 7
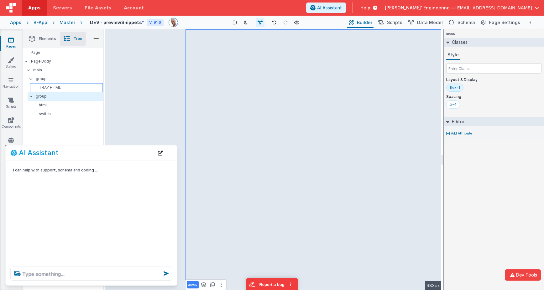
click at [47, 87] on p "TRAY HTML" at bounding box center [68, 87] width 70 height 5
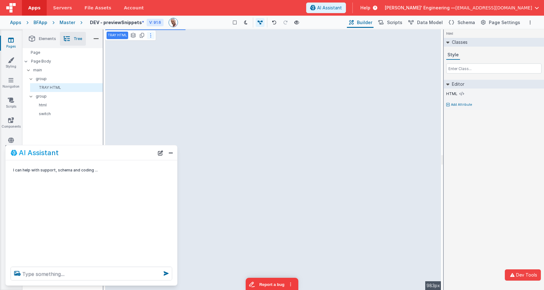
click at [150, 31] on div "TRAY HTML See layers + L Duplicate + D" at bounding box center [130, 35] width 51 height 11
click at [150, 35] on icon at bounding box center [150, 35] width 1 height 5
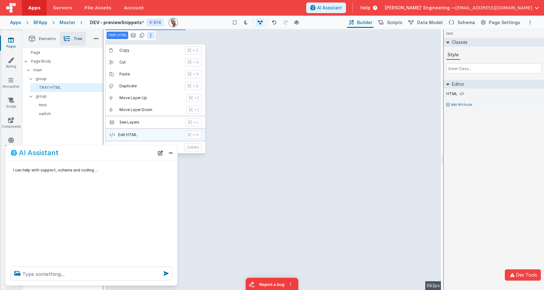
click at [142, 137] on p "Edit HTML" at bounding box center [149, 134] width 63 height 5
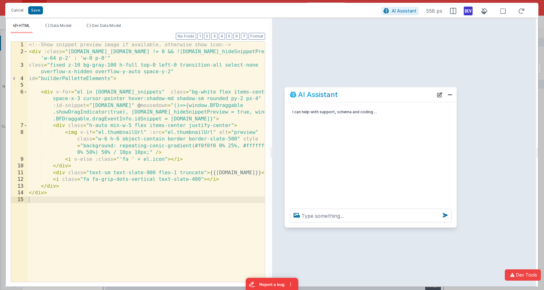
drag, startPoint x: 117, startPoint y: 152, endPoint x: 393, endPoint y: 96, distance: 281.8
click at [393, 96] on div "AI Assistant" at bounding box center [361, 95] width 143 height 8
click at [318, 214] on textarea at bounding box center [371, 216] width 162 height 14
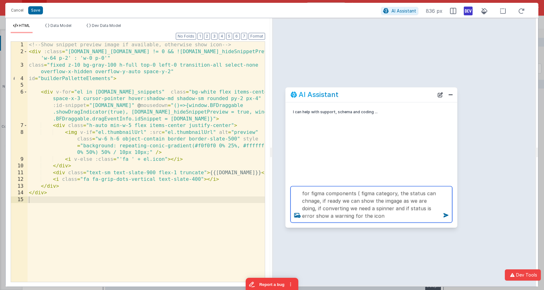
type textarea "for figma components ( figma category, the status can chnage, if ready we can s…"
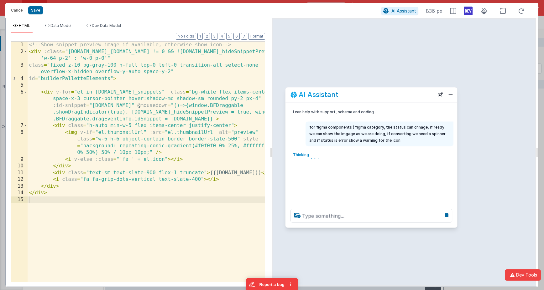
scroll to position [0, 0]
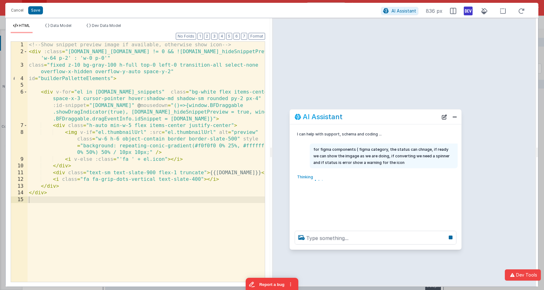
drag, startPoint x: 349, startPoint y: 97, endPoint x: 354, endPoint y: 117, distance: 20.5
click at [354, 117] on div "AI Assistant" at bounding box center [365, 117] width 143 height 8
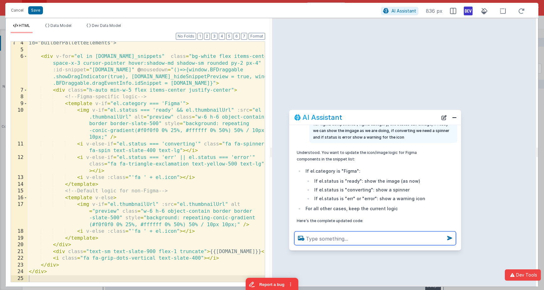
scroll to position [38, 0]
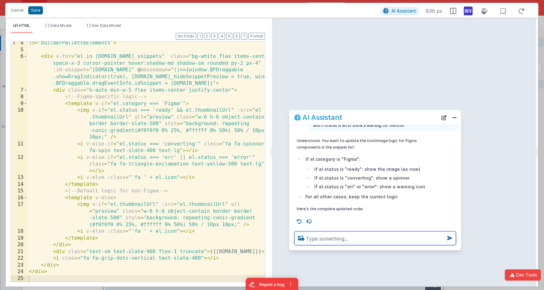
click at [320, 242] on textarea at bounding box center [375, 239] width 162 height 14
type textarea "if a user mouses over the image can we blow it up so the can see better?"
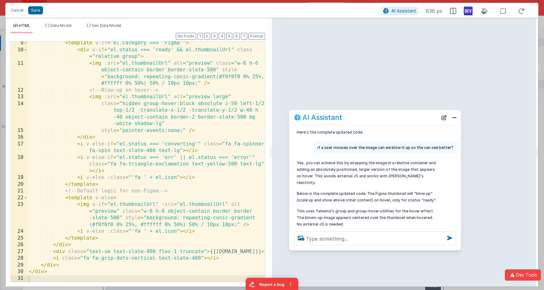
scroll to position [123, 0]
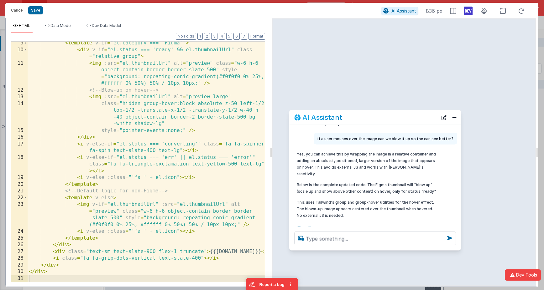
click at [400, 200] on p "This uses Tailwind's group and group-hover utilities for the hover effect. The …" at bounding box center [367, 209] width 140 height 20
click at [340, 240] on textarea at bounding box center [375, 239] width 162 height 14
type textarea "lets try it"
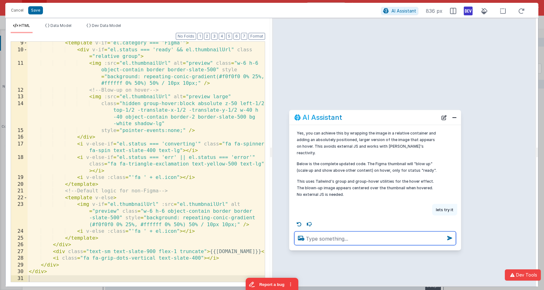
scroll to position [141, 0]
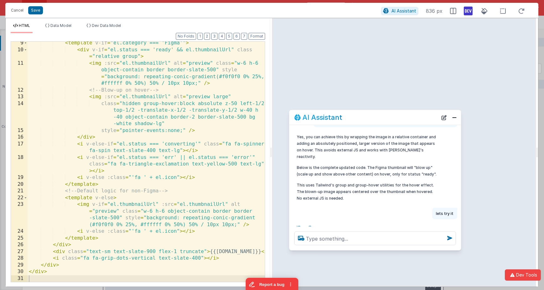
click at [363, 168] on p "Below is the complete updated code. The Figma thumbnail will "blow up" (scale u…" at bounding box center [367, 170] width 140 height 13
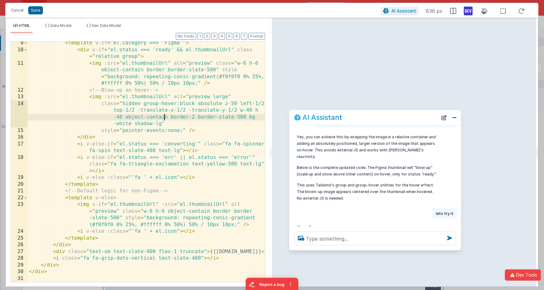
click at [165, 120] on div "< template v-if = "el.category === 'Figma'" > < div v-if = "el.status === 'read…" at bounding box center [146, 167] width 237 height 254
click at [327, 245] on div at bounding box center [375, 239] width 172 height 24
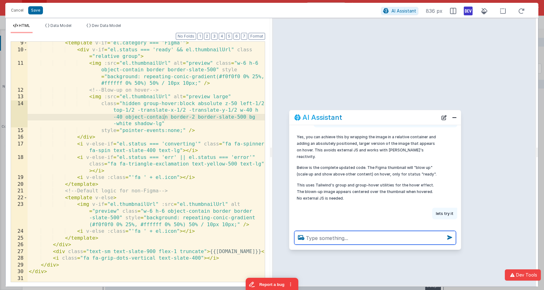
scroll to position [141, 0]
click at [326, 243] on textarea at bounding box center [375, 238] width 162 height 14
type textarea "doesnt work"
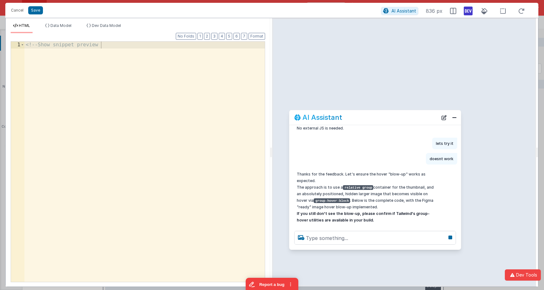
scroll to position [204, 0]
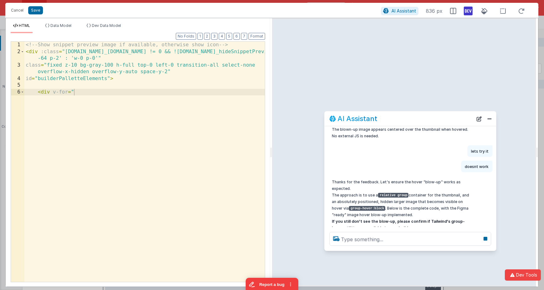
drag, startPoint x: 373, startPoint y: 122, endPoint x: 408, endPoint y: 123, distance: 35.1
click at [408, 123] on div "AI Assistant" at bounding box center [410, 118] width 172 height 15
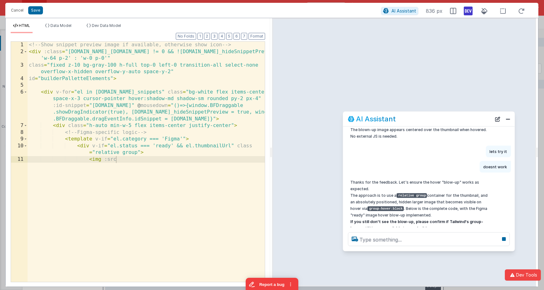
drag, startPoint x: 400, startPoint y: 121, endPoint x: 418, endPoint y: 121, distance: 18.5
click at [418, 121] on div "AI Assistant" at bounding box center [419, 119] width 143 height 8
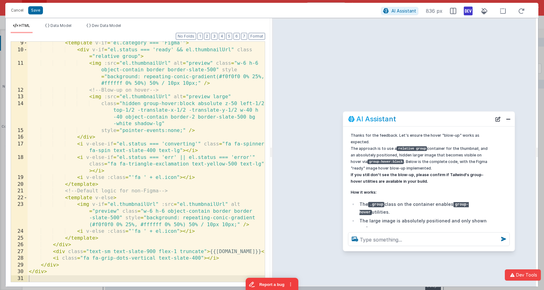
scroll to position [250, 0]
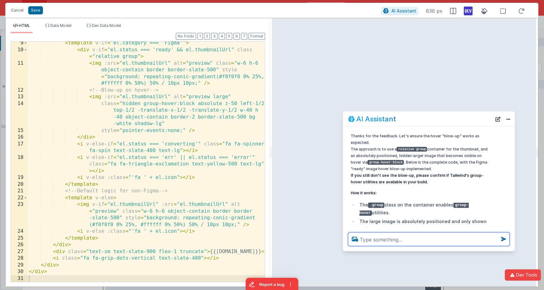
click at [414, 240] on textarea at bounding box center [429, 240] width 162 height 14
type textarea "nope not working, lets go slow and think why"
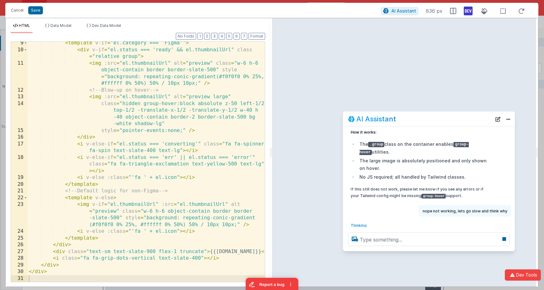
scroll to position [311, 0]
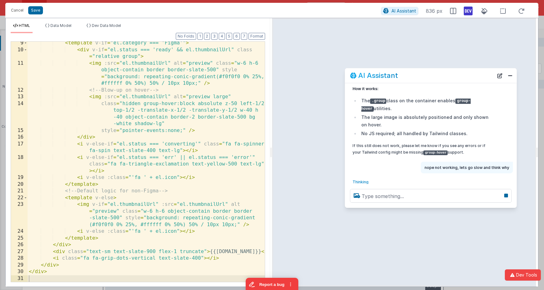
drag, startPoint x: 397, startPoint y: 121, endPoint x: 399, endPoint y: 77, distance: 43.6
click at [399, 77] on div "AI Assistant" at bounding box center [421, 76] width 143 height 8
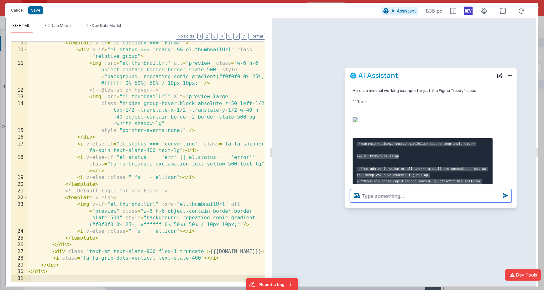
scroll to position [640, 0]
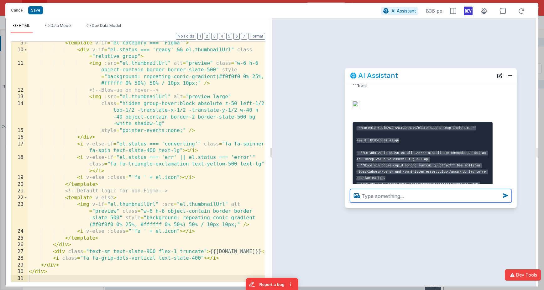
click at [384, 197] on textarea at bounding box center [431, 196] width 162 height 14
type textarea "build a test exampe under this code"
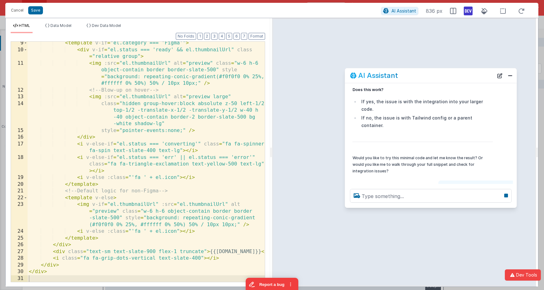
scroll to position [888, 0]
click at [125, 73] on div "< template v-if = "el.category === 'Figma'" > < div v-if = "el.status === 'read…" at bounding box center [146, 167] width 237 height 254
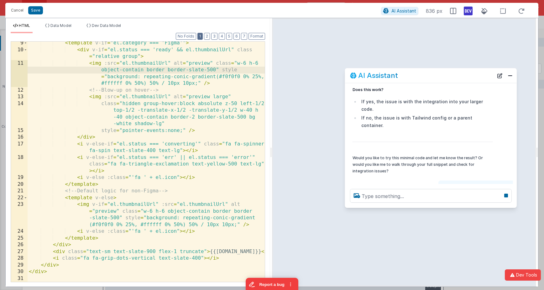
click at [201, 36] on button "1" at bounding box center [199, 36] width 5 height 7
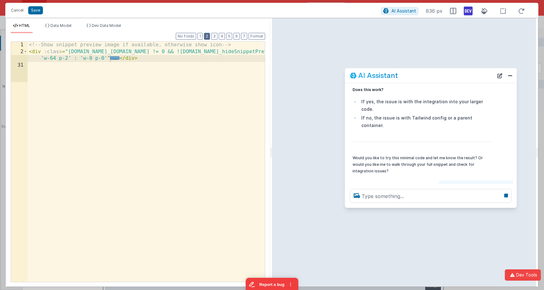
click at [207, 35] on button "2" at bounding box center [207, 36] width 6 height 7
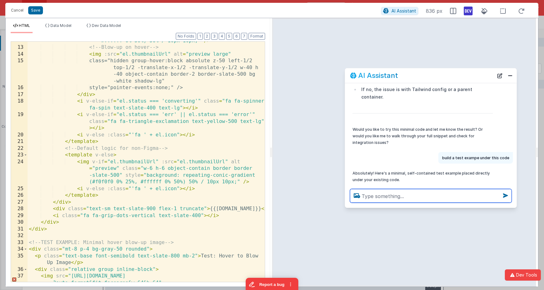
scroll to position [146, 0]
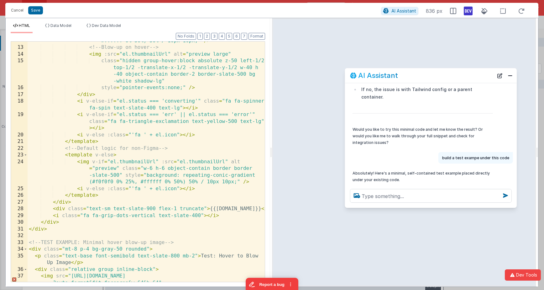
click at [123, 63] on div "< img :src = "el.thumbnailUrl" alt = "preview" class = "w-6 h-6 object-contain …" at bounding box center [146, 157] width 237 height 281
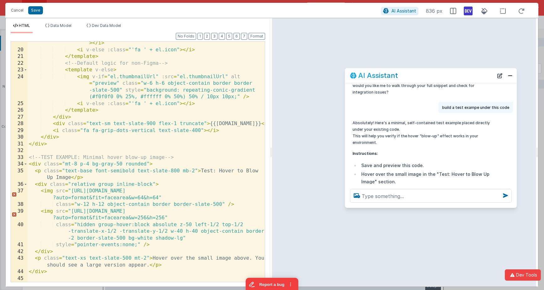
scroll to position [974, 0]
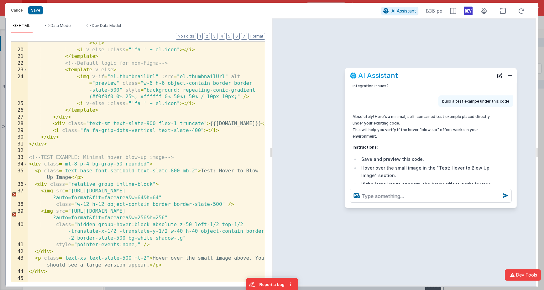
click at [98, 153] on div "< i v-else-if = "el.status === 'err' || el.status === 'error'" class = "fa fa-t…" at bounding box center [146, 159] width 237 height 267
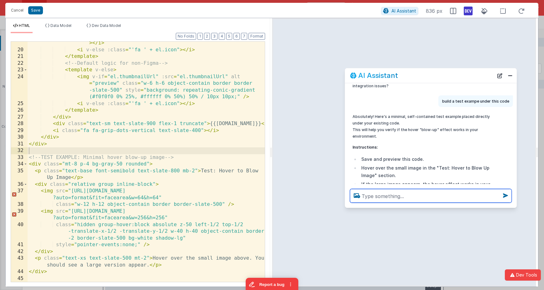
click at [390, 194] on textarea at bounding box center [431, 196] width 162 height 14
type textarea "nope, lets forget it and revert"
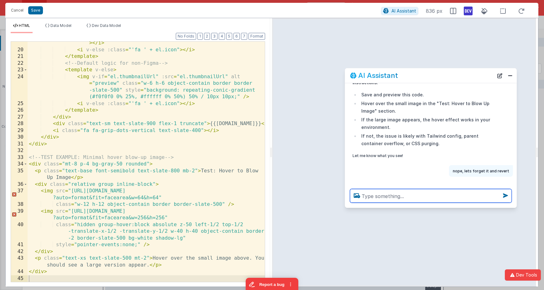
scroll to position [1050, 0]
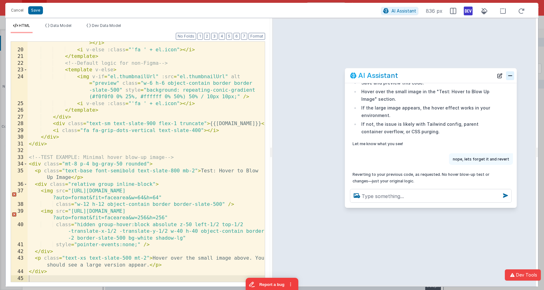
click at [511, 78] on button "Close" at bounding box center [510, 75] width 8 height 9
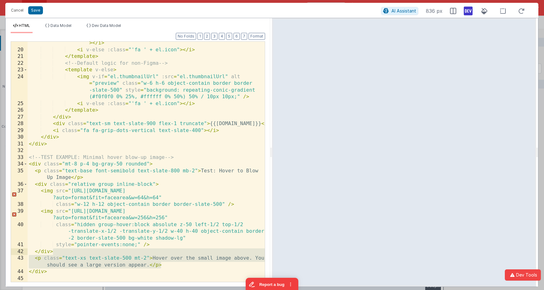
drag, startPoint x: 171, startPoint y: 261, endPoint x: 171, endPoint y: 253, distance: 7.2
click at [171, 253] on div "< i v-else-if = "el.status === 'err' || el.status === 'error'" class = "fa fa-t…" at bounding box center [146, 159] width 237 height 267
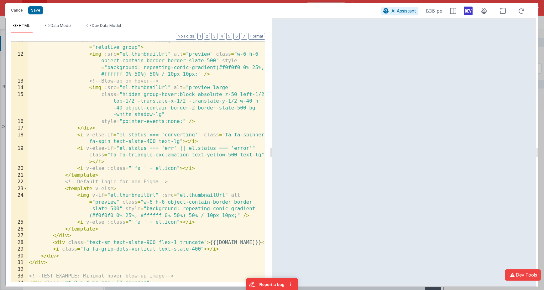
scroll to position [217, 0]
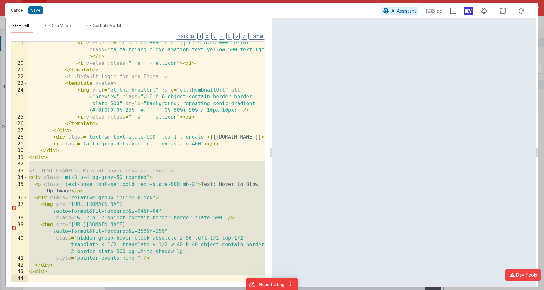
drag, startPoint x: 67, startPoint y: 166, endPoint x: 68, endPoint y: 291, distance: 124.9
click at [68, 290] on html "Cancel Save AI Assistant 836 px HTML Data Model Dev Data Model Format 7 6 5 4 3…" at bounding box center [272, 145] width 544 height 290
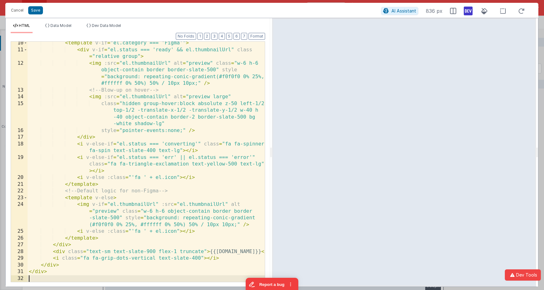
scroll to position [103, 0]
click at [153, 191] on div "< template v-if = "el.category === 'Figma'" > < div v-if = "el.status === 'read…" at bounding box center [146, 167] width 237 height 254
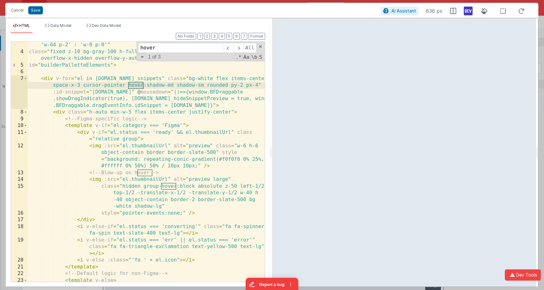
scroll to position [20, 0]
type input "hover"
click at [128, 85] on div "< div :class = "model.BF_snippets.length != 0 && !model.BF_hideSnippetPreview ?…" at bounding box center [146, 162] width 237 height 240
click at [147, 172] on div "< div :class = "model.BF_snippets.length != 0 && !model.BF_hideSnippetPreview ?…" at bounding box center [146, 175] width 237 height 281
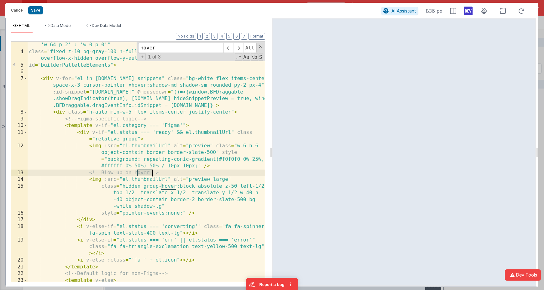
click at [147, 172] on div "< div :class = "model.BF_snippets.length != 0 && !model.BF_hideSnippetPreview ?…" at bounding box center [146, 175] width 237 height 281
click at [161, 187] on div "< div :class = "model.BF_snippets.length != 0 && !model.BF_hideSnippetPreview ?…" at bounding box center [146, 175] width 237 height 281
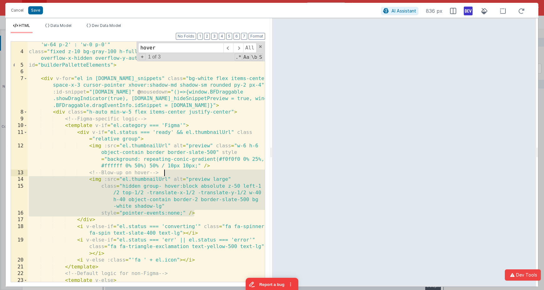
drag, startPoint x: 198, startPoint y: 214, endPoint x: 239, endPoint y: 173, distance: 57.8
click at [239, 173] on div "< div :class = "model.BF_snippets.length != 0 && !model.BF_hideSnippetPreview ?…" at bounding box center [146, 175] width 237 height 281
click at [236, 146] on div "< div :class = "model.BF_snippets.length != 0 && !model.BF_hideSnippetPreview ?…" at bounding box center [146, 175] width 237 height 281
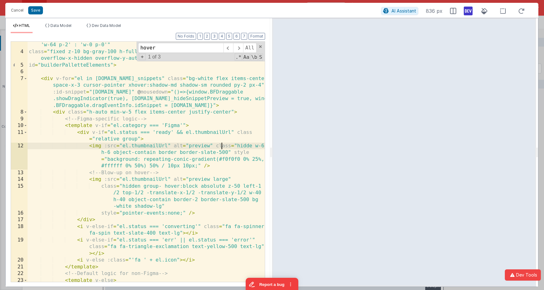
click at [220, 149] on div "< div :class = "model.BF_snippets.length != 0 && !model.BF_hideSnippetPreview ?…" at bounding box center [146, 175] width 237 height 281
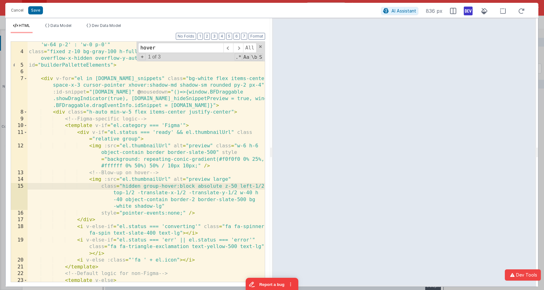
click at [131, 187] on div "< div :class = "model.BF_snippets.length != 0 && !model.BF_hideSnippetPreview ?…" at bounding box center [146, 175] width 237 height 281
drag, startPoint x: 145, startPoint y: 188, endPoint x: 123, endPoint y: 188, distance: 21.9
click at [123, 188] on div "< div :class = "model.BF_snippets.length != 0 && !model.BF_hideSnippetPreview ?…" at bounding box center [146, 165] width 237 height 261
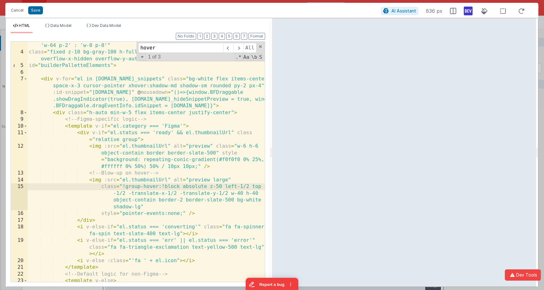
click at [163, 188] on div "< div :class = "model.BF_snippets.length != 0 && !model.BF_hideSnippetPreview ?…" at bounding box center [146, 165] width 237 height 261
click at [126, 187] on div "< div :class = "model.BF_snippets.length != 0 && !model.BF_hideSnippetPreview ?…" at bounding box center [146, 165] width 237 height 261
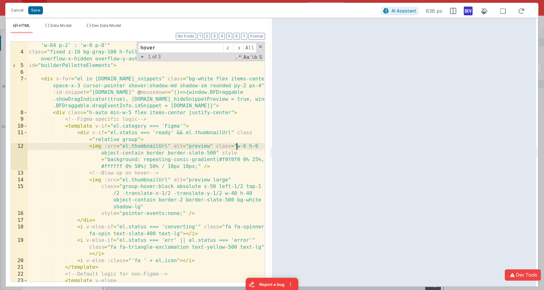
click at [236, 147] on div "< div :class = "model.BF_snippets.length != 0 && !model.BF_hideSnippetPreview ?…" at bounding box center [146, 165] width 237 height 261
click at [140, 187] on div "< div :class = "model.BF_snippets.length != 0 && !model.BF_hideSnippetPreview ?…" at bounding box center [146, 165] width 237 height 261
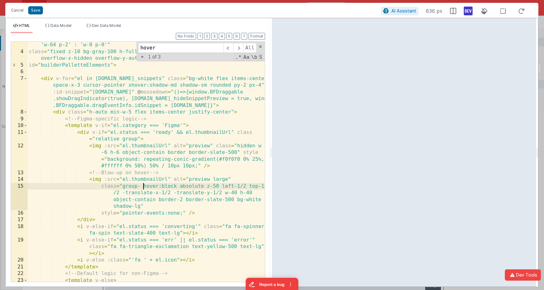
scroll to position [21, 0]
click at [179, 212] on div "< div :class = "model.BF_snippets.length != 0 && !model.BF_hideSnippetPreview ?…" at bounding box center [146, 174] width 237 height 281
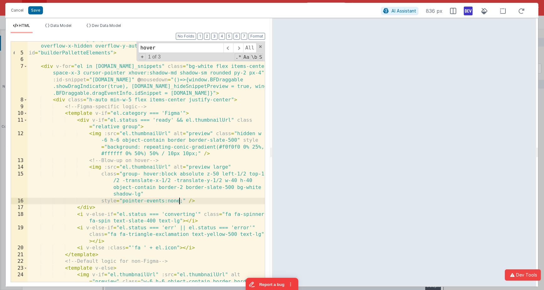
scroll to position [50, 0]
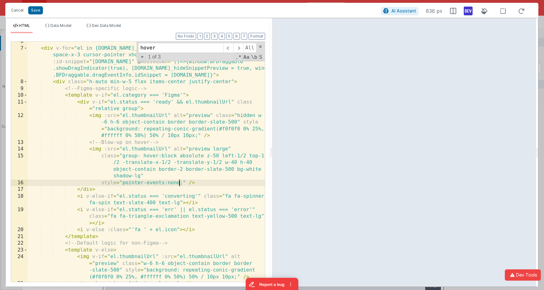
click at [134, 157] on div "< div v-for = "el in model.BF_snippets" class = "bg-white flex items-center spa…" at bounding box center [146, 165] width 237 height 254
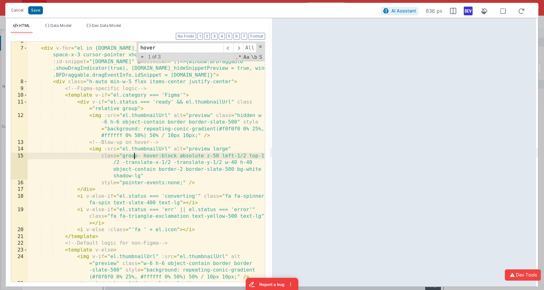
click at [134, 157] on div "< div v-for = "el in model.BF_snippets" class = "bg-white flex items-center spa…" at bounding box center [146, 165] width 237 height 254
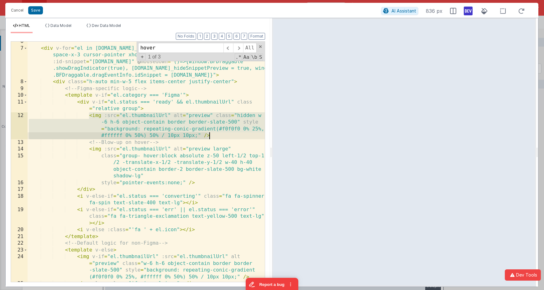
drag, startPoint x: 88, startPoint y: 115, endPoint x: 221, endPoint y: 135, distance: 134.9
click at [221, 135] on div "< div v-for = "el in model.BF_snippets" class = "bg-white flex items-center spa…" at bounding box center [146, 165] width 237 height 254
click at [246, 115] on div "< div v-for = "el in model.BF_snippets" class = "bg-white flex items-center spa…" at bounding box center [146, 165] width 237 height 254
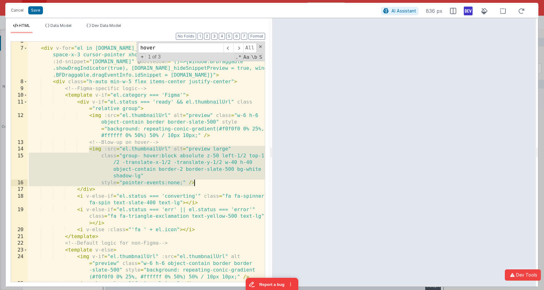
drag, startPoint x: 89, startPoint y: 150, endPoint x: 212, endPoint y: 181, distance: 127.4
click at [212, 181] on div "< div v-for = "el in model.BF_snippets" class = "bg-white flex items-center spa…" at bounding box center [146, 165] width 237 height 254
click at [214, 168] on div "< div v-for = "el in model.BF_snippets" class = "bg-white flex items-center spa…" at bounding box center [146, 165] width 237 height 254
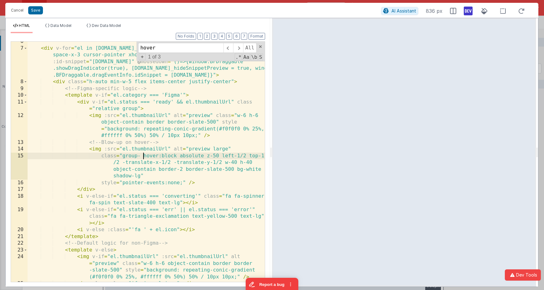
click at [142, 156] on div "< div v-for = "el in model.BF_snippets" class = "bg-white flex items-center spa…" at bounding box center [146, 165] width 237 height 254
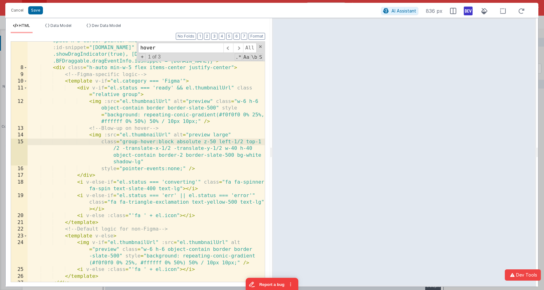
scroll to position [64, 0]
drag, startPoint x: 223, startPoint y: 150, endPoint x: 257, endPoint y: 148, distance: 34.2
click at [257, 148] on div "< div v-for = "el in model.BF_snippets" class = "bg-white flex items-center spa…" at bounding box center [146, 171] width 237 height 281
click at [124, 141] on div "< div v-for = "el in model.BF_snippets" class = "bg-white flex items-center spa…" at bounding box center [146, 171] width 237 height 281
click at [236, 103] on div "< div v-for = "el in model.BF_snippets" class = "bg-white flex items-center spa…" at bounding box center [146, 171] width 237 height 281
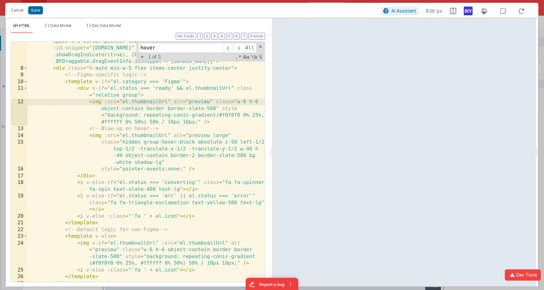
click at [259, 101] on div at bounding box center [261, 148] width 6 height 343
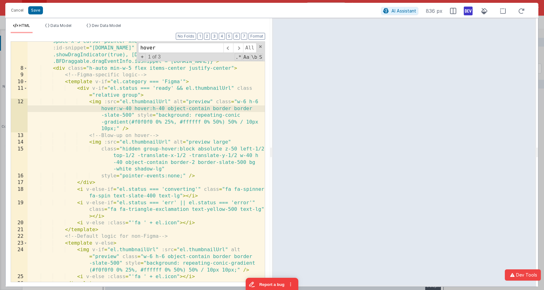
click at [209, 150] on div "< div v-for = "el in model.BF_snippets" class = "bg-white flex items-center spa…" at bounding box center [146, 171] width 237 height 281
click at [166, 109] on div "< div v-for = "el in model.BF_snippets" class = "bg-white flex items-center spa…" at bounding box center [146, 171] width 237 height 281
paste textarea
click at [215, 148] on div "< div v-for = "el in model.BF_snippets" class = "bg-white flex items-center spa…" at bounding box center [146, 171] width 237 height 281
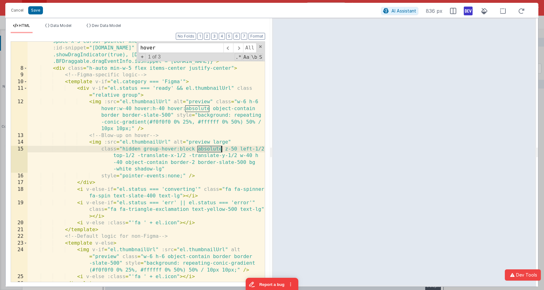
click at [215, 148] on div "< div v-for = "el in model.BF_snippets" class = "bg-white flex items-center spa…" at bounding box center [146, 171] width 237 height 281
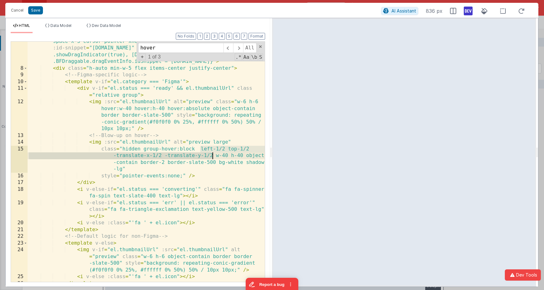
drag, startPoint x: 199, startPoint y: 149, endPoint x: 213, endPoint y: 154, distance: 14.4
click at [213, 154] on div "< div v-for = "el in model.BF_snippets" class = "bg-white flex items-center spa…" at bounding box center [146, 171] width 237 height 281
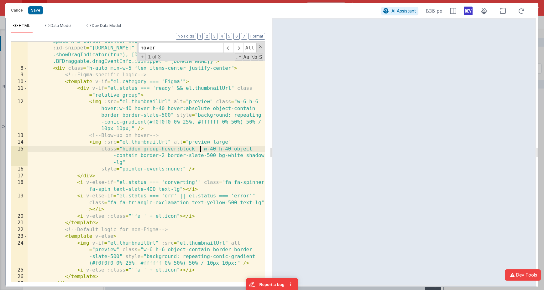
click at [170, 114] on div "< div v-for = "el in model.BF_snippets" class = "bg-white flex items-center spa…" at bounding box center [146, 171] width 237 height 281
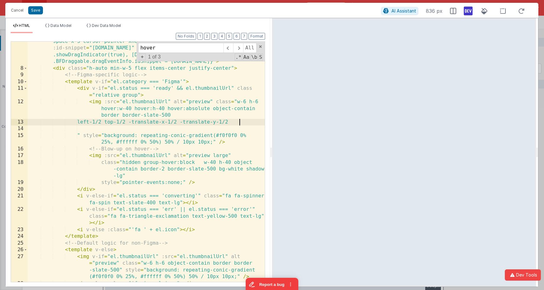
click at [89, 122] on div "< div v-for = "el in model.BF_snippets" class = "bg-white flex items-center spa…" at bounding box center [146, 171] width 237 height 281
click at [133, 122] on div "< div v-for = "el in model.BF_snippets" class = "bg-white flex items-center spa…" at bounding box center [146, 171] width 237 height 281
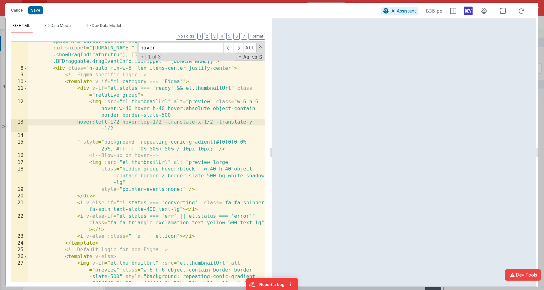
click at [176, 122] on div "< div v-for = "el in model.BF_snippets" class = "bg-white flex items-center spa…" at bounding box center [146, 181] width 237 height 301
click at [102, 129] on div "< div v-for = "el in model.BF_snippets" class = "bg-white flex items-center spa…" at bounding box center [146, 181] width 237 height 301
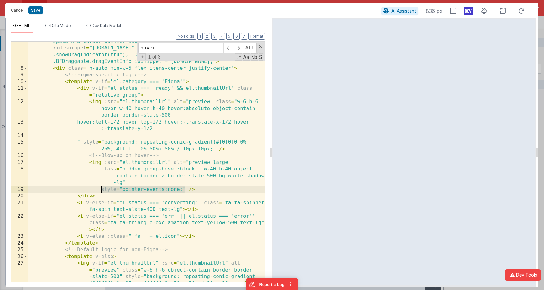
drag, startPoint x: 184, startPoint y: 189, endPoint x: 101, endPoint y: 191, distance: 82.7
click at [101, 191] on div "< div v-for = "el in model.BF_snippets" class = "bg-white flex items-center spa…" at bounding box center [146, 181] width 237 height 301
click at [152, 136] on div "< div v-for = "el in model.BF_snippets" class = "bg-white flex items-center spa…" at bounding box center [146, 181] width 237 height 301
drag, startPoint x: 179, startPoint y: 190, endPoint x: 121, endPoint y: 190, distance: 58.9
click at [121, 190] on div "< div v-for = "el in model.BF_snippets" class = "bg-white flex items-center spa…" at bounding box center [146, 181] width 237 height 301
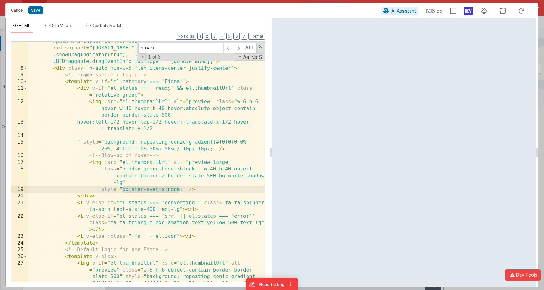
click at [212, 148] on div "< div v-for = "el in model.BF_snippets" class = "bg-white flex items-center spa…" at bounding box center [146, 181] width 237 height 301
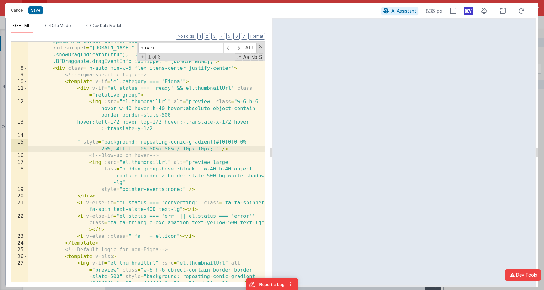
click at [209, 109] on div "< div v-for = "el in model.BF_snippets" class = "bg-white flex items-center spa…" at bounding box center [146, 181] width 237 height 301
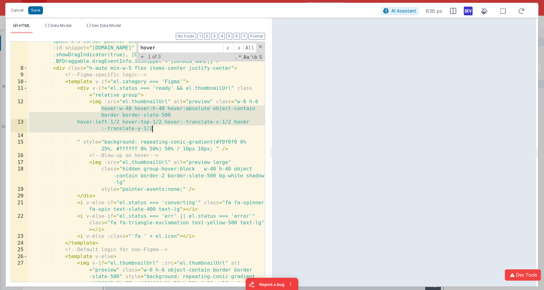
drag, startPoint x: 111, startPoint y: 110, endPoint x: 158, endPoint y: 128, distance: 50.8
click at [158, 128] on div "< div v-for = "el in model.BF_snippets" class = "bg-white flex items-center spa…" at bounding box center [146, 181] width 237 height 301
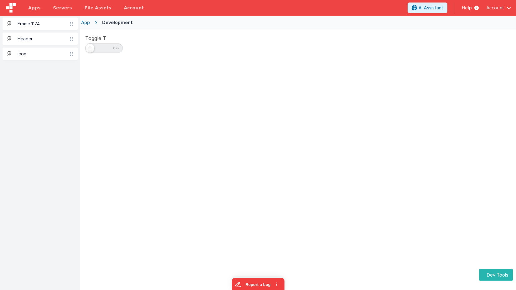
click at [104, 49] on span at bounding box center [104, 48] width 38 height 9
click at [90, 49] on input "checkbox" at bounding box center [87, 47] width 5 height 5
checkbox input "true"
